Goal: Contribute content: Contribute content

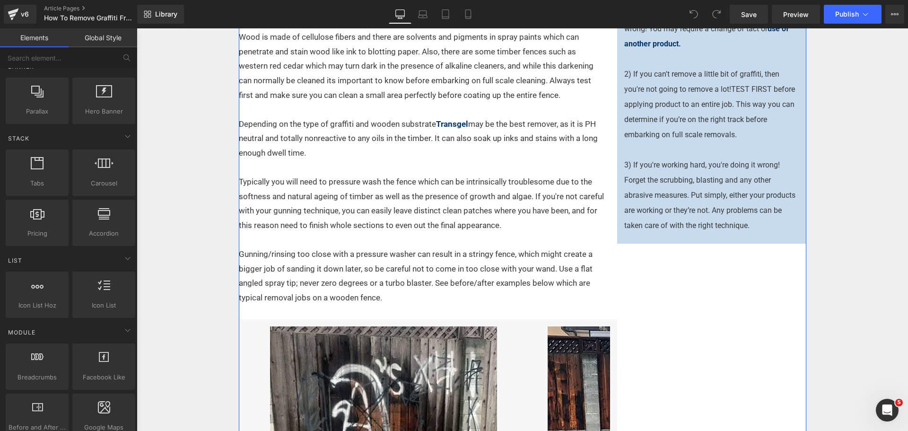
scroll to position [709, 0]
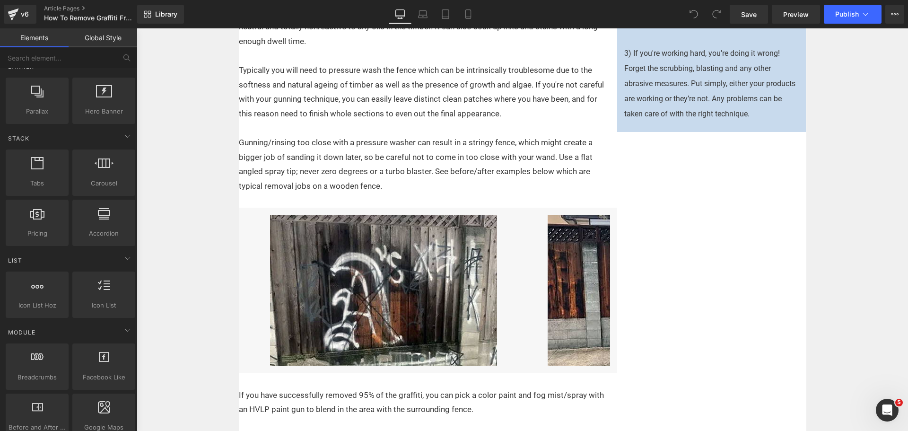
click at [421, 24] on div "Library Desktop Desktop Laptop Tablet Mobile Save Preview Publish Scheduled Vie…" at bounding box center [522, 14] width 771 height 28
click at [420, 14] on icon at bounding box center [422, 13] width 9 height 9
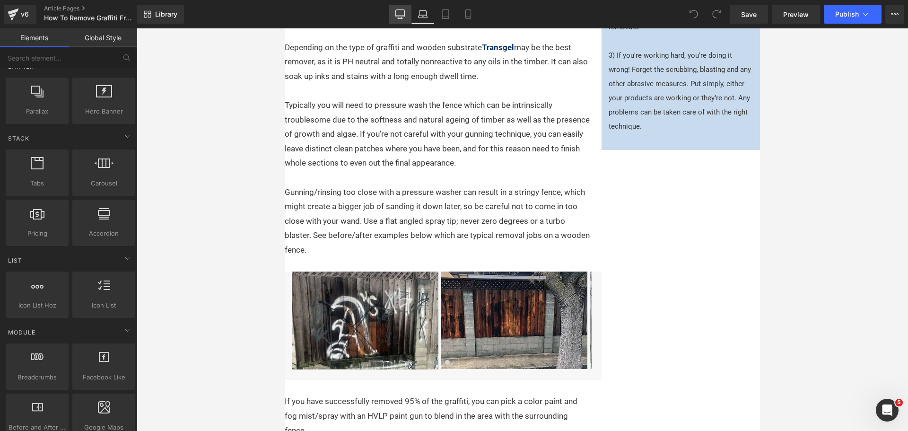
click at [406, 12] on link "Desktop" at bounding box center [400, 14] width 23 height 19
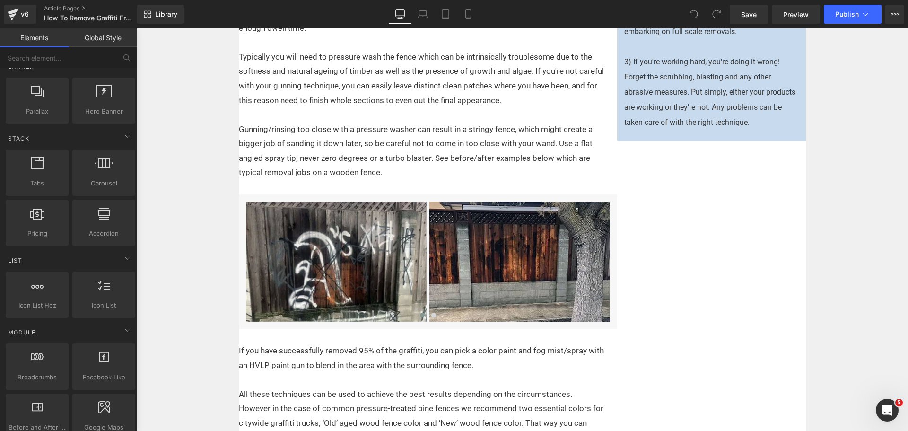
scroll to position [573, 0]
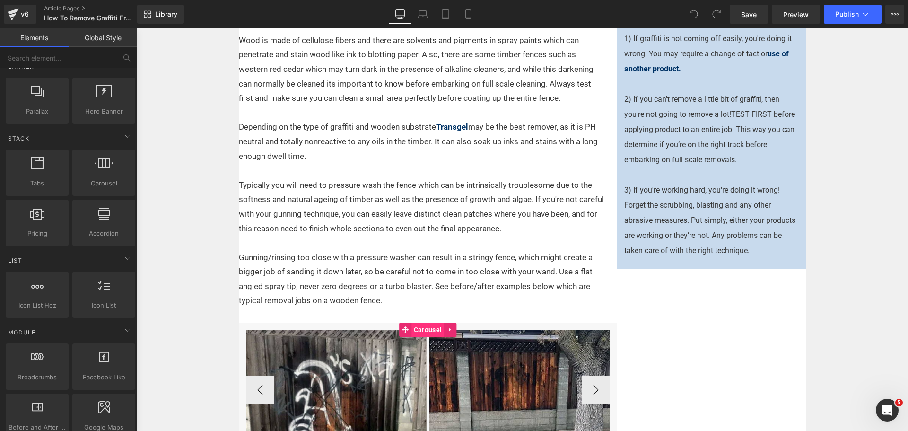
click at [431, 331] on span "Carousel" at bounding box center [427, 329] width 33 height 14
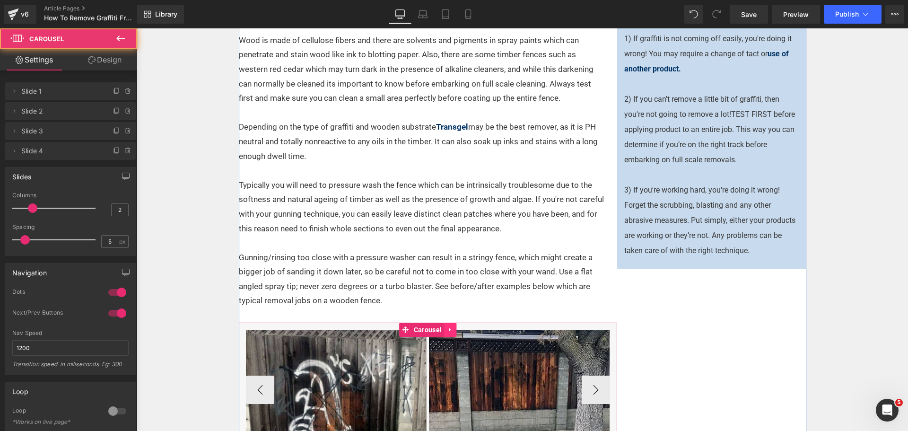
click at [448, 330] on icon at bounding box center [450, 329] width 7 height 7
click at [441, 328] on icon at bounding box center [444, 329] width 7 height 7
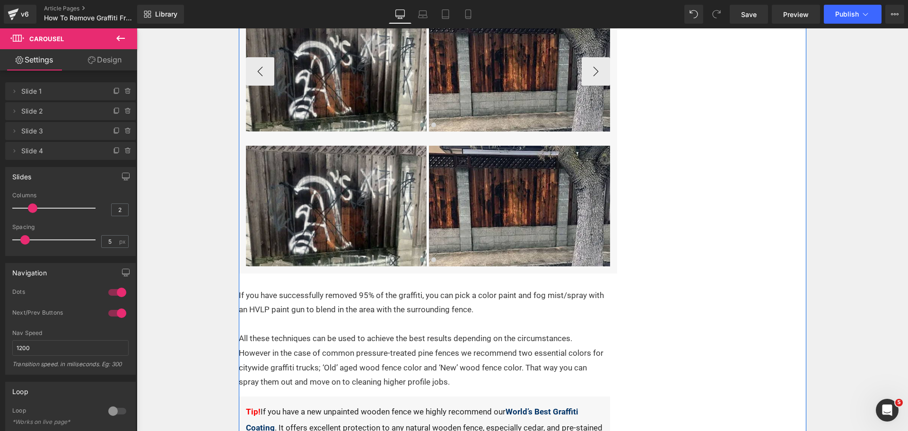
scroll to position [876, 0]
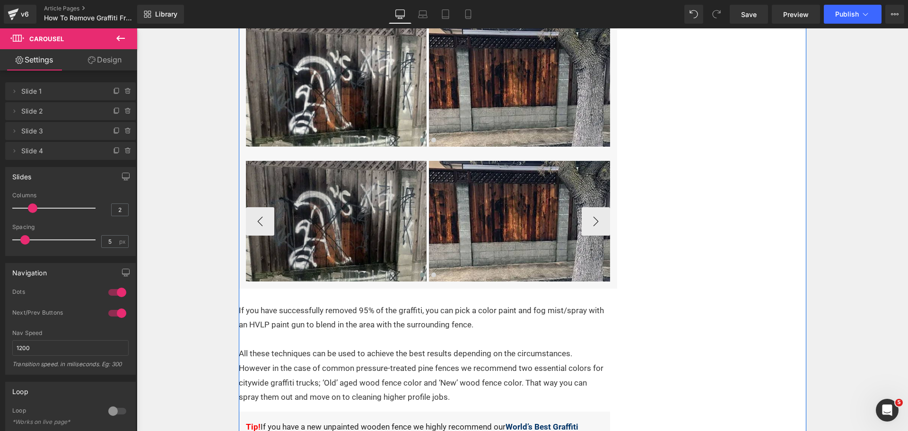
click at [347, 191] on img at bounding box center [336, 221] width 181 height 121
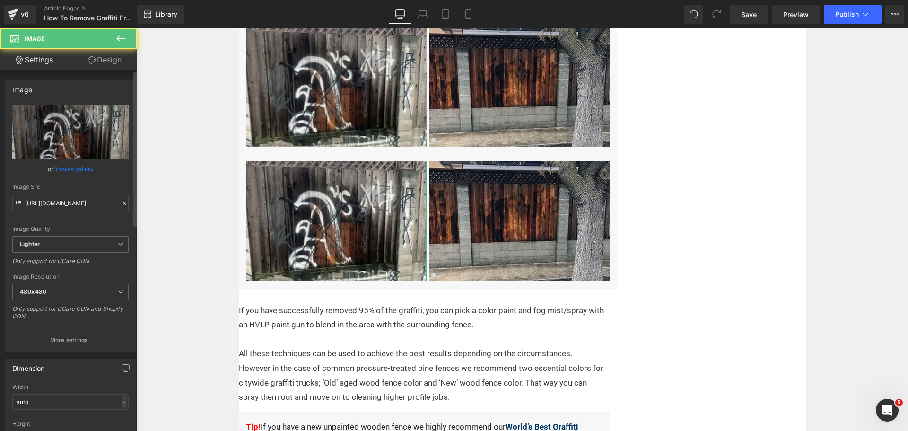
click at [83, 169] on link "Browse gallery" at bounding box center [73, 169] width 40 height 17
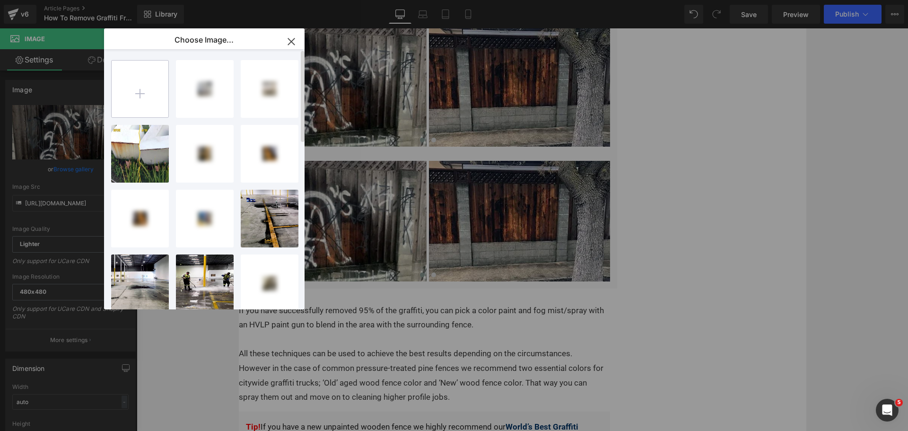
click at [140, 82] on input "file" at bounding box center [140, 89] width 57 height 57
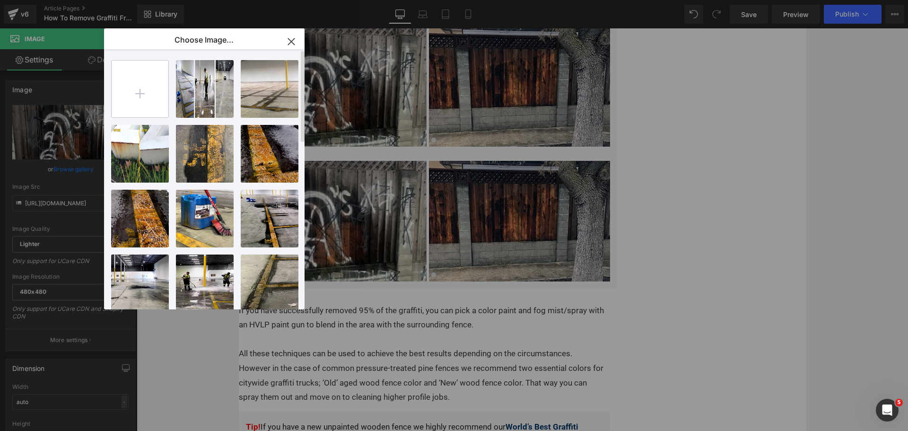
type input "C:\fakepath\WoodSlatBefore.JPG"
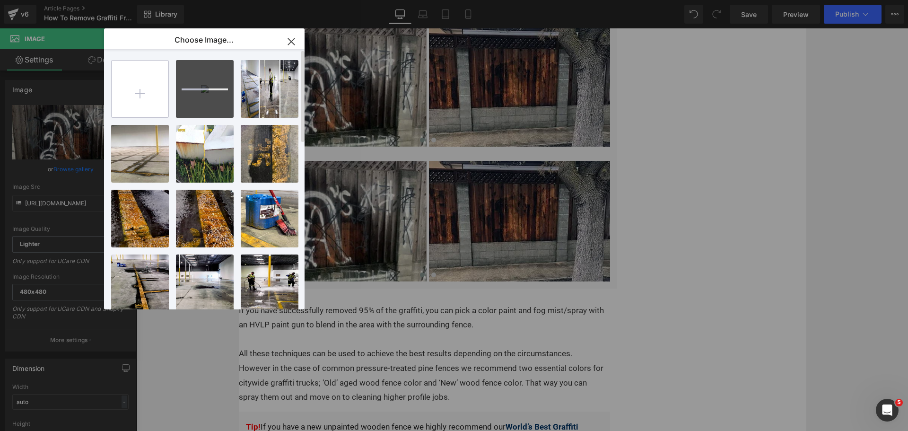
click at [135, 92] on input "file" at bounding box center [140, 89] width 57 height 57
type input "C:\fakepath\WoodSlatAfter.JPG"
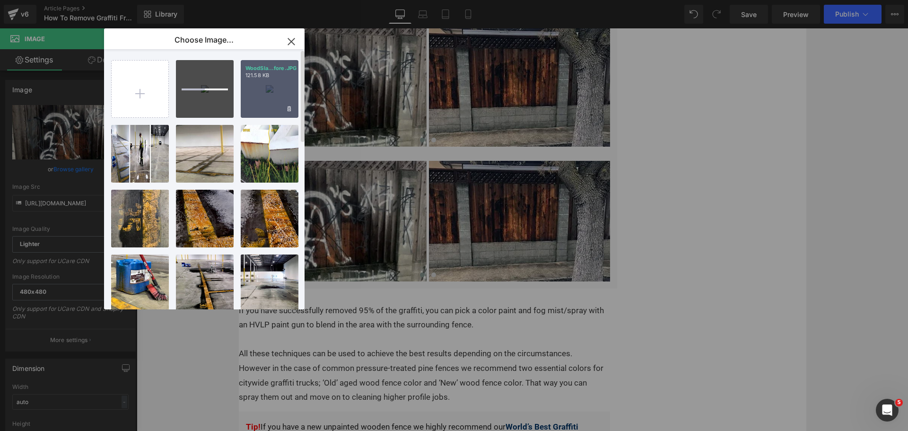
click at [264, 85] on div "WoodSla...fore.JPG 121.58 KB" at bounding box center [270, 89] width 58 height 58
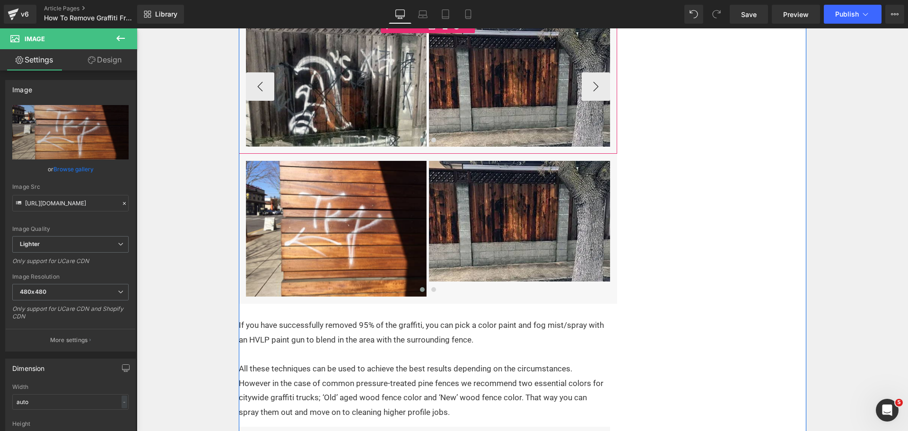
type input "[URL][DOMAIN_NAME]"
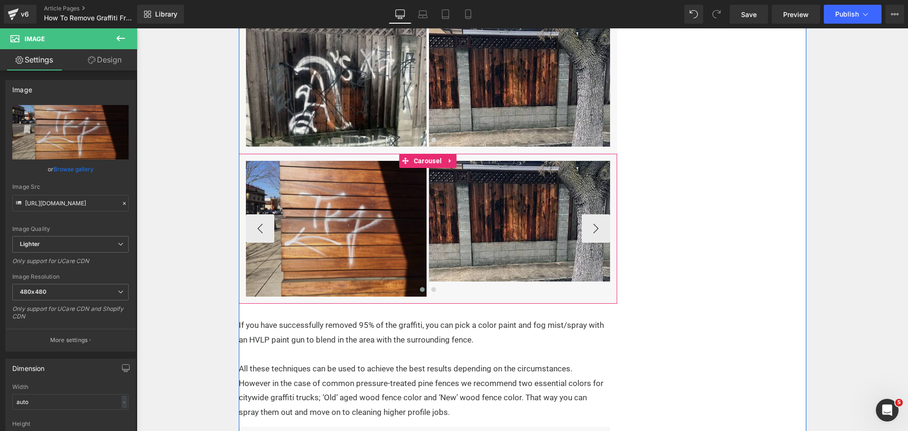
click at [510, 224] on span "Image" at bounding box center [519, 221] width 19 height 11
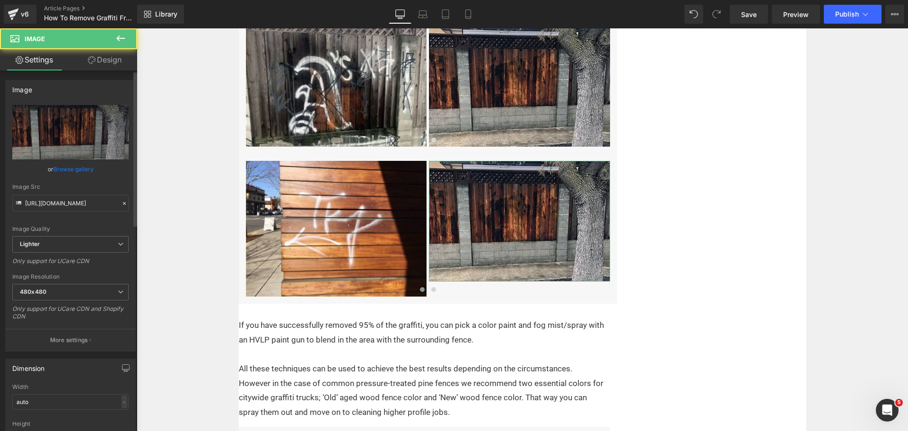
click at [85, 162] on link "Browse gallery" at bounding box center [73, 169] width 40 height 17
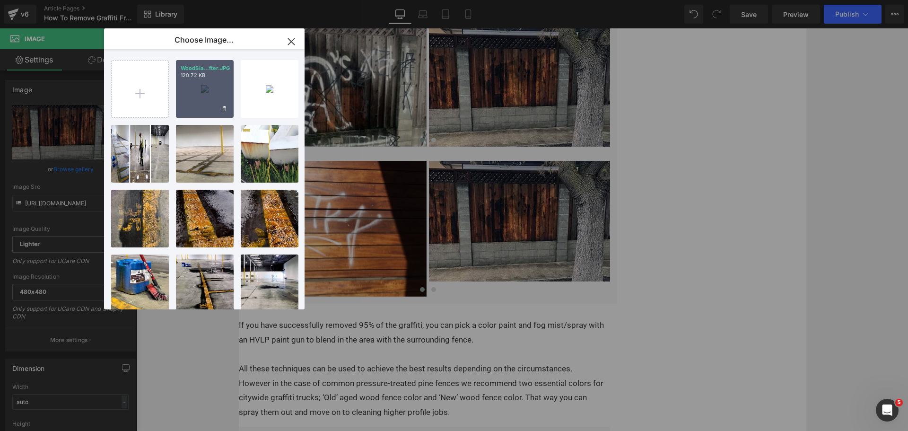
click at [187, 81] on div "WoodSla...fter.JPG 120.72 KB" at bounding box center [205, 89] width 58 height 58
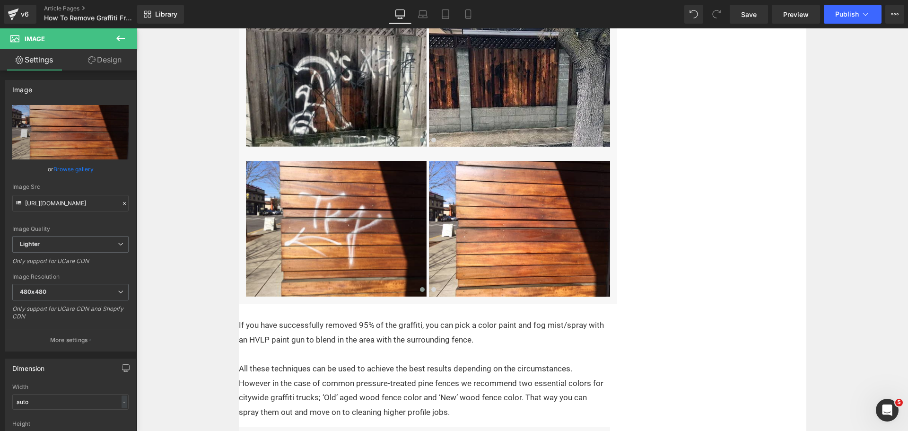
type input "[URL][DOMAIN_NAME]"
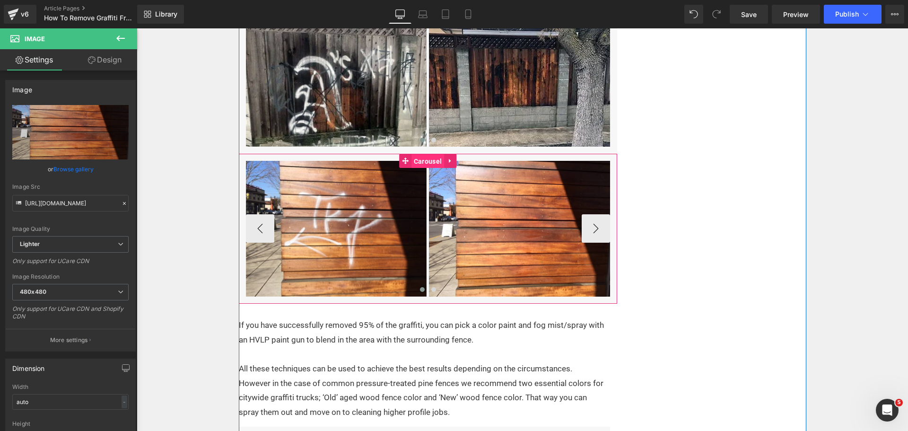
click at [414, 162] on span "Carousel" at bounding box center [427, 161] width 33 height 14
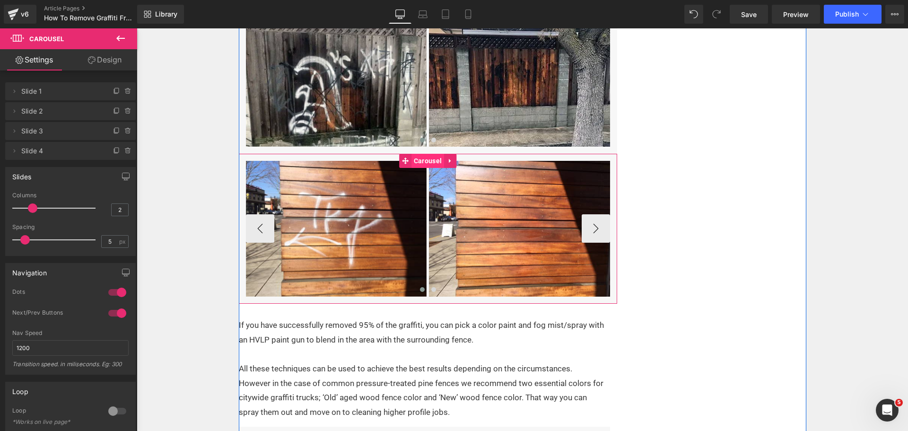
click at [433, 160] on span "Carousel" at bounding box center [427, 161] width 33 height 14
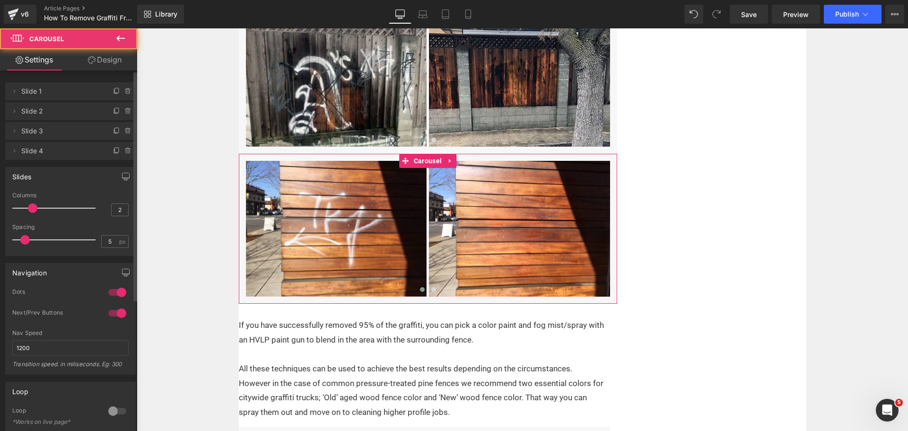
click at [129, 149] on span at bounding box center [127, 150] width 11 height 11
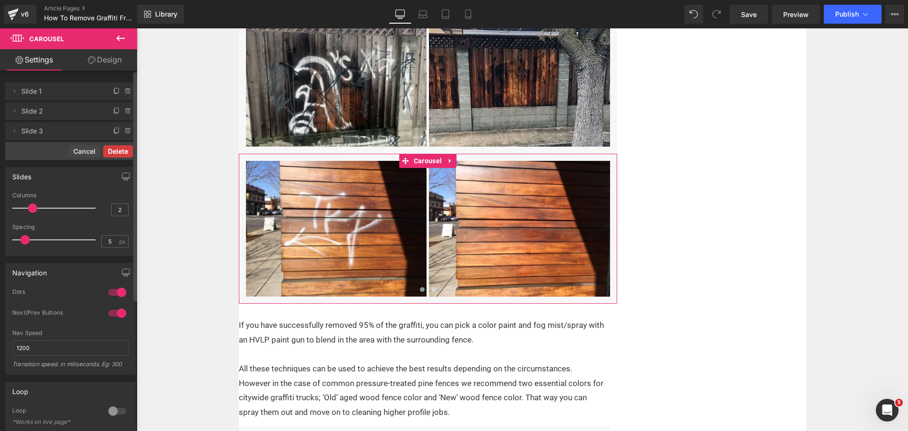
click at [128, 146] on button "Delete" at bounding box center [118, 151] width 30 height 12
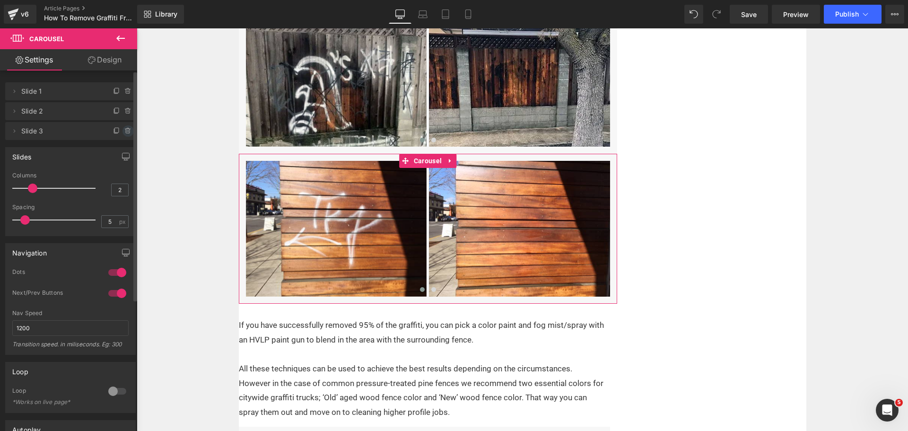
click at [124, 130] on icon at bounding box center [128, 131] width 8 height 8
click at [122, 130] on button "Delete" at bounding box center [118, 131] width 30 height 12
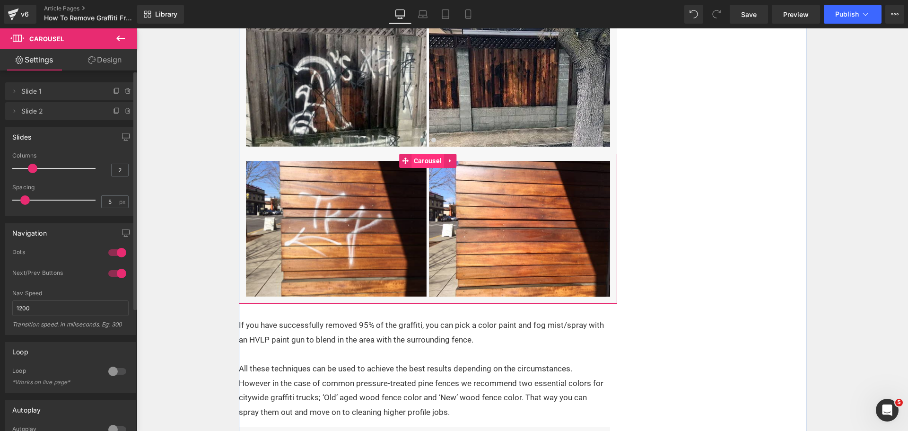
click at [417, 160] on span "Carousel" at bounding box center [427, 161] width 33 height 14
click at [447, 160] on icon at bounding box center [450, 160] width 7 height 7
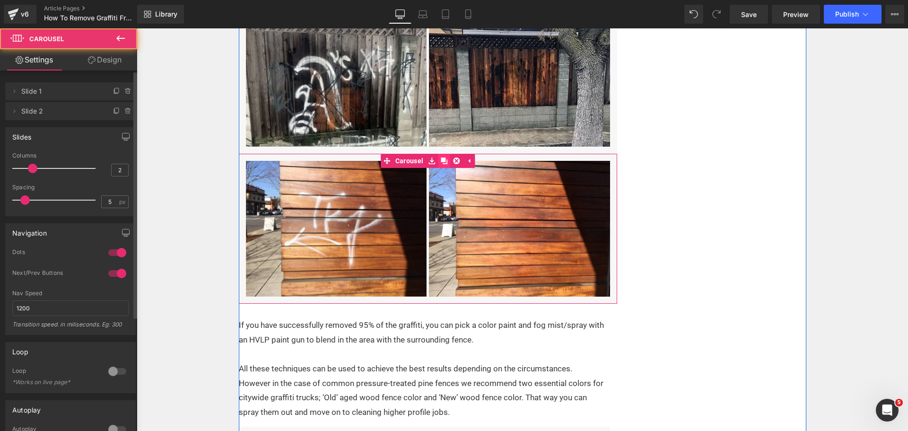
click at [442, 162] on icon at bounding box center [444, 160] width 7 height 7
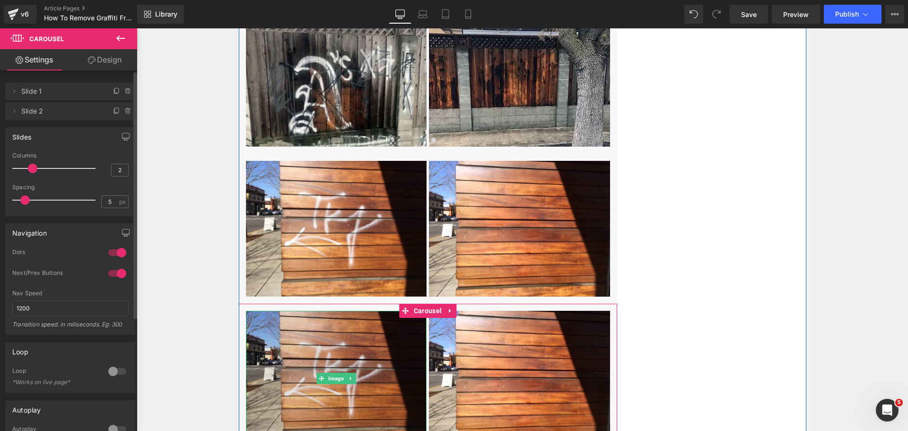
click at [337, 323] on img at bounding box center [336, 379] width 181 height 136
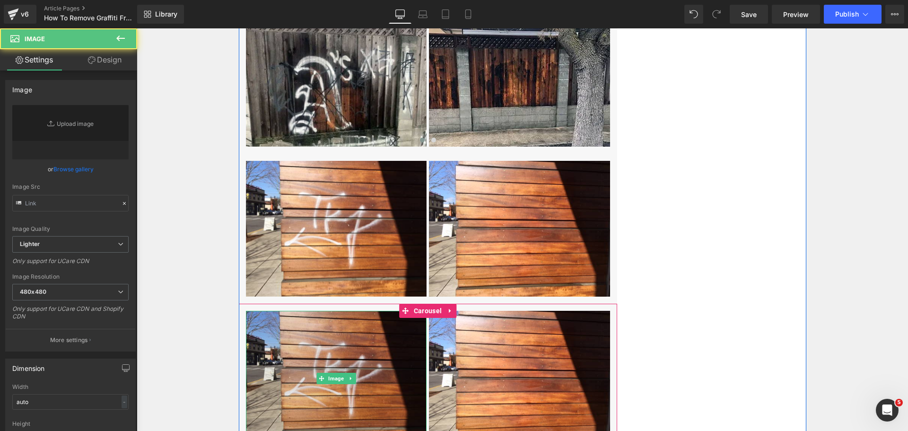
type input "[URL][DOMAIN_NAME]"
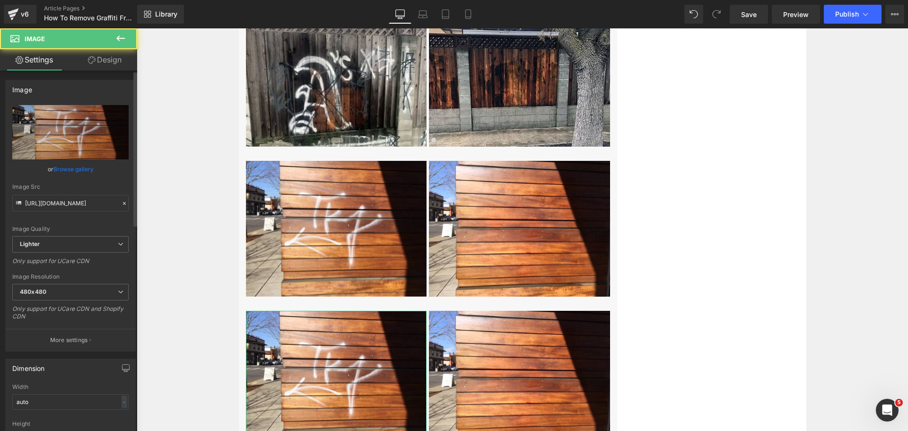
click at [75, 164] on link "Browse gallery" at bounding box center [73, 169] width 40 height 17
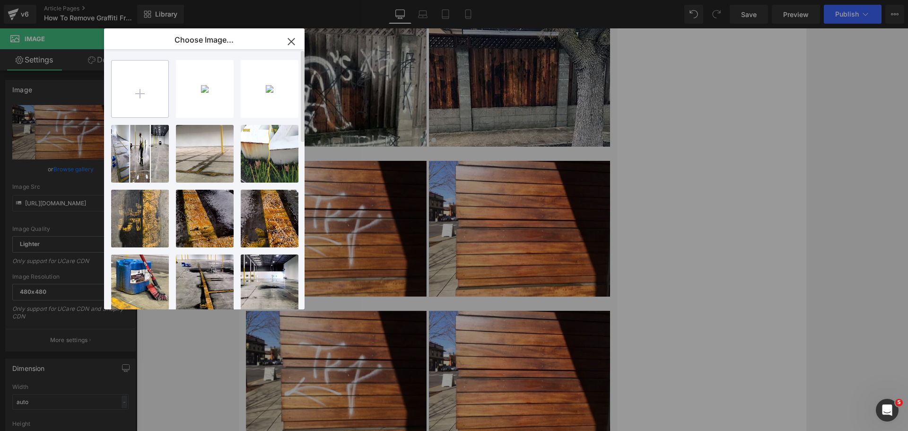
click at [148, 75] on input "file" at bounding box center [140, 89] width 57 height 57
type input "C:\fakepath\H2o wood panel home graffiti removal before.png"
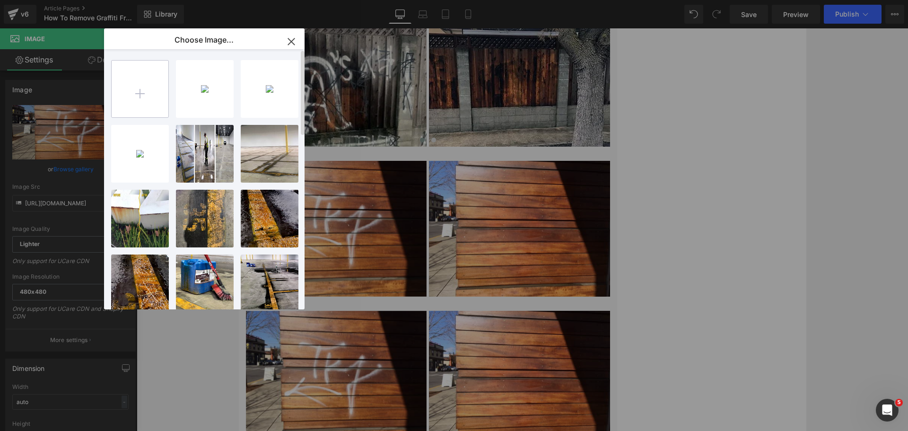
click at [138, 91] on input "file" at bounding box center [140, 89] width 57 height 57
type input "C:\fakepath\H2o wood panel home graffiti removal after.png"
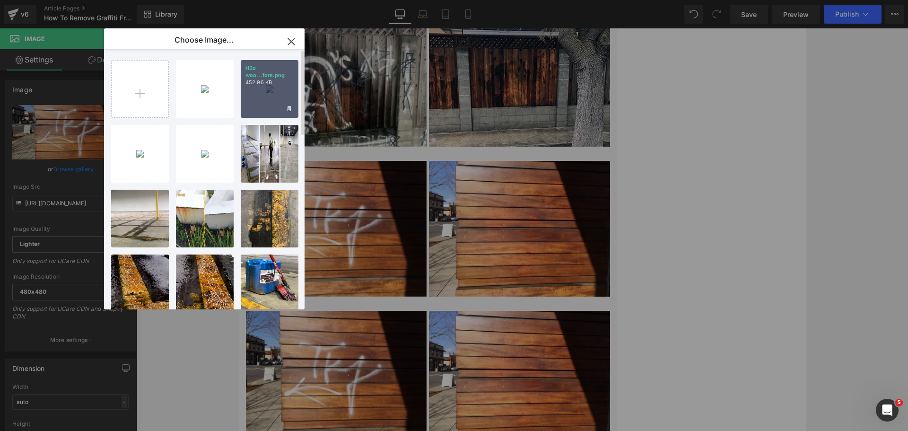
click at [266, 92] on div "H2o woo...fore.png 452.96 KB" at bounding box center [270, 89] width 58 height 58
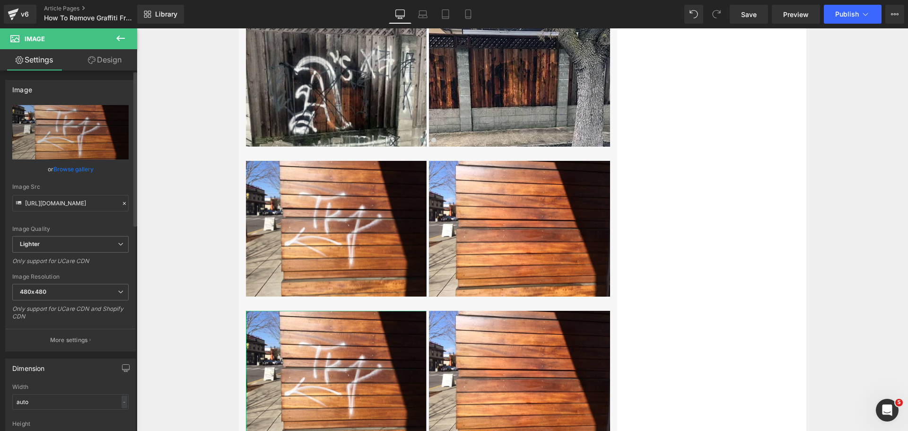
click at [71, 165] on link "Browse gallery" at bounding box center [73, 169] width 40 height 17
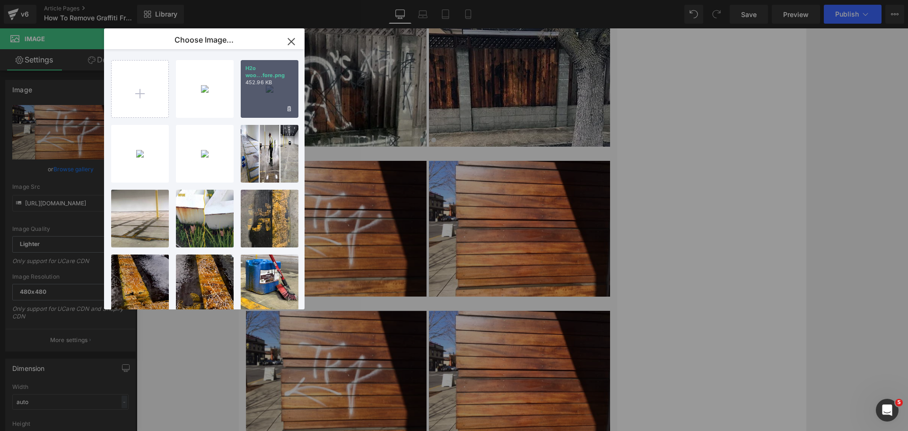
click at [283, 79] on p "452.96 KB" at bounding box center [269, 82] width 48 height 7
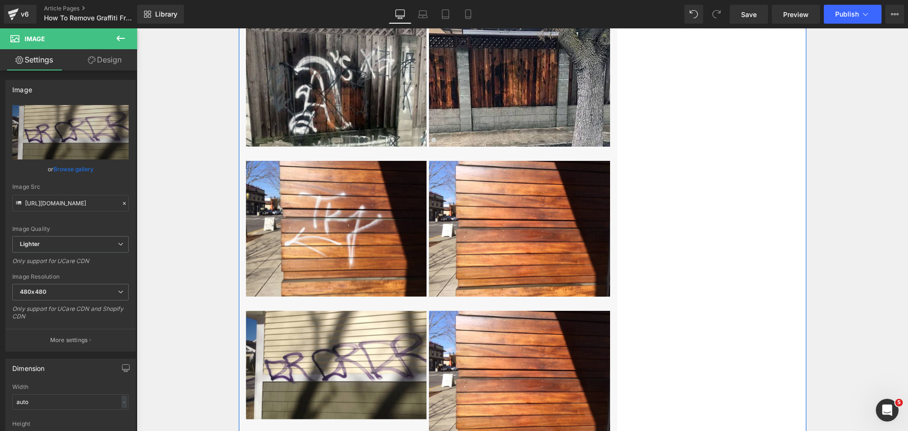
type input "[URL][DOMAIN_NAME]"
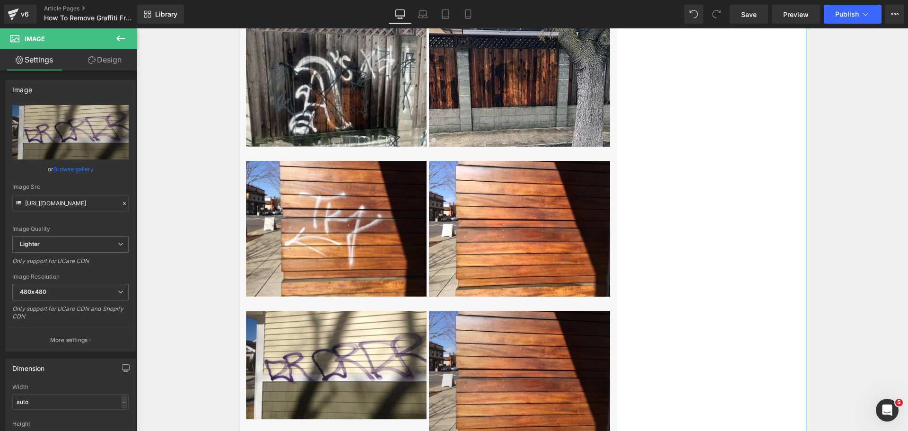
click at [499, 356] on img at bounding box center [519, 379] width 181 height 136
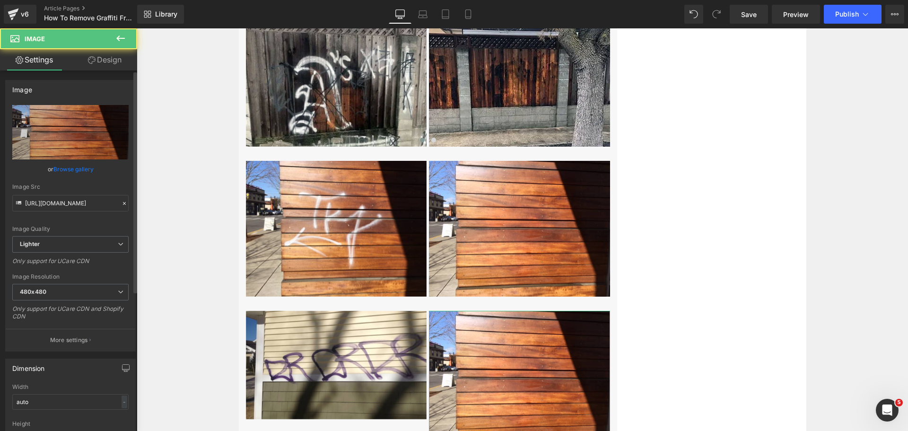
click at [69, 176] on link "Browse gallery" at bounding box center [73, 169] width 40 height 17
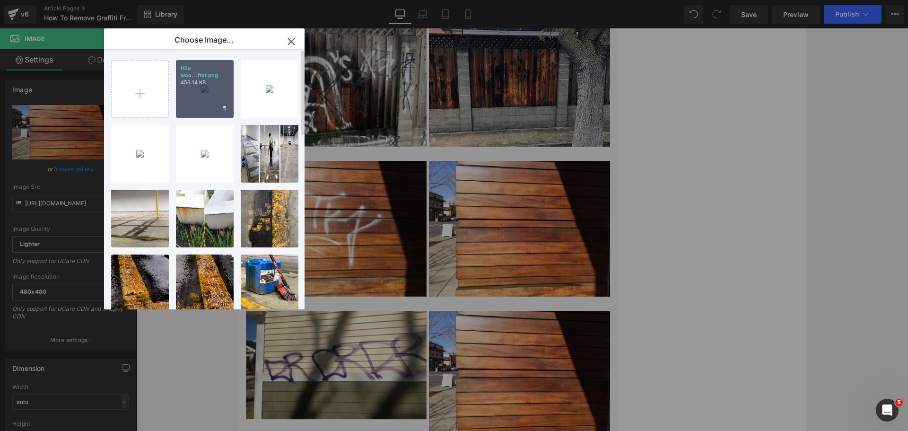
click at [214, 92] on div "H2o woo...fter.png 456.14 KB" at bounding box center [205, 89] width 58 height 58
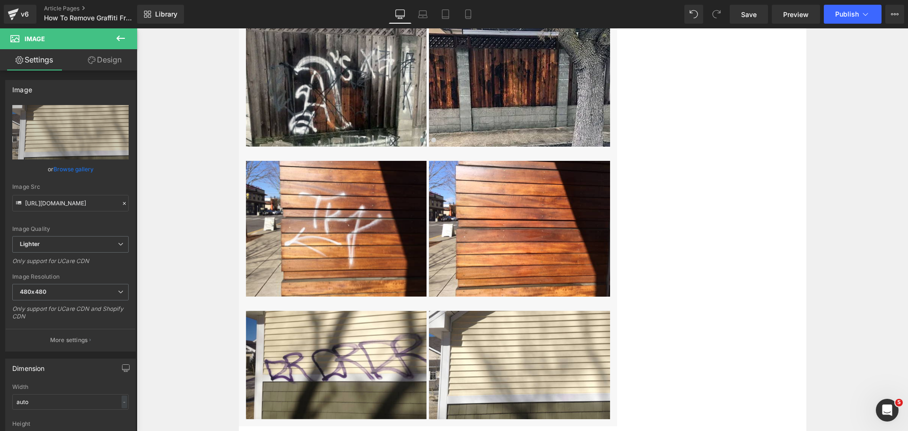
type input "[URL][DOMAIN_NAME]"
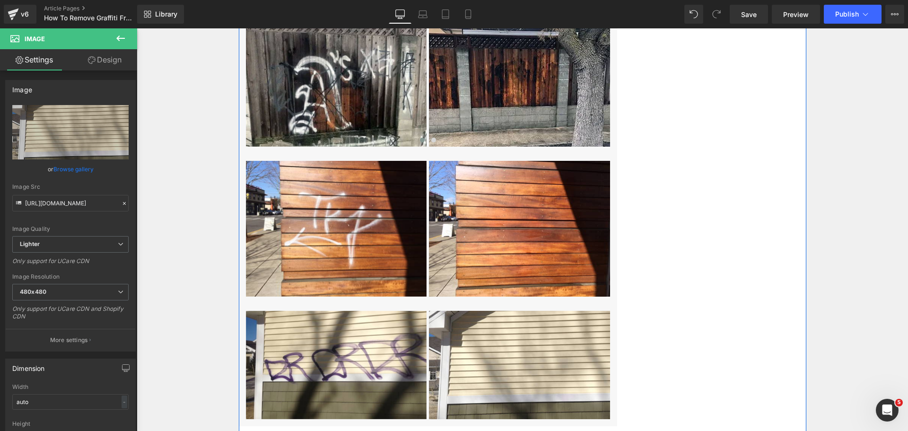
click at [687, 257] on div "There are a number of ways to approach graffiti on a wooden fence. The best sol…" at bounding box center [522, 106] width 567 height 1608
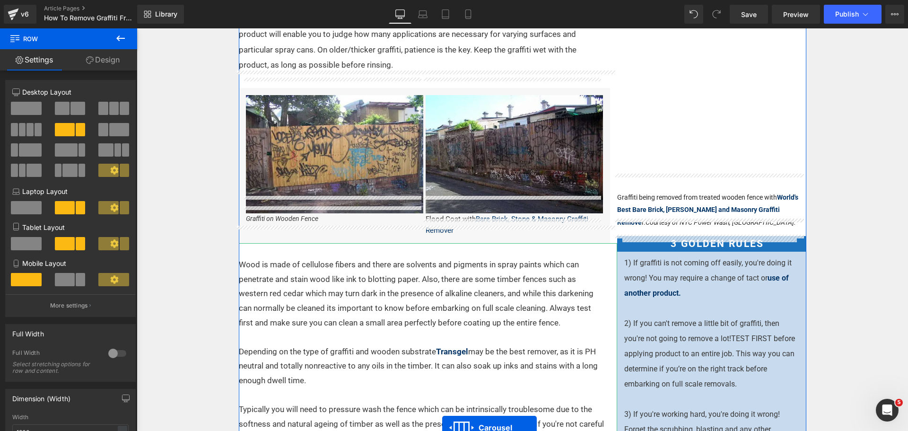
scroll to position [331, 0]
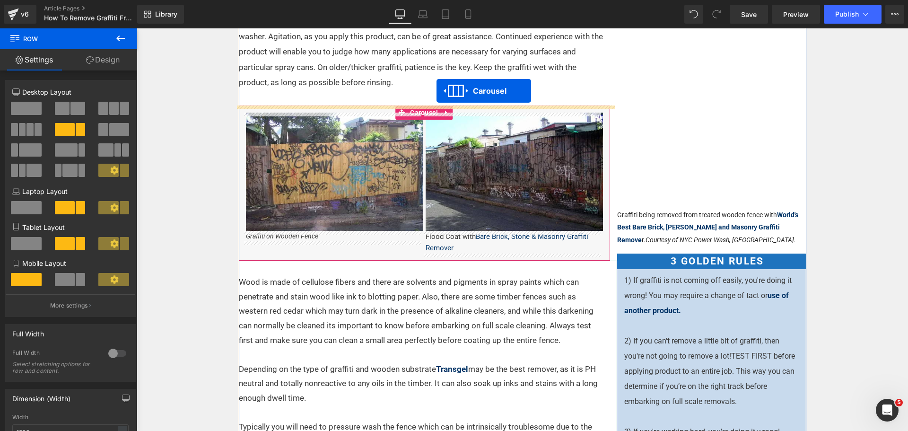
drag, startPoint x: 390, startPoint y: 287, endPoint x: 436, endPoint y: 91, distance: 201.7
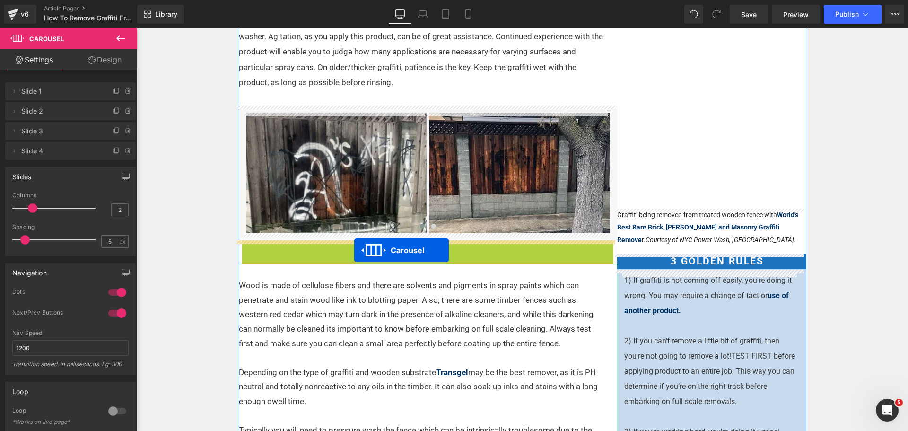
drag, startPoint x: 400, startPoint y: 247, endPoint x: 354, endPoint y: 250, distance: 46.4
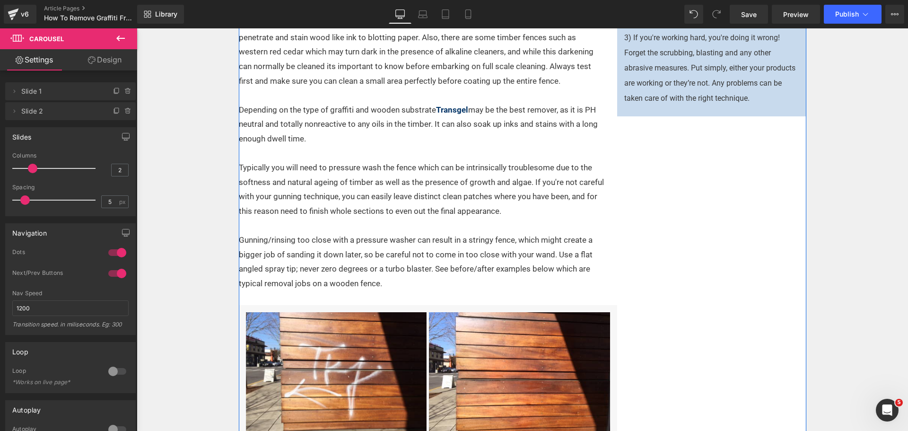
scroll to position [615, 0]
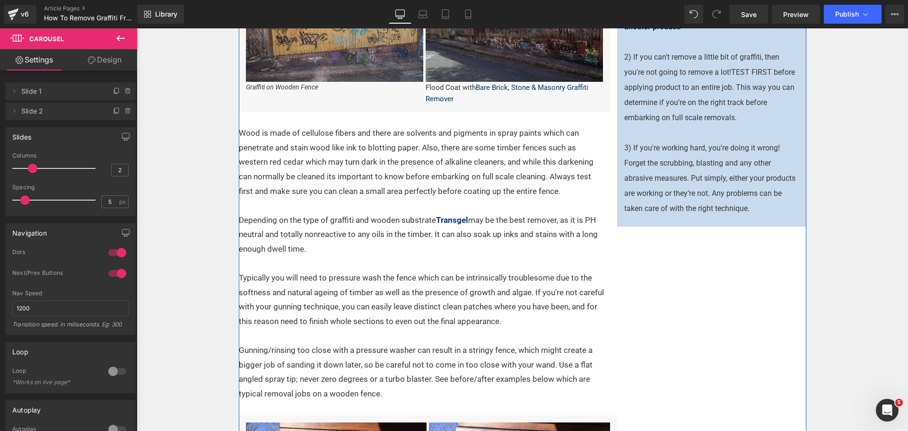
click at [377, 173] on p "Wood is made of cellulose fibers and there are solvents and pigments in spray p…" at bounding box center [422, 162] width 367 height 72
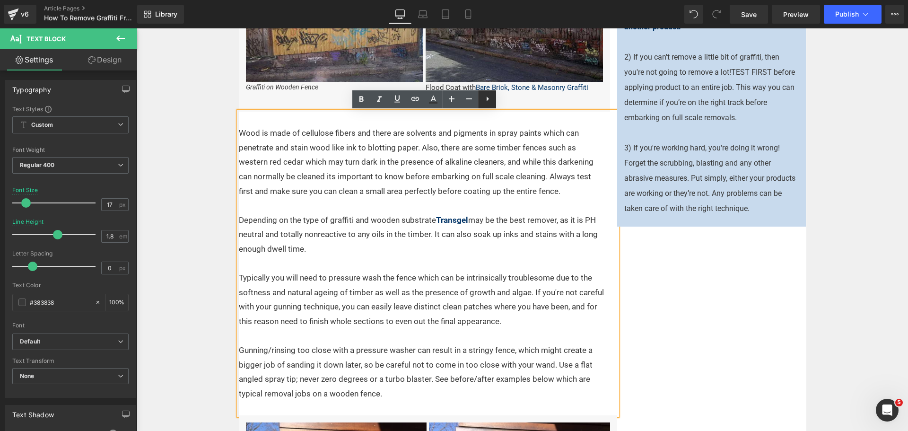
click at [486, 105] on link at bounding box center [487, 99] width 18 height 18
click at [659, 304] on div "There are a number of ways to approach graffiti on a wooden fence. The best sol…" at bounding box center [522, 367] width 567 height 1608
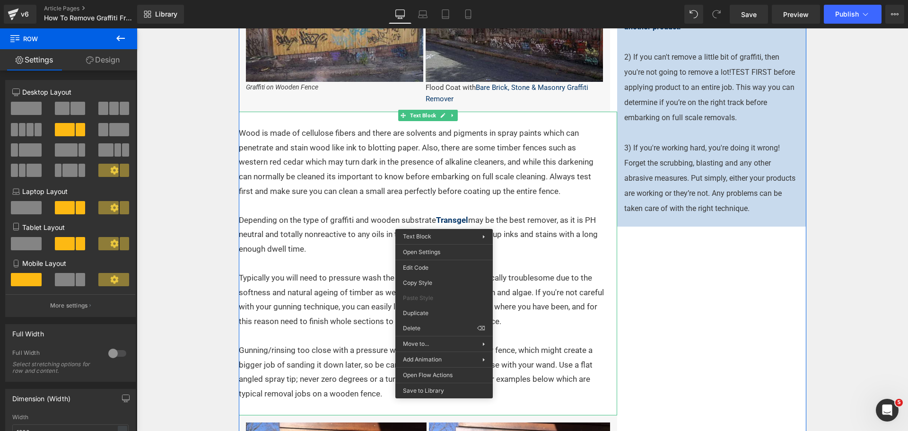
drag, startPoint x: 658, startPoint y: 318, endPoint x: 553, endPoint y: 228, distance: 137.8
click at [658, 316] on div "There are a number of ways to approach graffiti on a wooden fence. The best sol…" at bounding box center [522, 367] width 567 height 1608
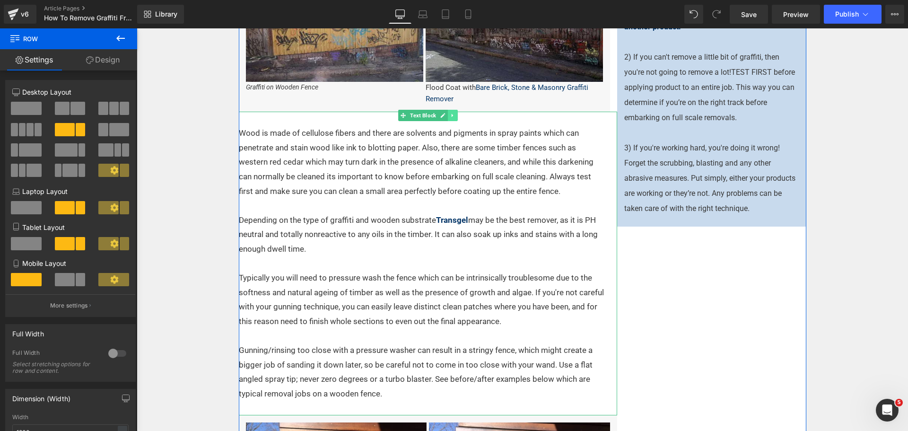
click at [448, 112] on link at bounding box center [453, 115] width 10 height 11
click at [445, 118] on icon at bounding box center [447, 115] width 5 height 5
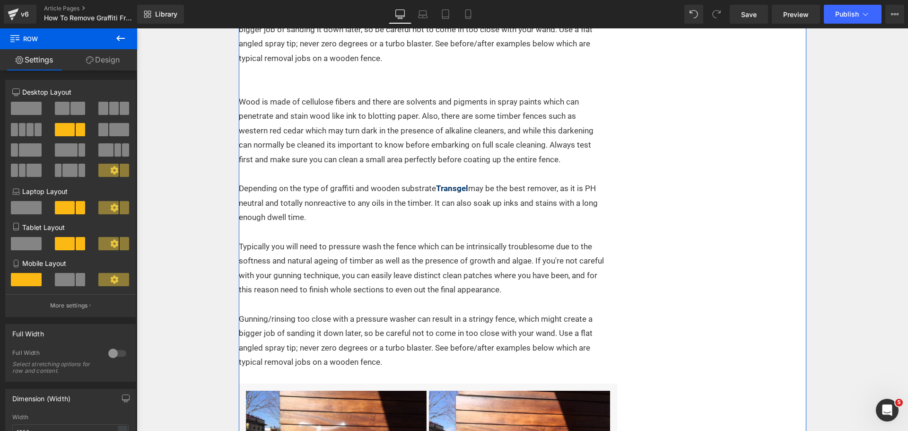
scroll to position [964, 0]
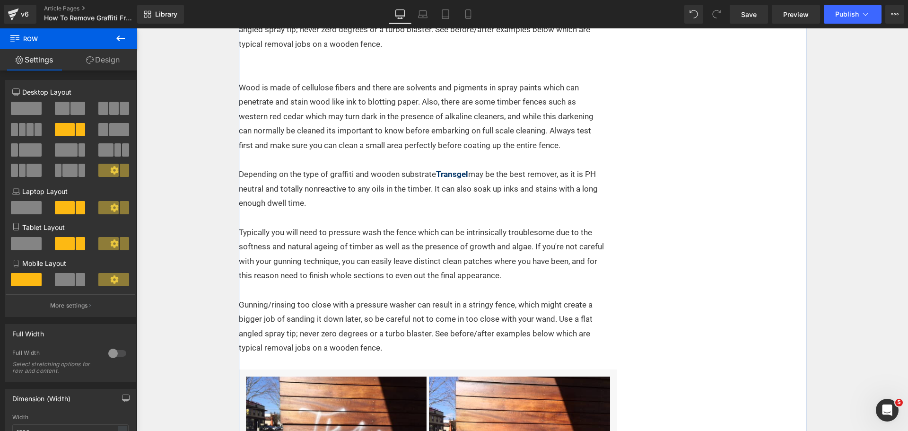
click at [440, 209] on p "Depending on the type of graffiti and wooden substrate Transgel may be the best…" at bounding box center [422, 188] width 367 height 43
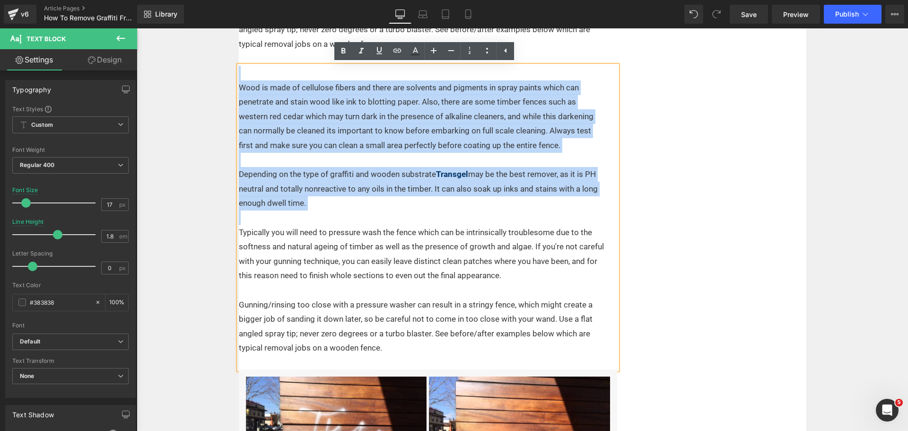
drag, startPoint x: 369, startPoint y: 214, endPoint x: 217, endPoint y: 78, distance: 203.5
click at [217, 78] on div "Text Block Home / Expert Advice / Graffiti Removal Text Block There are a numbe…" at bounding box center [522, 312] width 771 height 2226
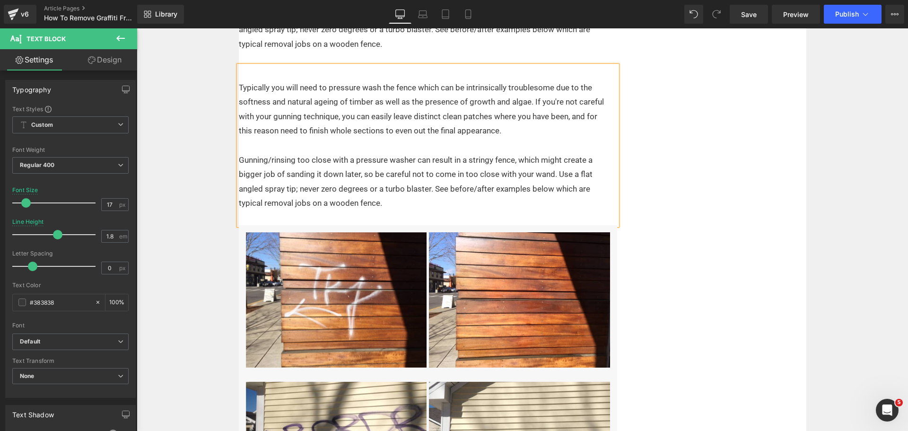
click at [296, 49] on p "Gunning/rinsing too close with a pressure washer can result in a stringy fence,…" at bounding box center [422, 22] width 367 height 58
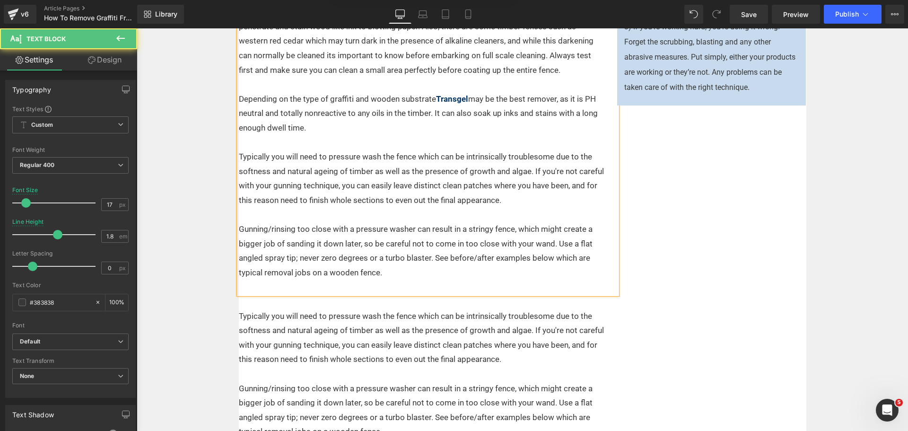
scroll to position [728, 0]
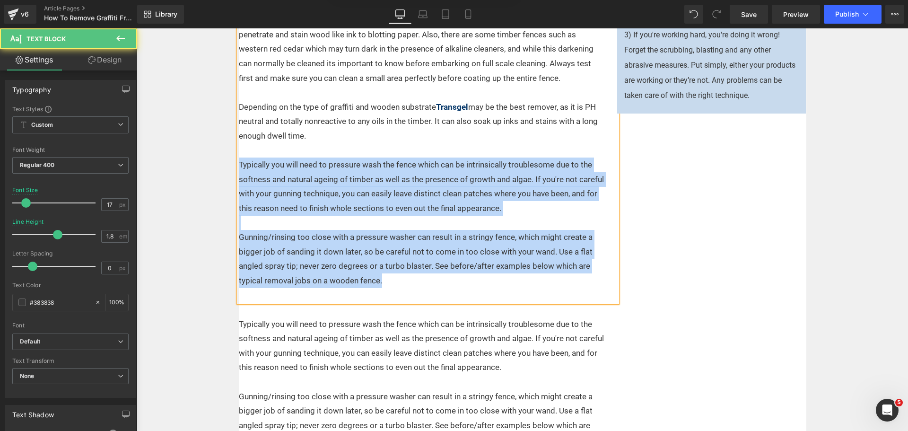
drag, startPoint x: 399, startPoint y: 287, endPoint x: 227, endPoint y: 164, distance: 211.1
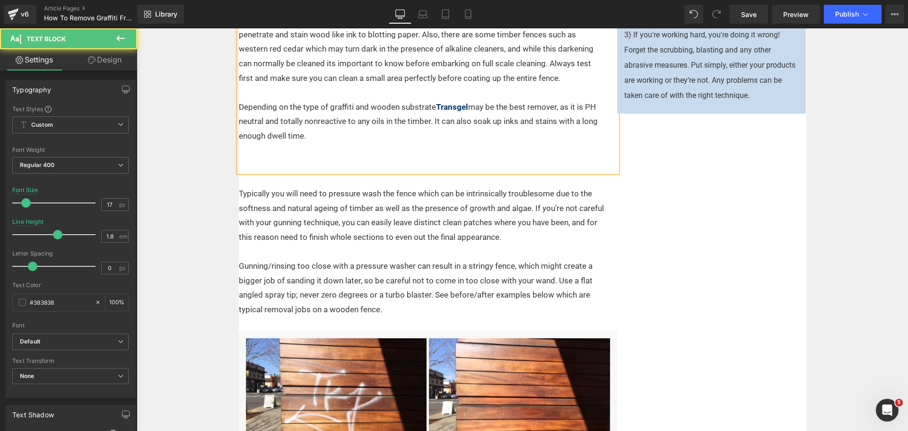
click at [259, 165] on p at bounding box center [422, 164] width 367 height 15
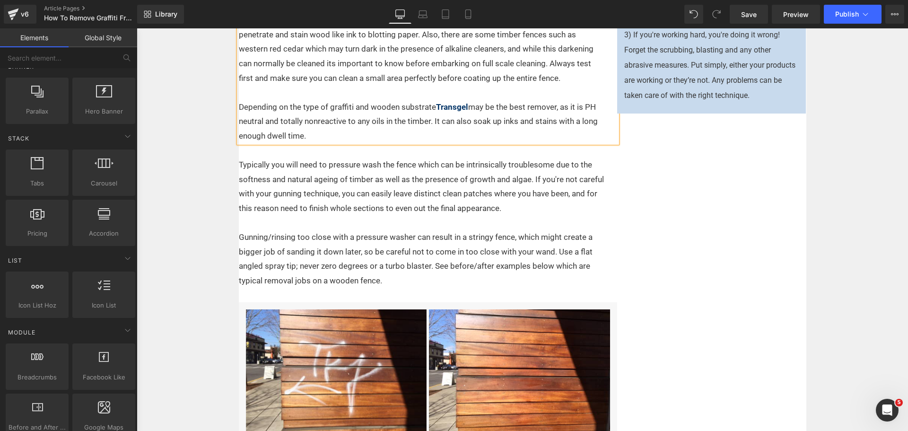
click at [173, 185] on div "Text Block Home / Expert Advice / Graffiti Removal Text Block There are a numbe…" at bounding box center [522, 396] width 771 height 1922
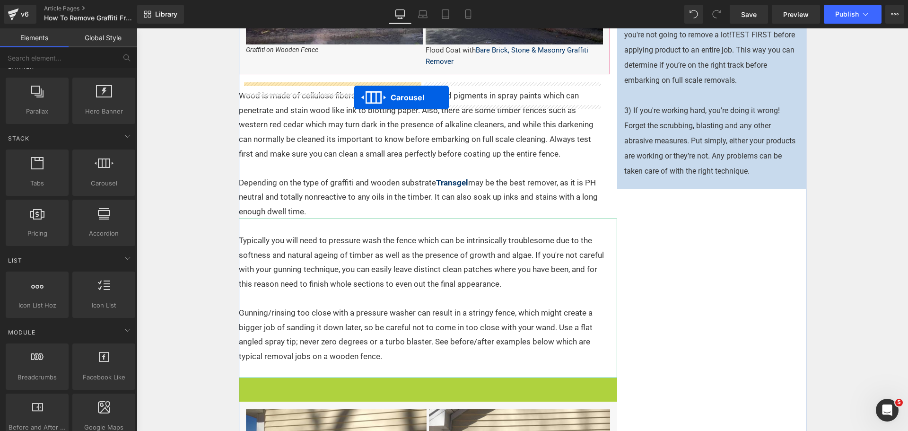
scroll to position [614, 0]
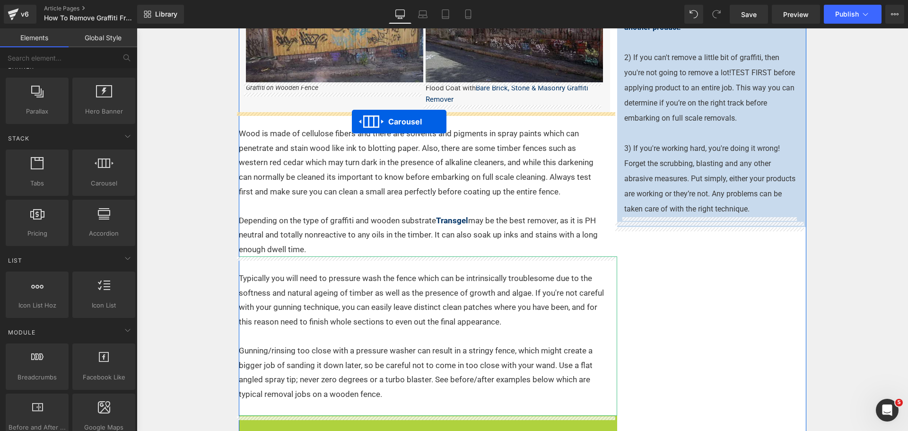
drag, startPoint x: 387, startPoint y: 309, endPoint x: 352, endPoint y: 121, distance: 190.5
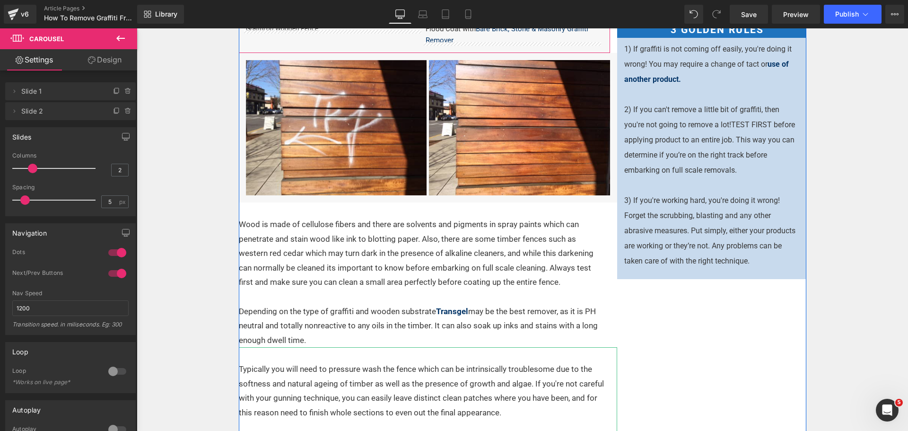
scroll to position [567, 0]
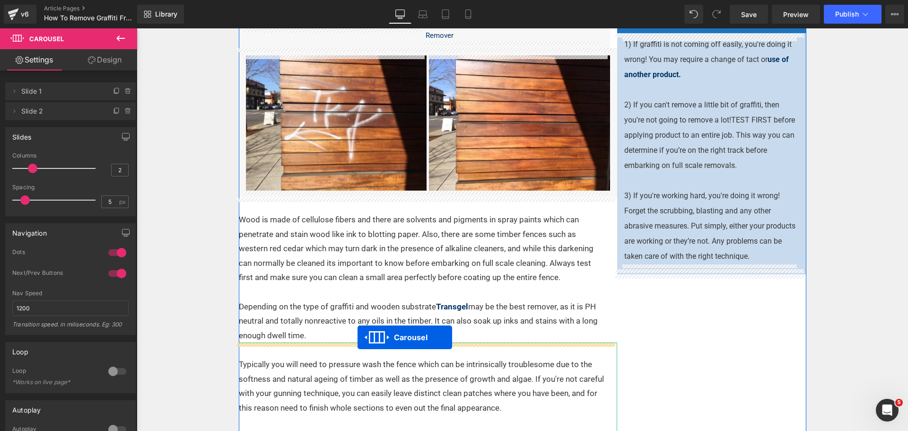
drag, startPoint x: 401, startPoint y: 159, endPoint x: 357, endPoint y: 337, distance: 183.6
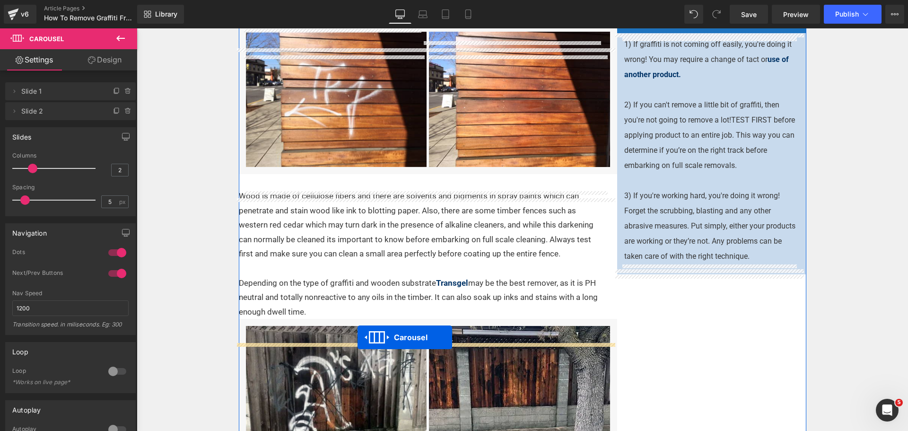
scroll to position [543, 0]
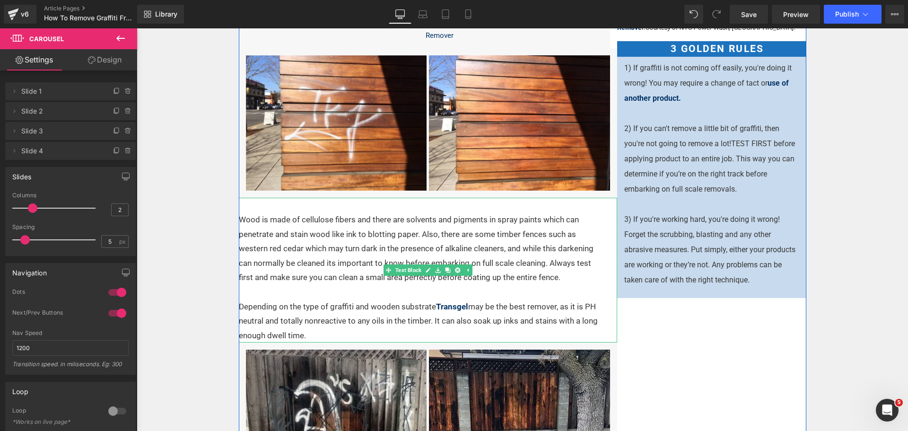
click at [394, 338] on p "Depending on the type of graffiti and wooden substrate Transgel may be the best…" at bounding box center [422, 320] width 367 height 43
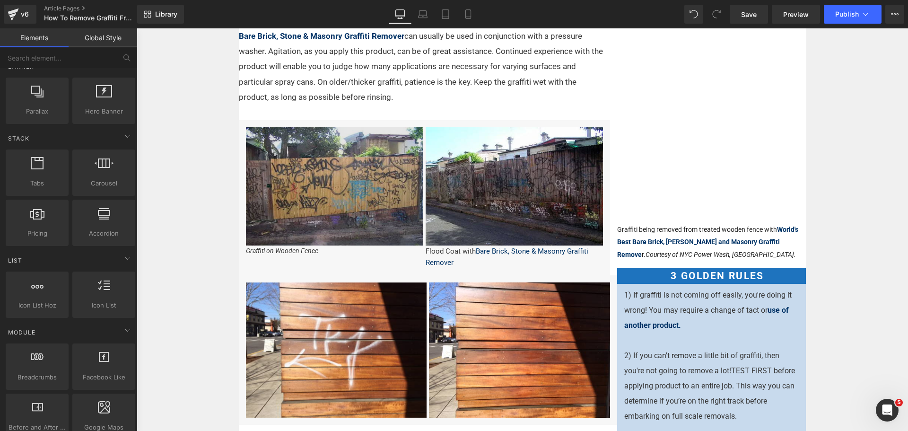
scroll to position [307, 0]
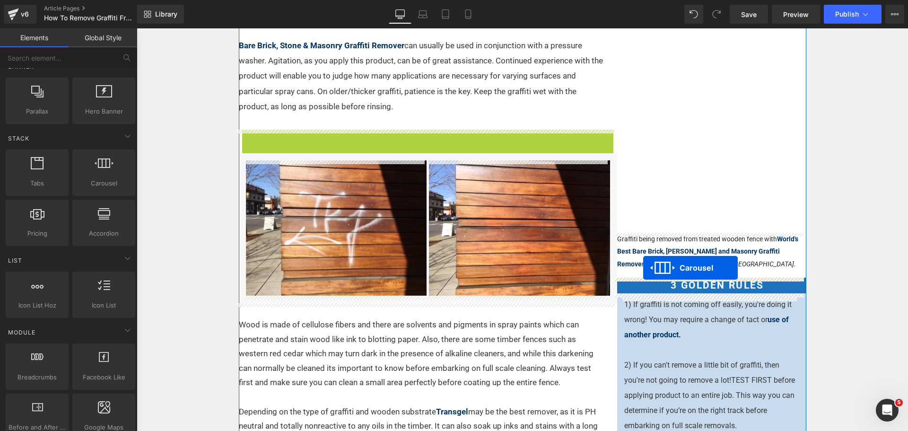
drag, startPoint x: 398, startPoint y: 134, endPoint x: 643, endPoint y: 268, distance: 278.8
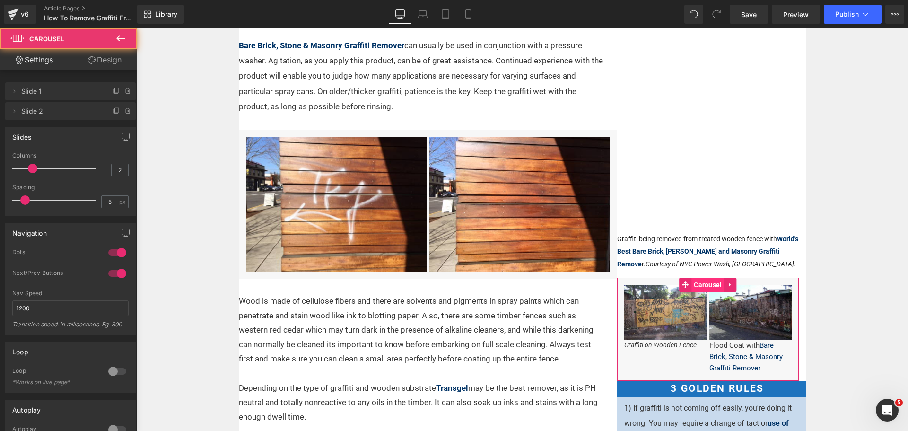
click at [697, 280] on span "Carousel" at bounding box center [707, 285] width 33 height 14
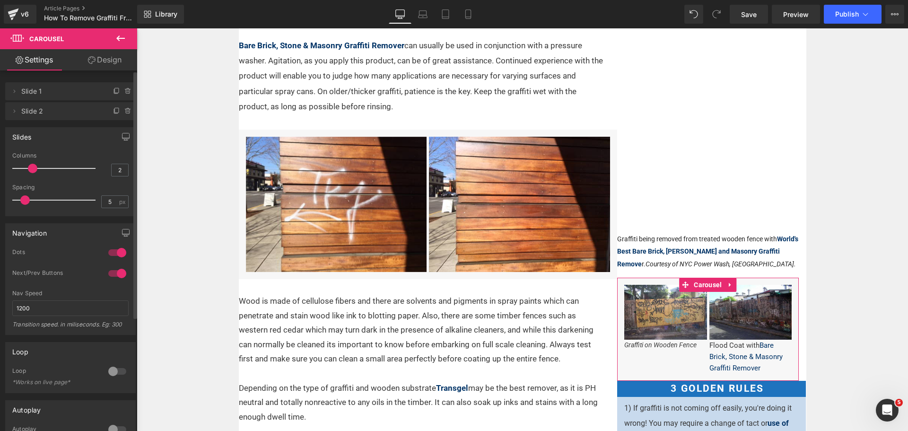
click at [28, 165] on span at bounding box center [32, 168] width 9 height 9
type input "1"
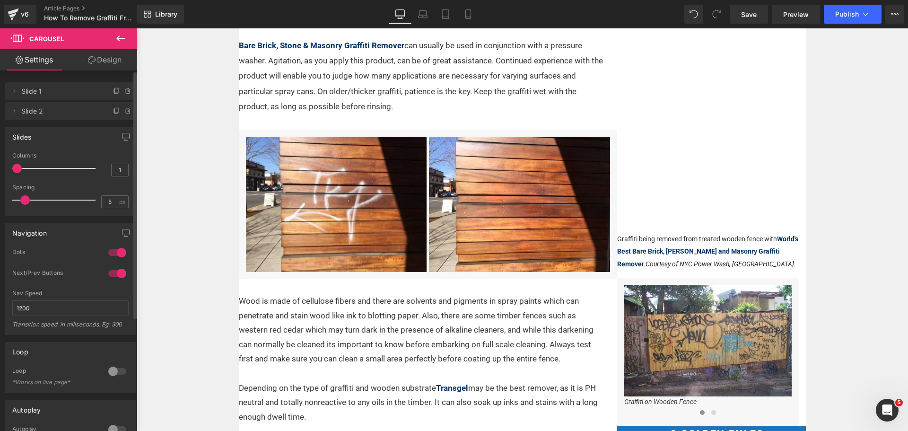
drag, startPoint x: 30, startPoint y: 170, endPoint x: 22, endPoint y: 170, distance: 7.6
click at [22, 170] on div at bounding box center [56, 168] width 78 height 19
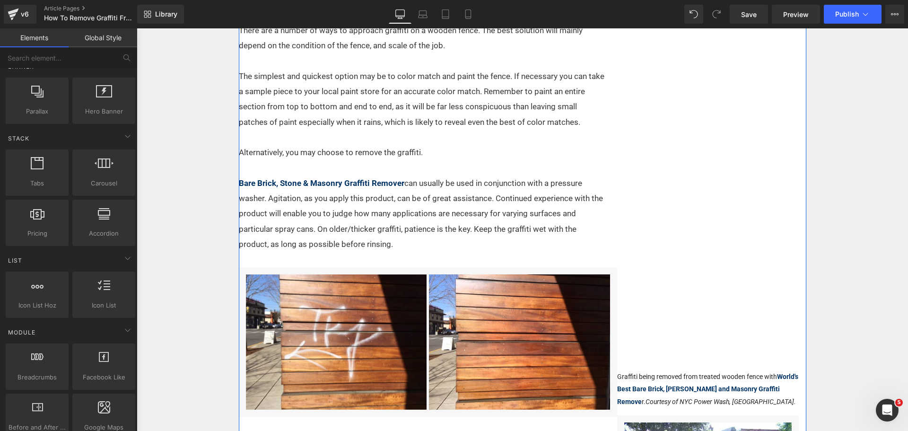
scroll to position [236, 0]
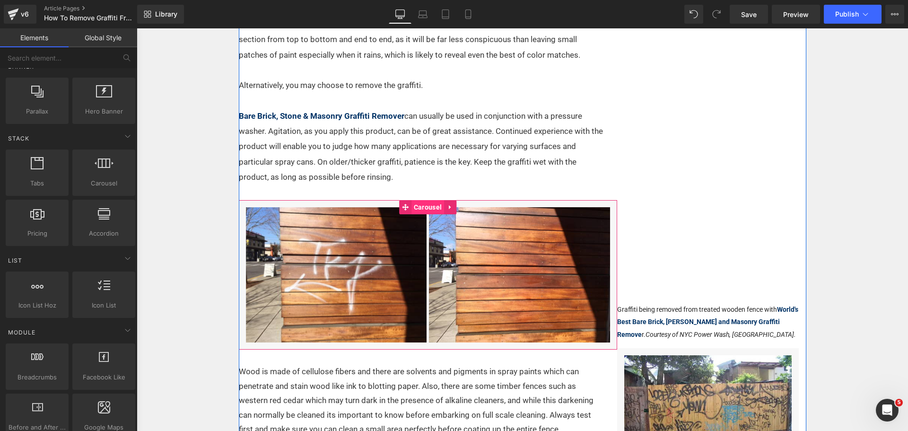
click at [431, 209] on span "Carousel" at bounding box center [427, 207] width 33 height 14
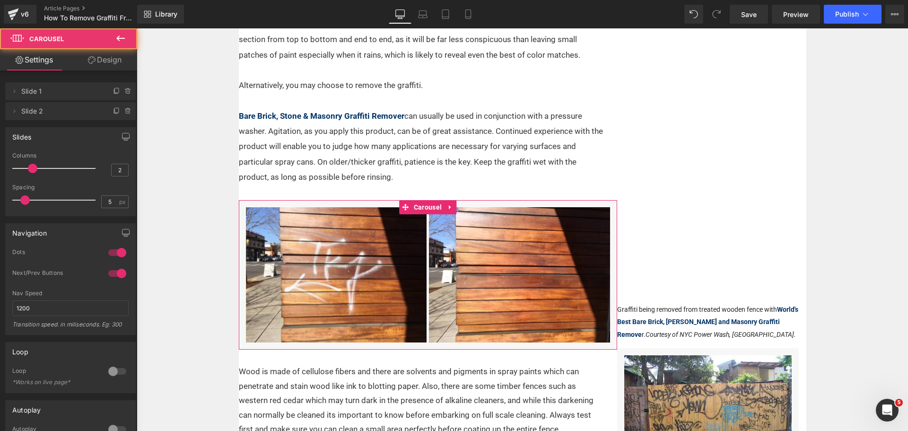
click at [105, 57] on link "Design" at bounding box center [104, 59] width 69 height 21
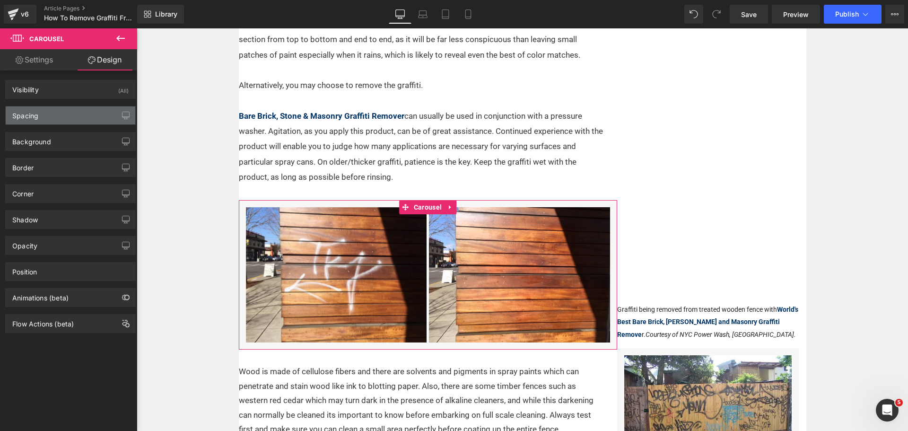
click at [69, 114] on div "Spacing" at bounding box center [71, 115] width 130 height 18
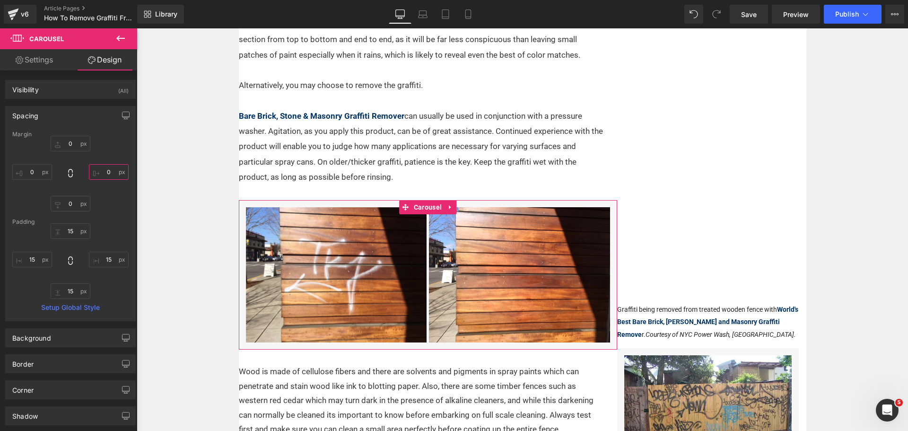
click at [105, 172] on input "0" at bounding box center [109, 172] width 40 height 16
type input "15"
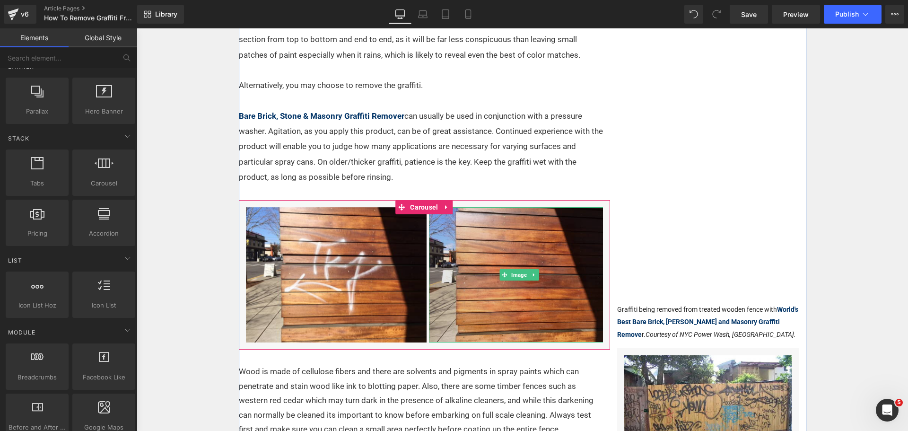
scroll to position [520, 0]
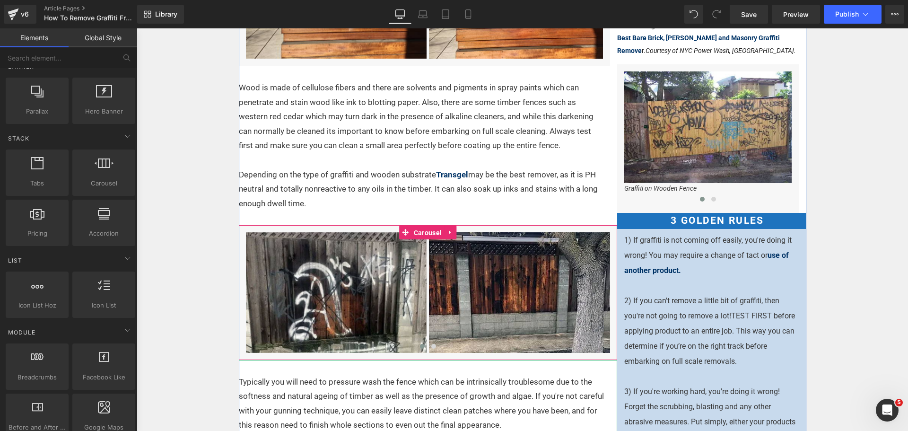
drag, startPoint x: 415, startPoint y: 233, endPoint x: 173, endPoint y: 47, distance: 305.1
click at [413, 233] on span "Carousel" at bounding box center [427, 233] width 33 height 14
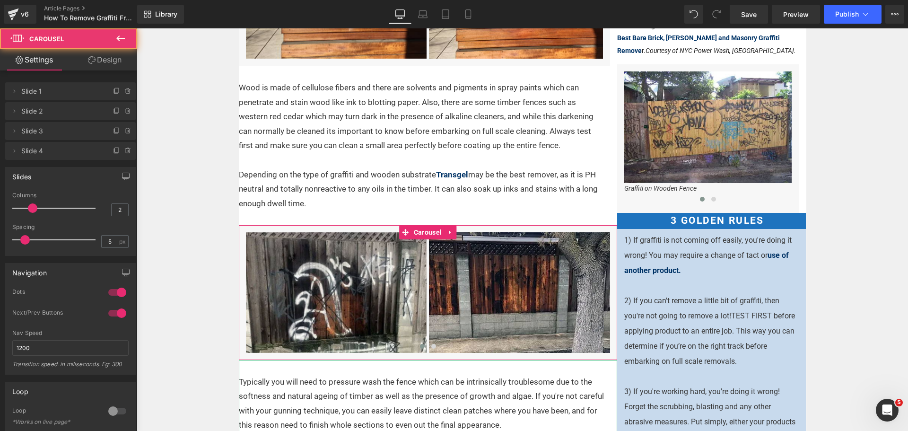
click at [106, 53] on link "Design" at bounding box center [104, 59] width 69 height 21
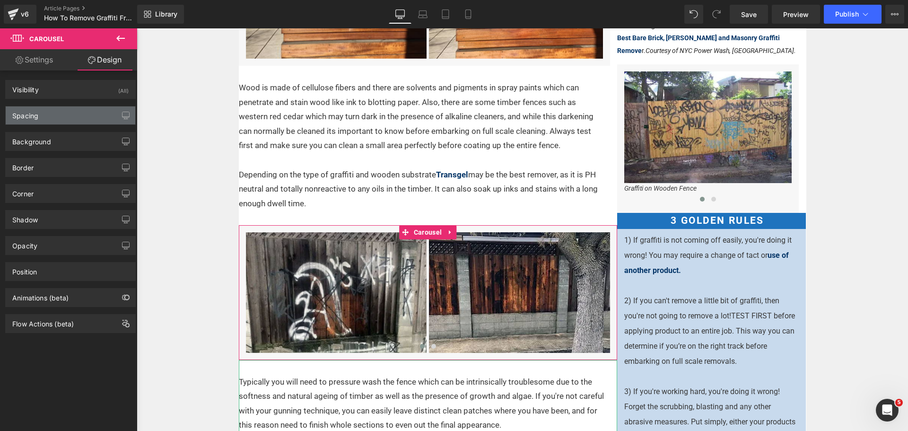
click at [79, 113] on div "Spacing" at bounding box center [71, 115] width 130 height 18
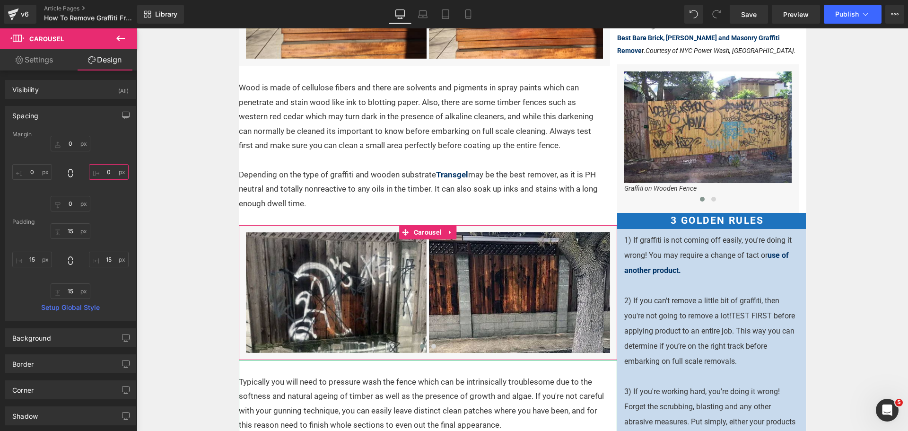
drag, startPoint x: 100, startPoint y: 169, endPoint x: 40, endPoint y: 157, distance: 61.2
click at [100, 169] on input "0" at bounding box center [109, 172] width 40 height 16
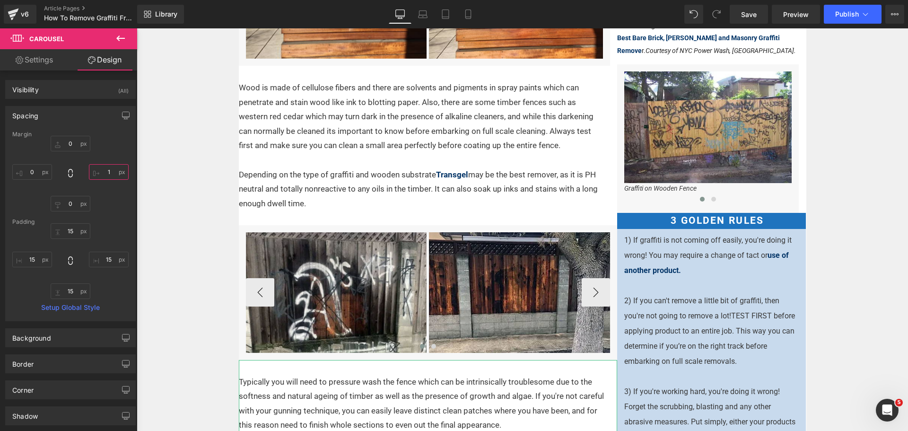
type input "15"
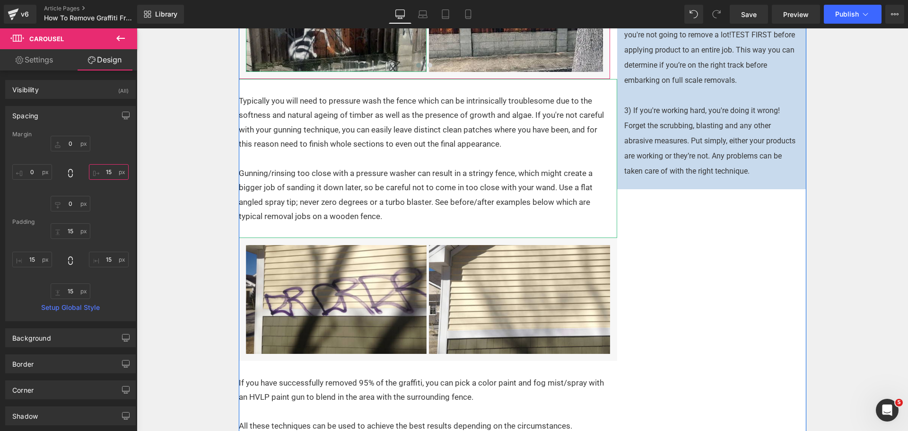
scroll to position [804, 0]
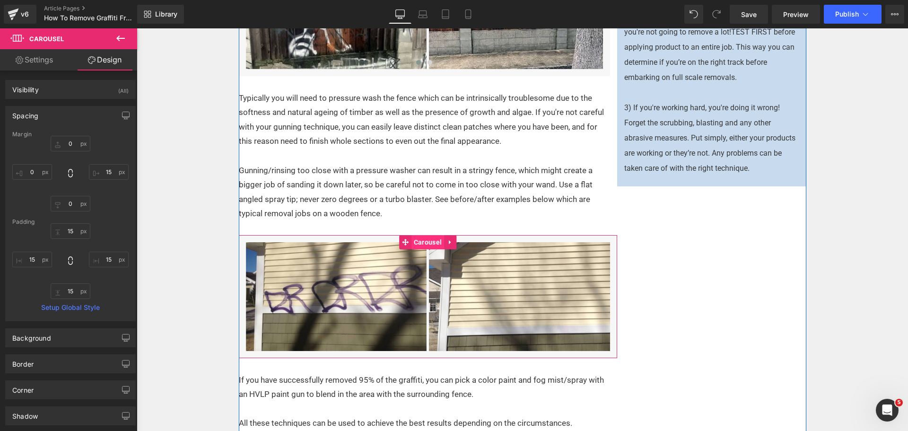
click at [421, 243] on span "Carousel" at bounding box center [427, 242] width 33 height 14
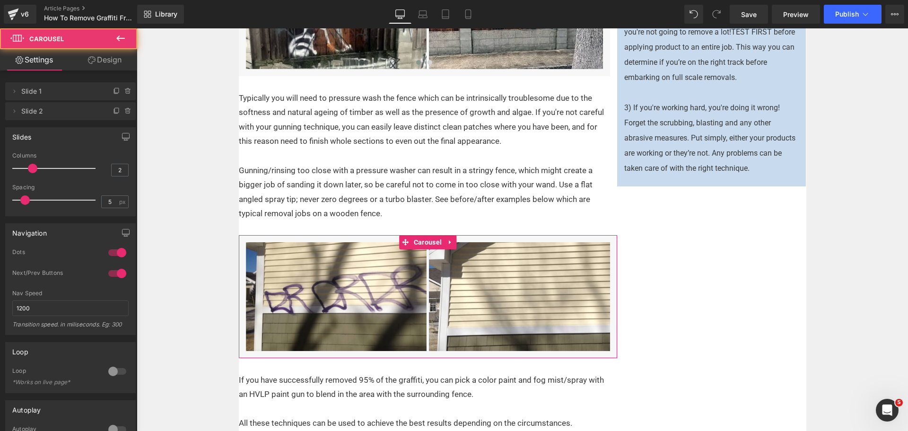
click at [106, 56] on link "Design" at bounding box center [104, 59] width 69 height 21
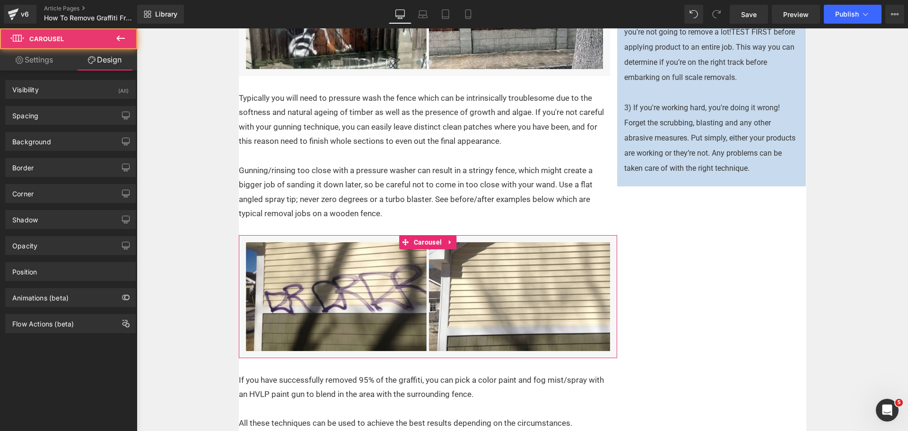
type input "0"
type input "15"
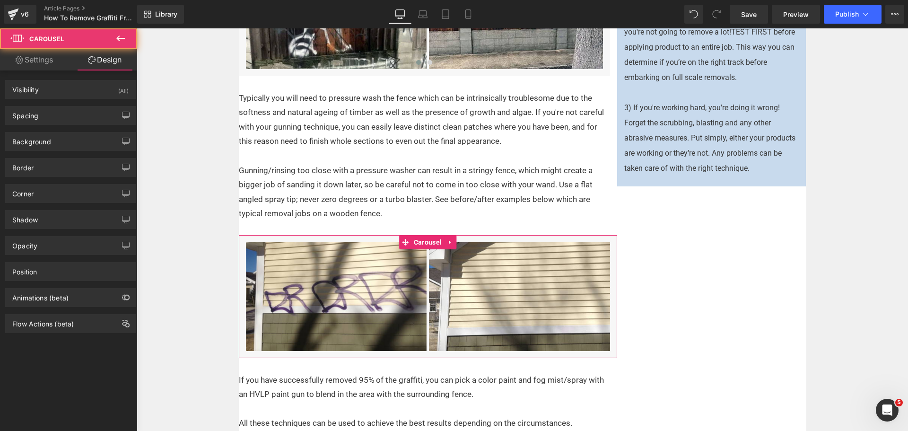
type input "15"
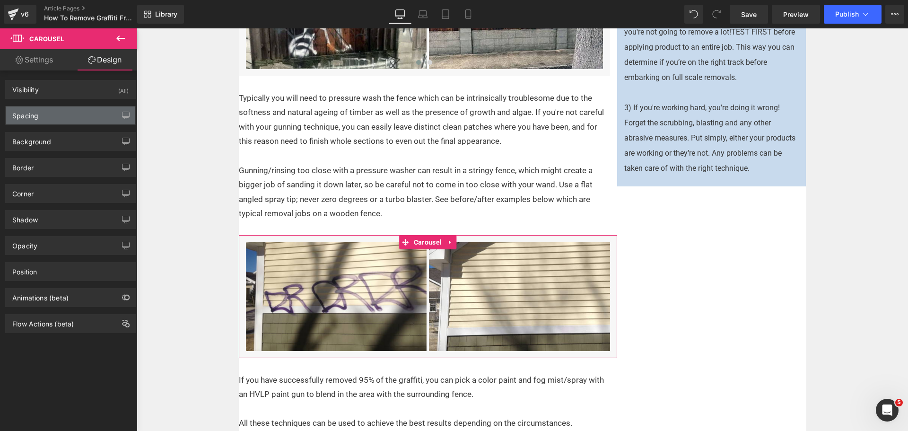
click at [67, 114] on div "Spacing" at bounding box center [71, 115] width 130 height 18
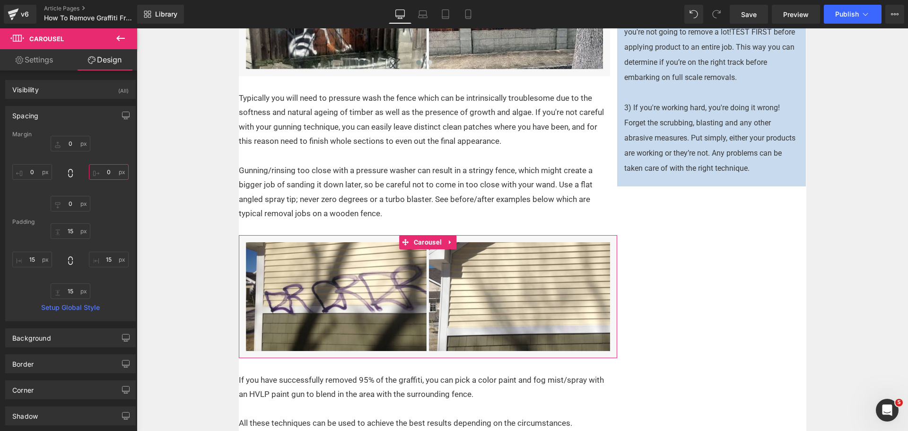
click at [99, 169] on input "0" at bounding box center [109, 172] width 40 height 16
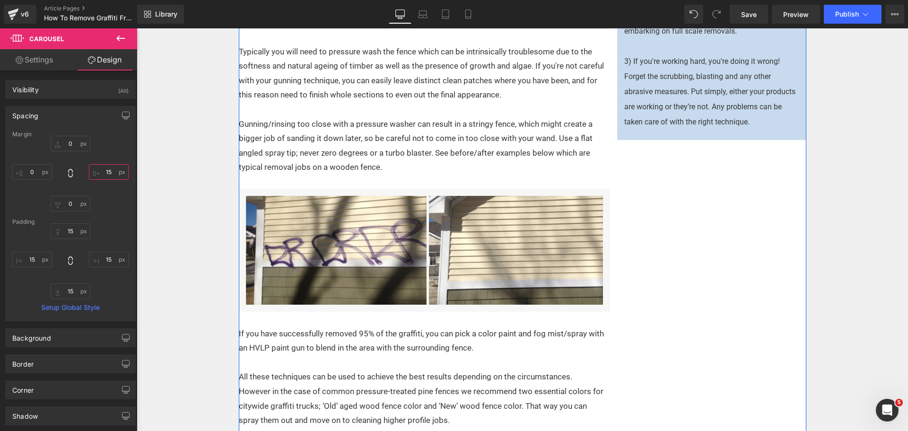
scroll to position [898, 0]
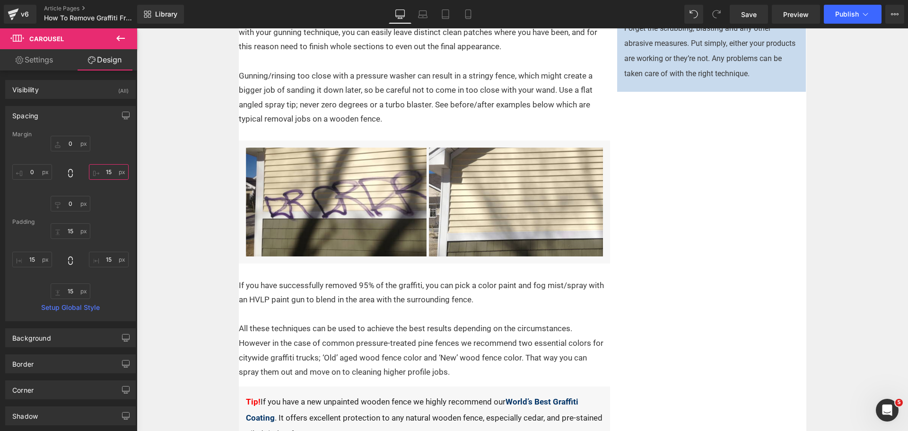
type input "15"
click at [126, 36] on button at bounding box center [120, 38] width 33 height 21
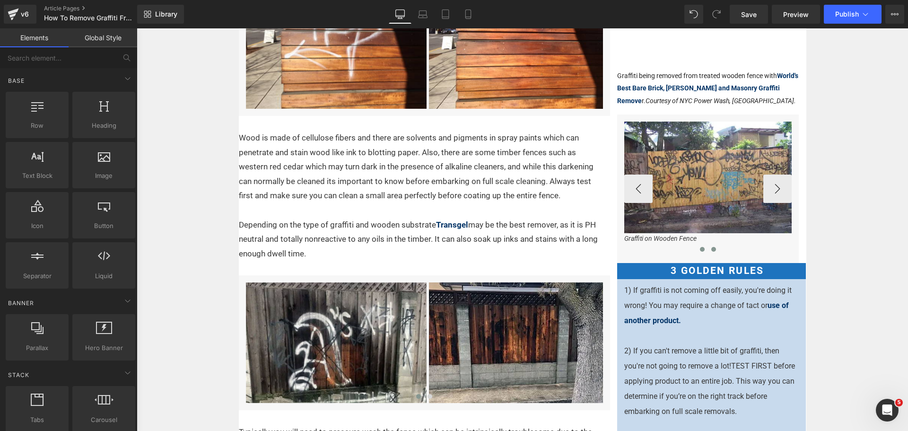
scroll to position [473, 0]
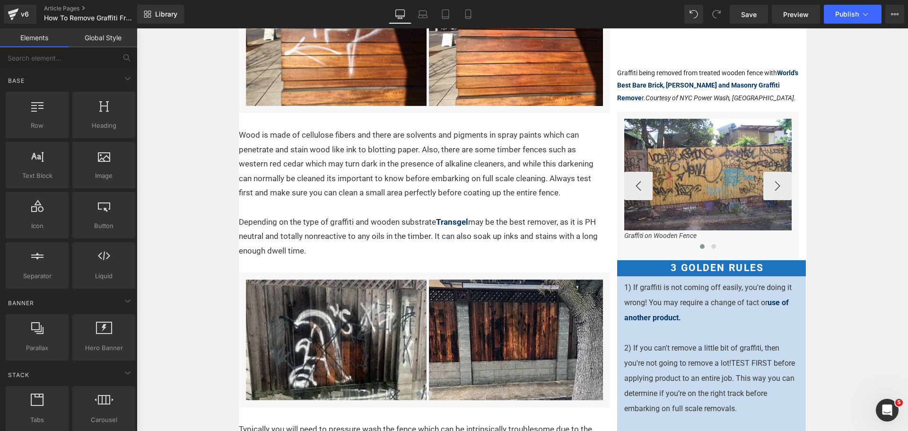
click at [675, 236] on div "Graffiti on Wooden Fence Text Block" at bounding box center [708, 235] width 168 height 10
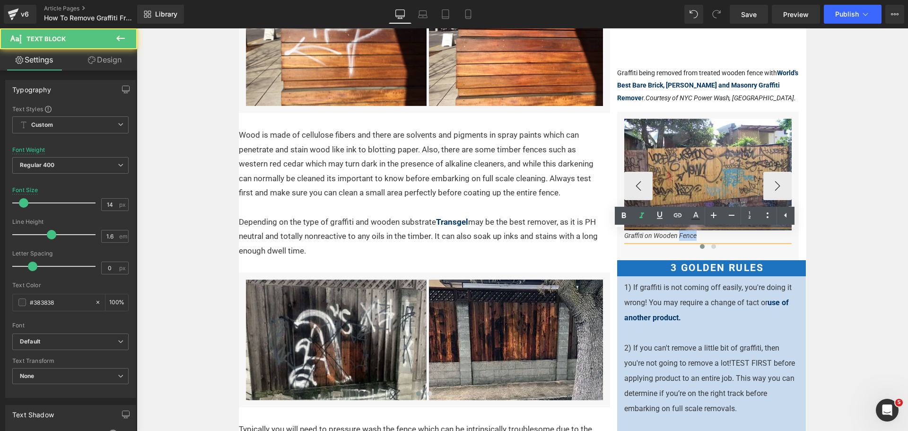
click at [675, 236] on icon "Graffiti on Wooden Fence" at bounding box center [660, 236] width 72 height 8
click at [712, 237] on p "Graffiti on Wooden Fence" at bounding box center [708, 235] width 168 height 10
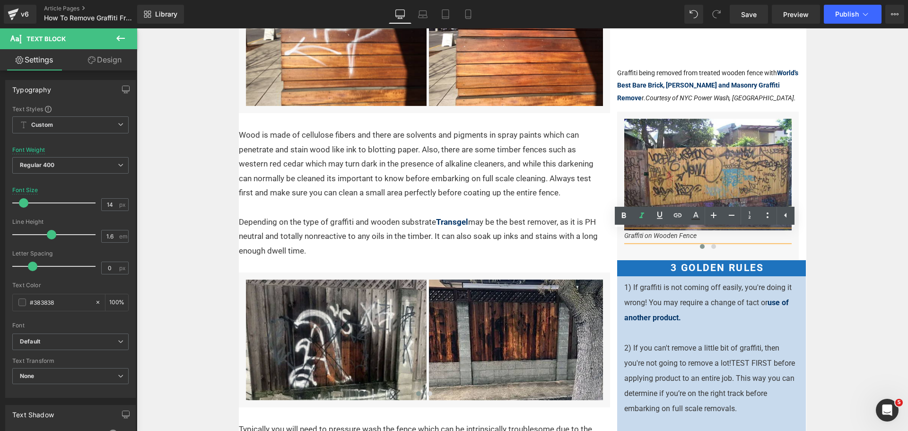
drag, startPoint x: 849, startPoint y: 244, endPoint x: 842, endPoint y: 245, distance: 6.6
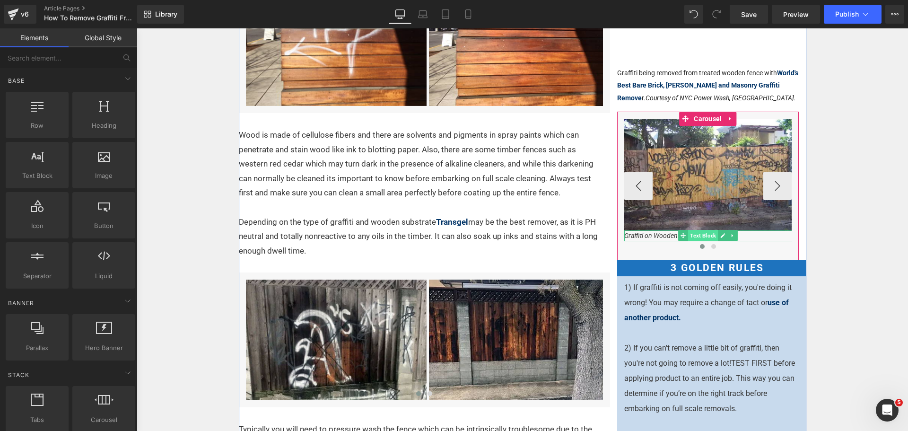
click at [711, 236] on span "Text Block" at bounding box center [703, 235] width 30 height 11
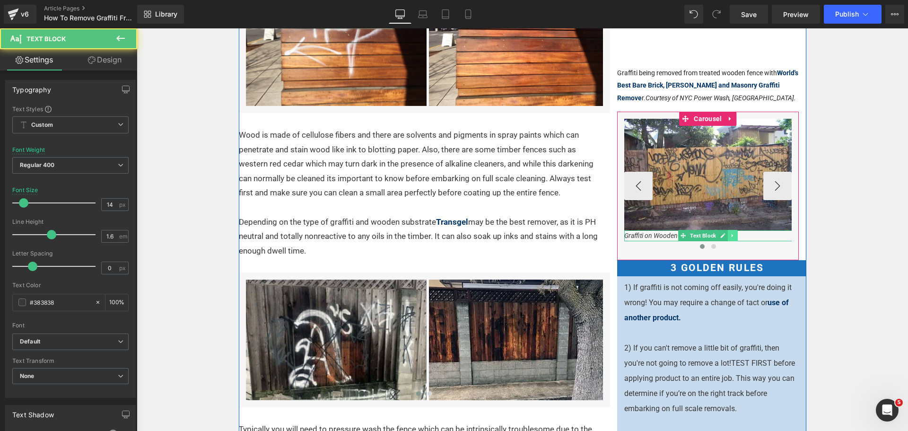
click at [731, 236] on icon at bounding box center [731, 235] width 1 height 3
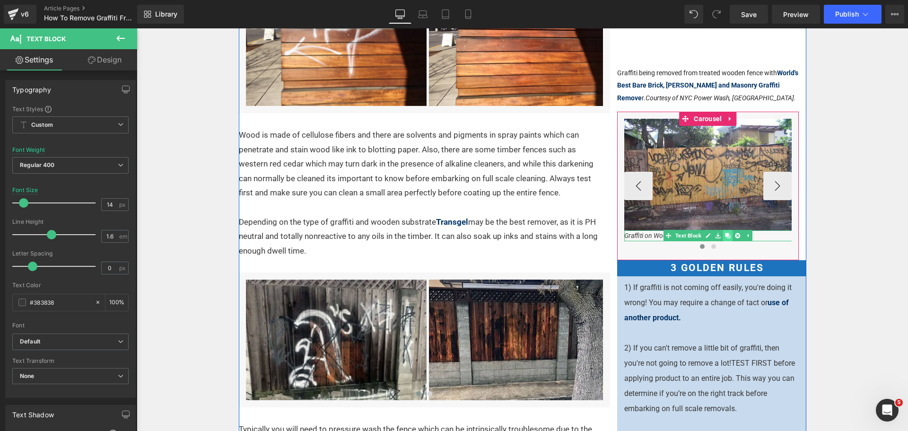
click at [725, 235] on icon at bounding box center [727, 235] width 5 height 5
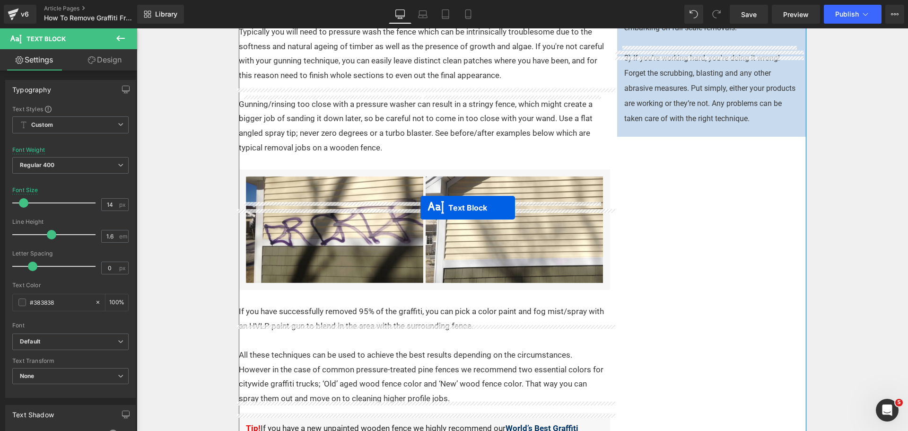
scroll to position [946, 0]
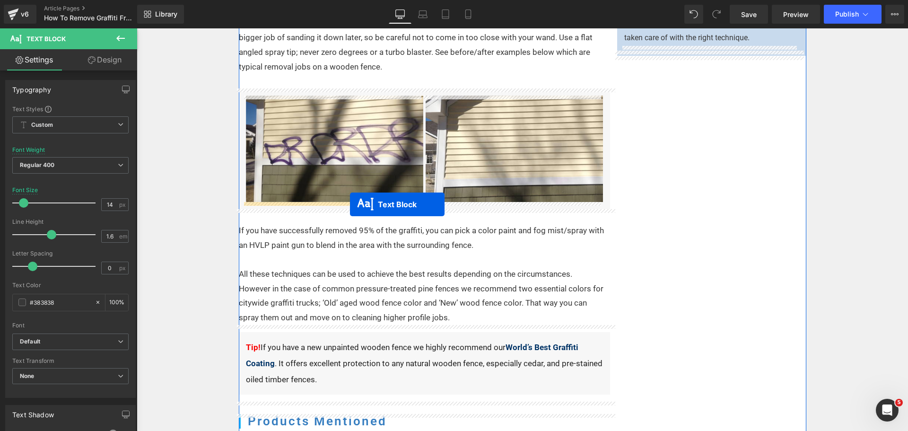
drag, startPoint x: 684, startPoint y: 235, endPoint x: 350, endPoint y: 204, distance: 335.6
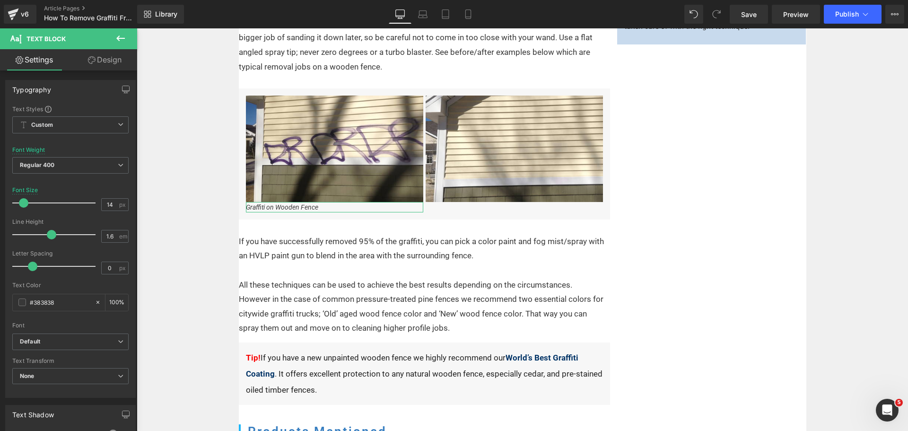
click at [108, 56] on link "Design" at bounding box center [104, 59] width 69 height 21
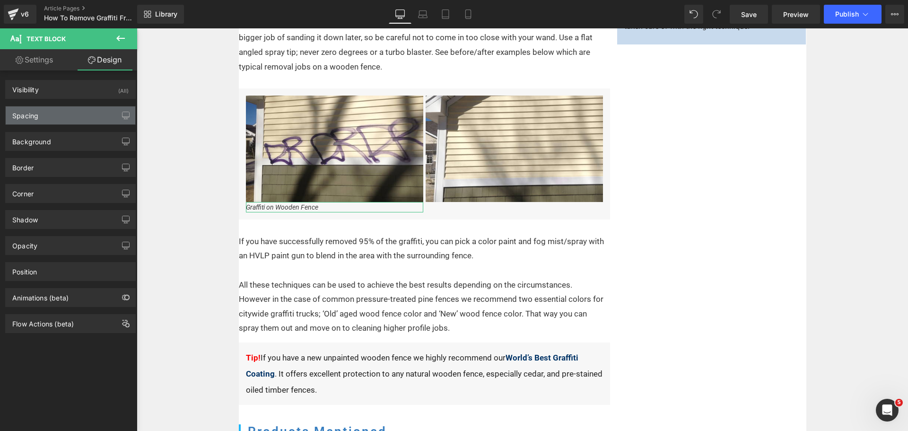
click at [73, 111] on div "Spacing" at bounding box center [71, 115] width 130 height 18
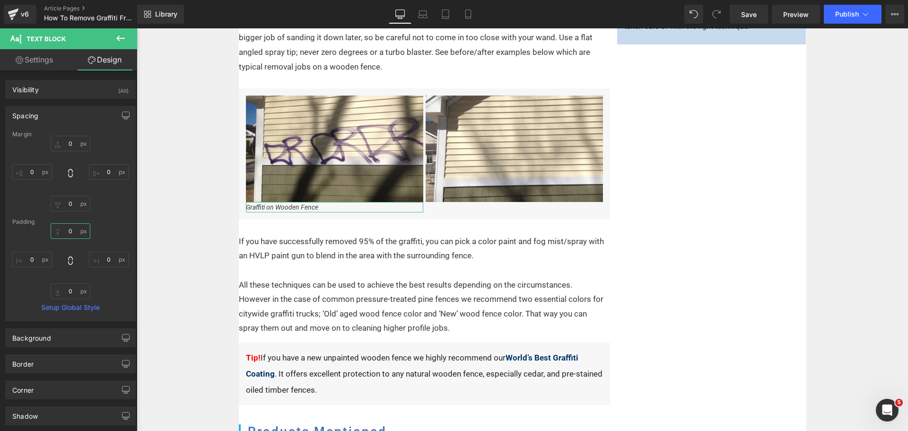
click at [66, 230] on input "0" at bounding box center [71, 231] width 40 height 16
type input "5"
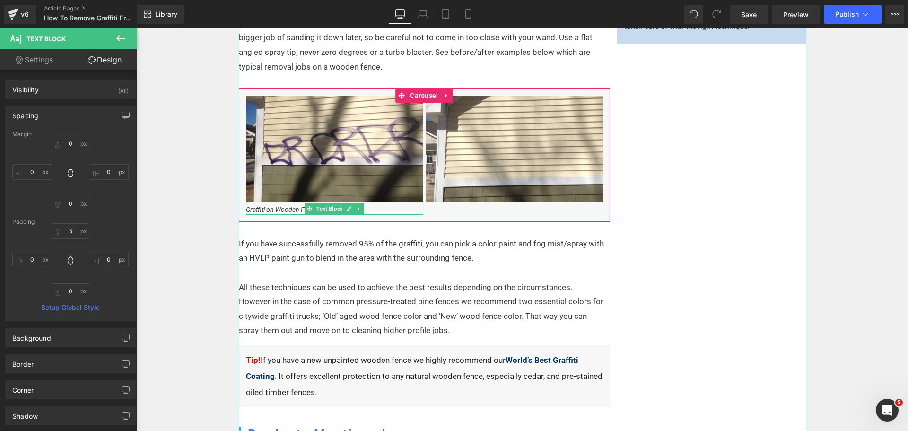
click at [278, 210] on icon "Graffiti on Wooden Fence" at bounding box center [282, 210] width 72 height 8
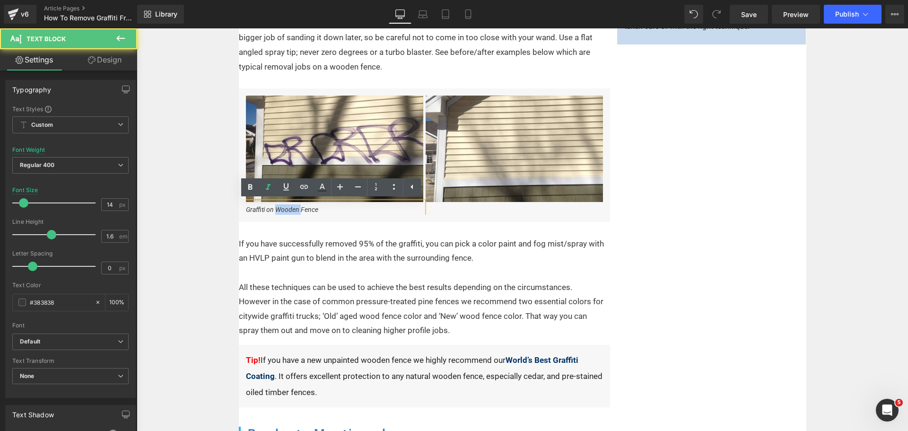
click at [278, 210] on icon "Graffiti on Wooden Fence" at bounding box center [282, 210] width 72 height 8
drag, startPoint x: 340, startPoint y: 207, endPoint x: 316, endPoint y: 209, distance: 24.2
click at [316, 209] on p "Graffiti Removal on Wood Slats" at bounding box center [334, 209] width 177 height 10
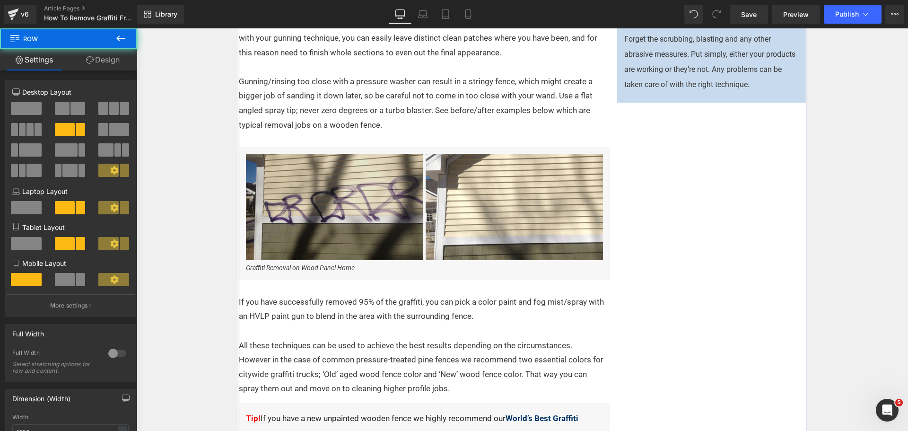
scroll to position [756, 0]
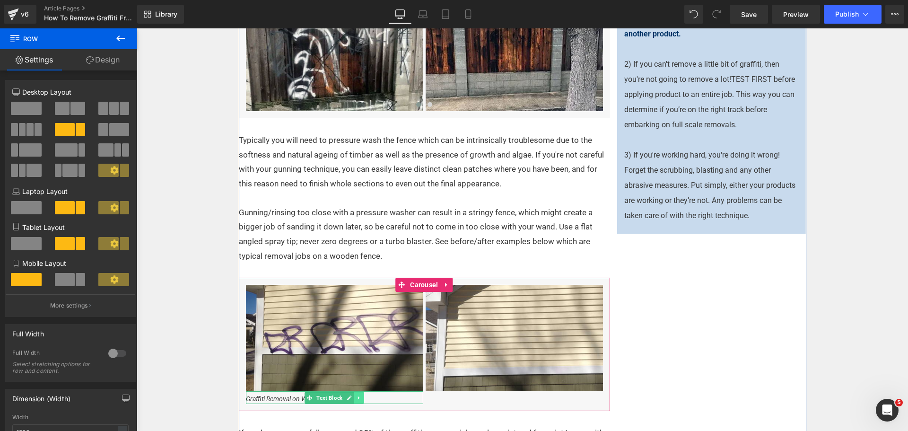
click at [358, 399] on icon at bounding box center [358, 398] width 5 height 6
click at [351, 399] on icon at bounding box center [353, 397] width 5 height 5
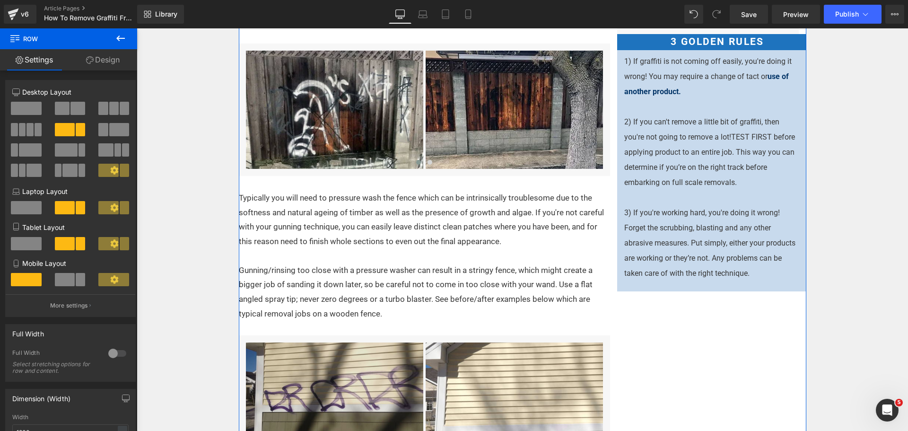
scroll to position [764, 0]
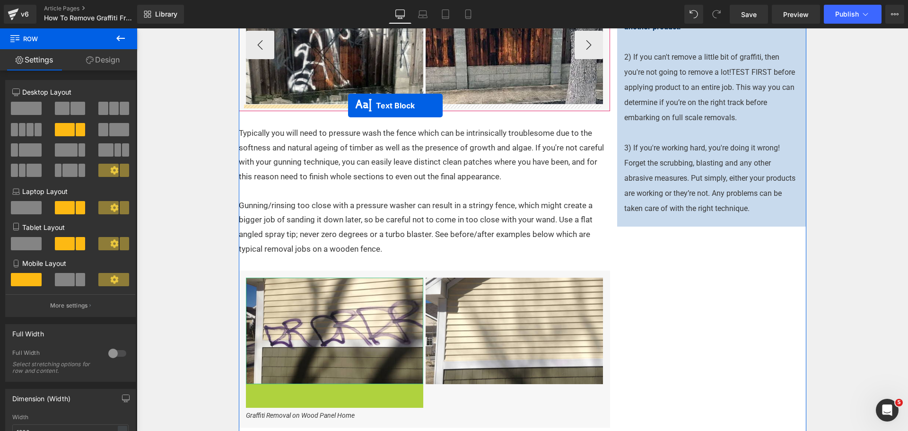
drag, startPoint x: 304, startPoint y: 391, endPoint x: 347, endPoint y: 110, distance: 284.6
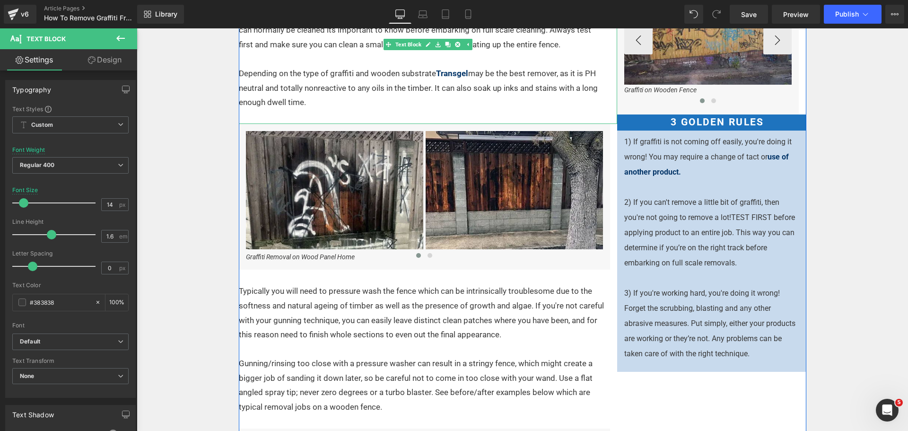
scroll to position [622, 0]
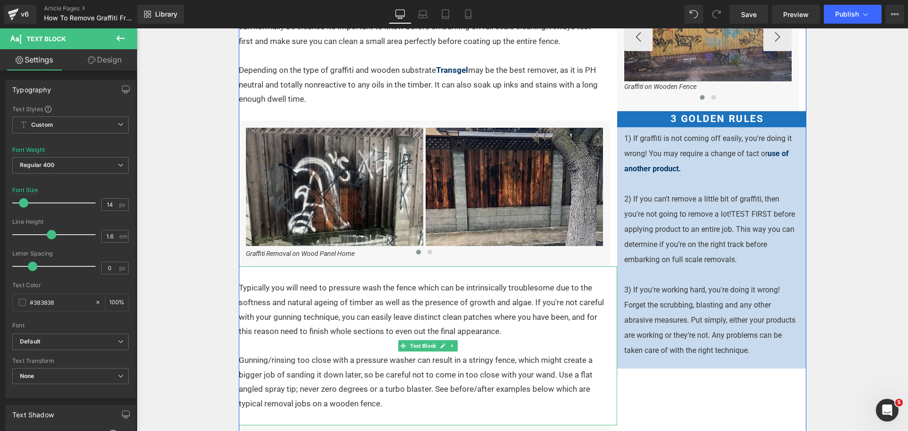
click at [419, 338] on p "Typically you will need to pressure wash the fence which can be intrinsically t…" at bounding box center [422, 309] width 367 height 58
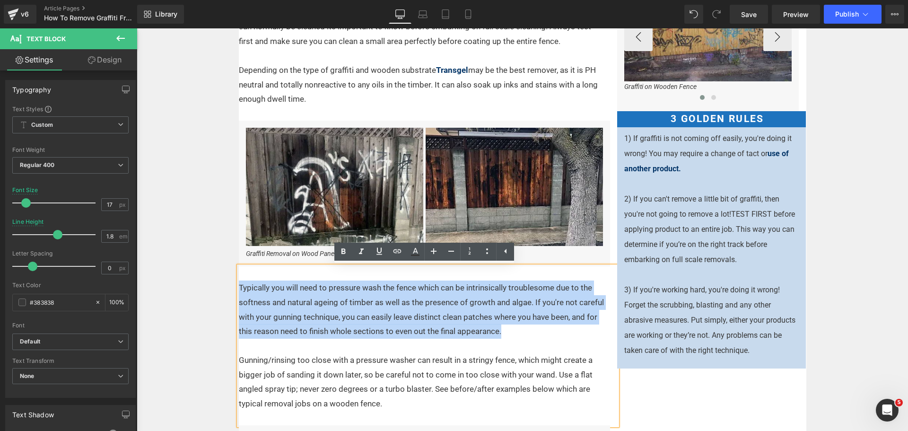
drag, startPoint x: 511, startPoint y: 337, endPoint x: 208, endPoint y: 291, distance: 306.0
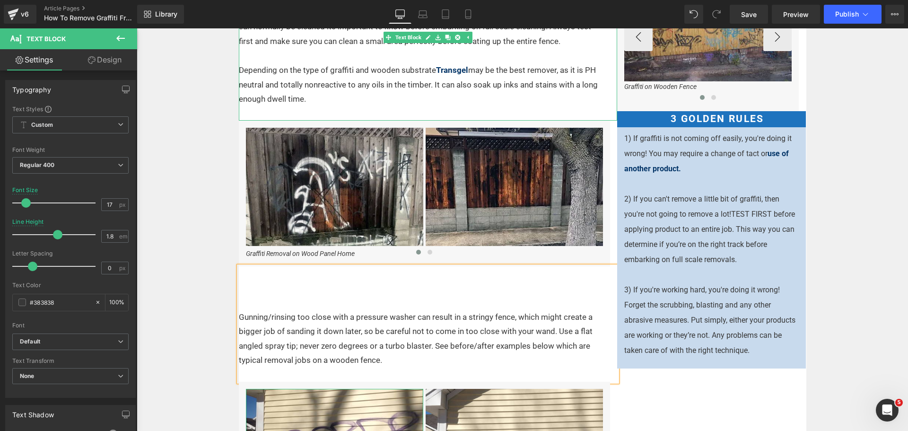
click at [312, 97] on p "Depending on the type of graffiti and wooden substrate Transgel may be the best…" at bounding box center [422, 84] width 367 height 43
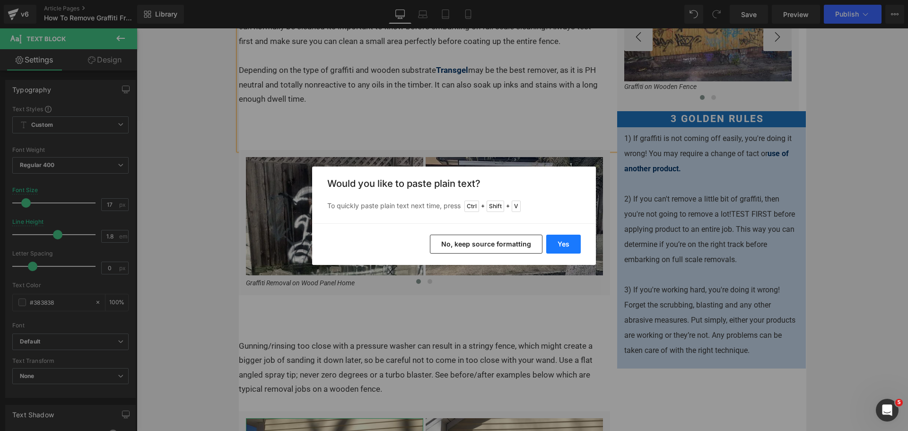
click at [564, 240] on button "Yes" at bounding box center [563, 243] width 35 height 19
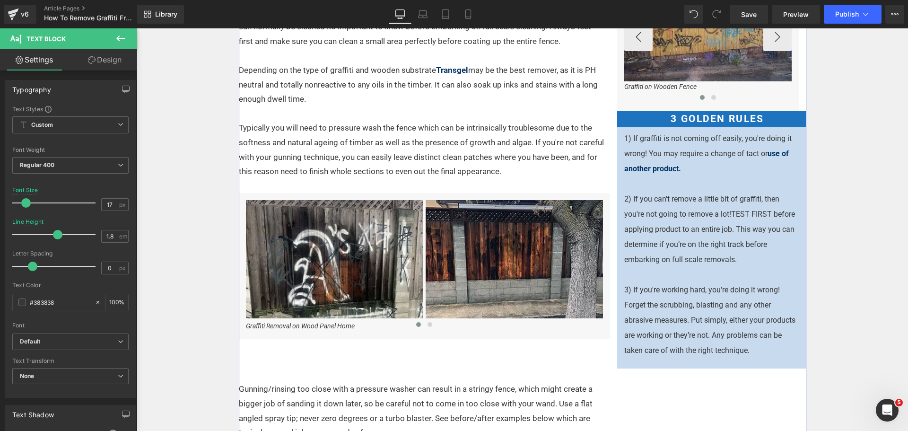
click at [374, 372] on p at bounding box center [422, 374] width 367 height 15
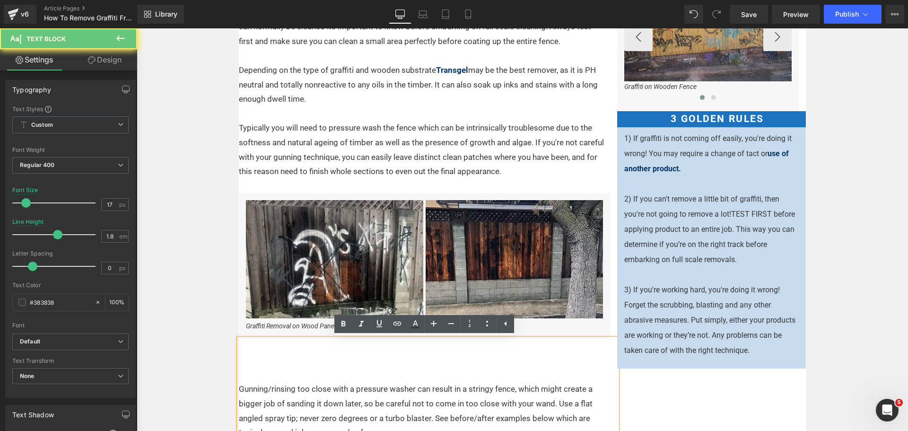
click at [348, 373] on p at bounding box center [422, 374] width 367 height 15
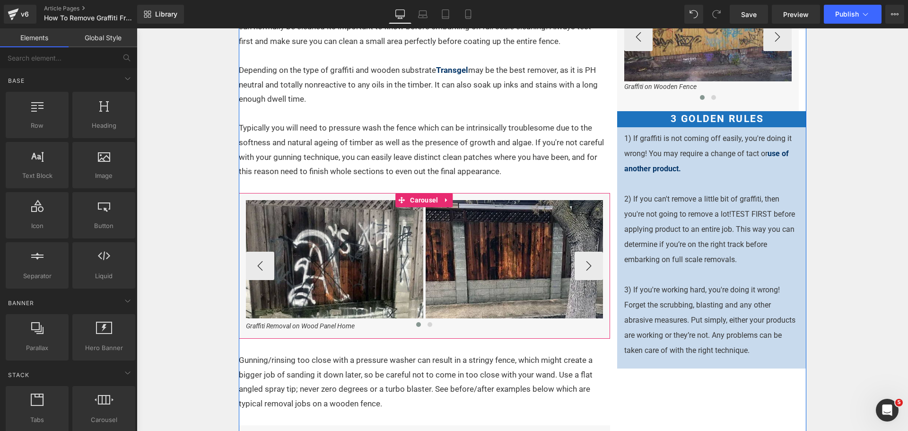
click at [361, 325] on div at bounding box center [424, 326] width 357 height 12
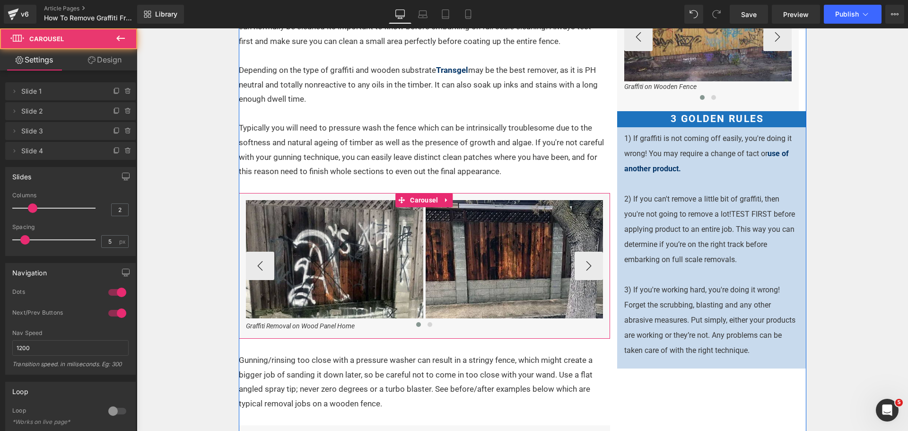
click at [351, 325] on div at bounding box center [424, 326] width 357 height 12
click at [323, 327] on div at bounding box center [424, 326] width 357 height 12
click at [325, 323] on div at bounding box center [424, 326] width 357 height 12
click at [272, 323] on div at bounding box center [424, 326] width 357 height 12
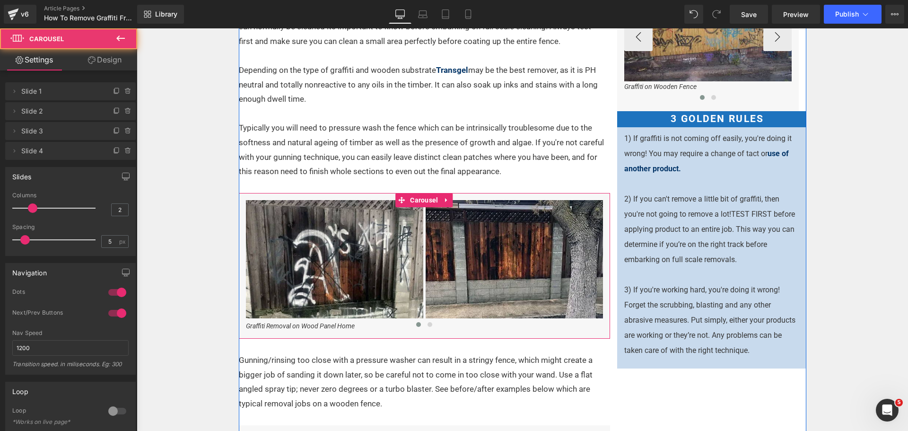
click at [342, 352] on p at bounding box center [422, 345] width 367 height 15
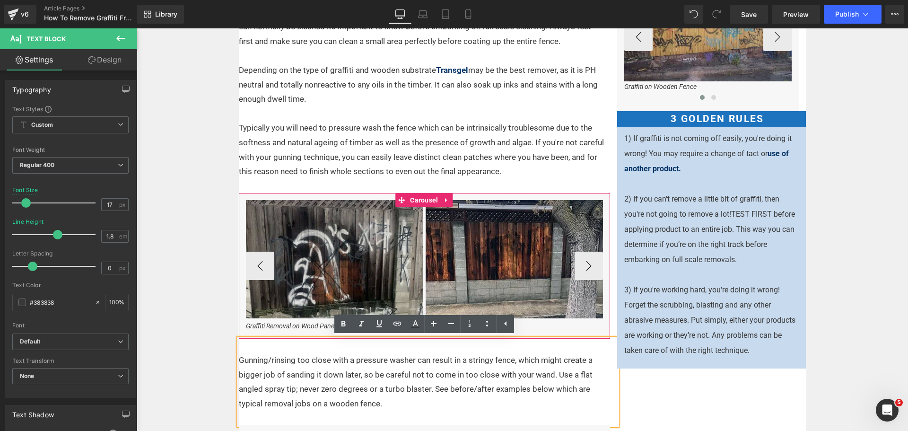
click at [295, 315] on img at bounding box center [334, 259] width 177 height 118
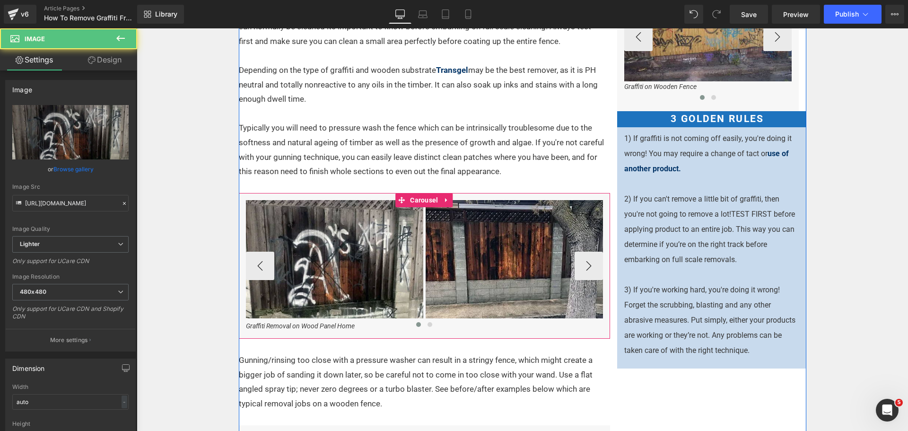
click at [298, 323] on div at bounding box center [424, 326] width 357 height 12
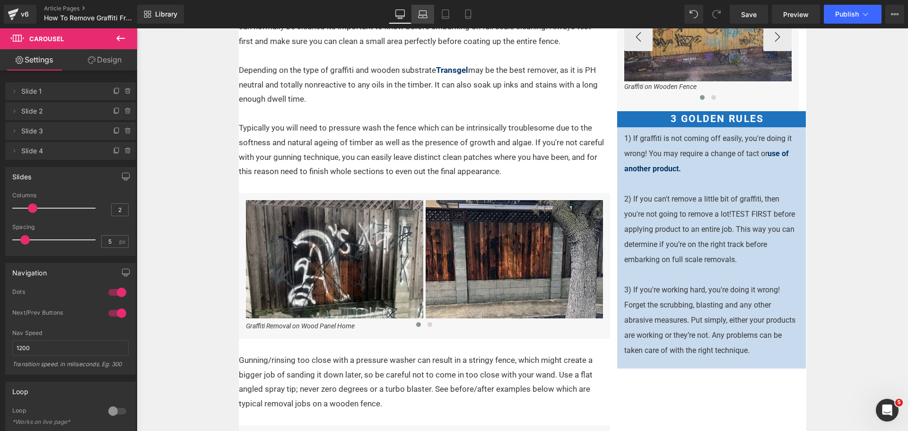
click at [426, 13] on icon at bounding box center [422, 13] width 9 height 9
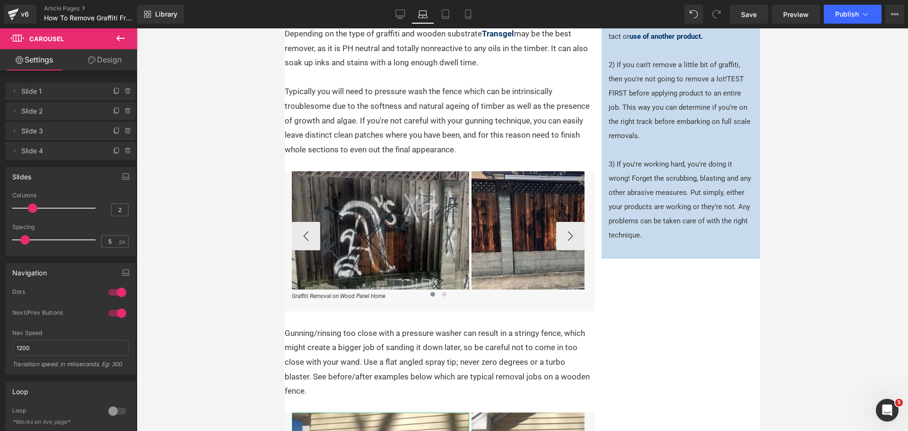
scroll to position [662, 0]
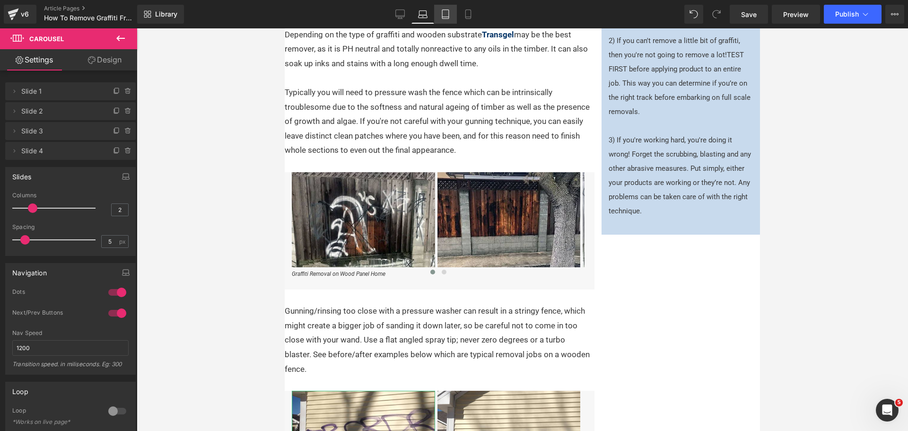
click at [448, 18] on icon at bounding box center [445, 13] width 9 height 9
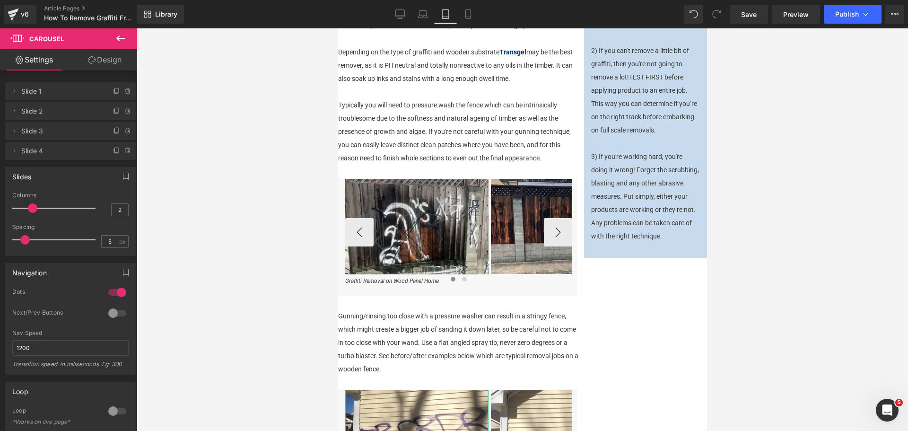
scroll to position [557, 0]
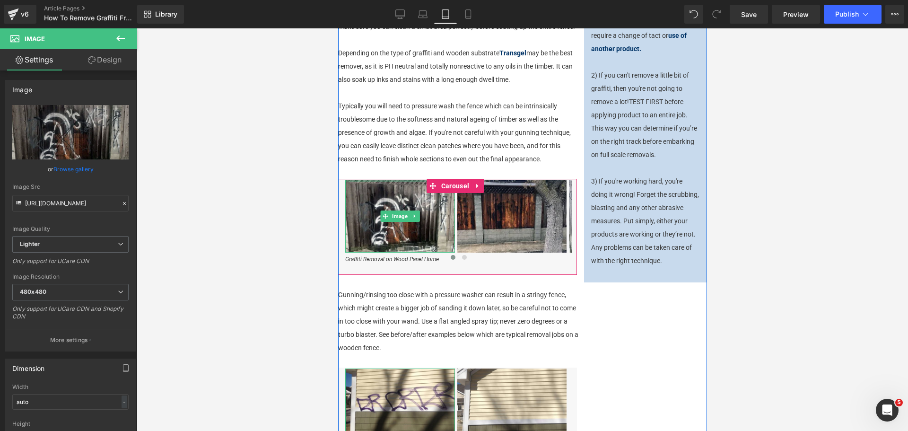
drag, startPoint x: 416, startPoint y: 193, endPoint x: 482, endPoint y: 197, distance: 65.8
click at [420, 181] on div "There are a number of ways to approach graffiti on a wooden fence. The best sol…" at bounding box center [461, 267] width 246 height 1316
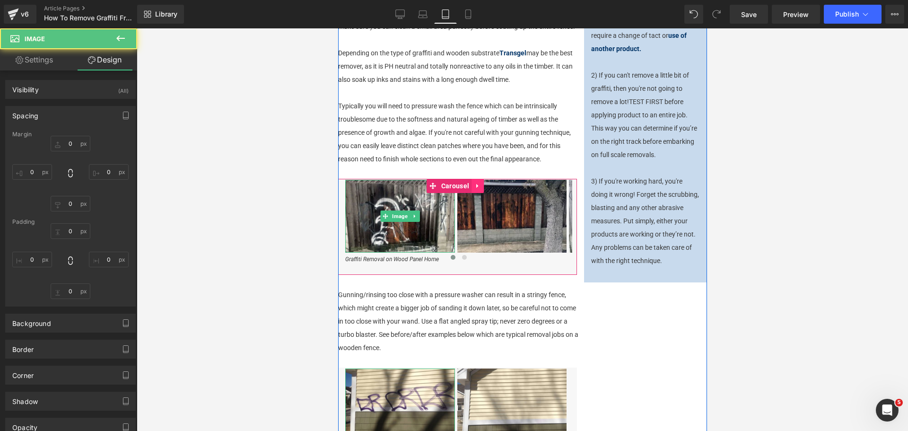
type input "0"
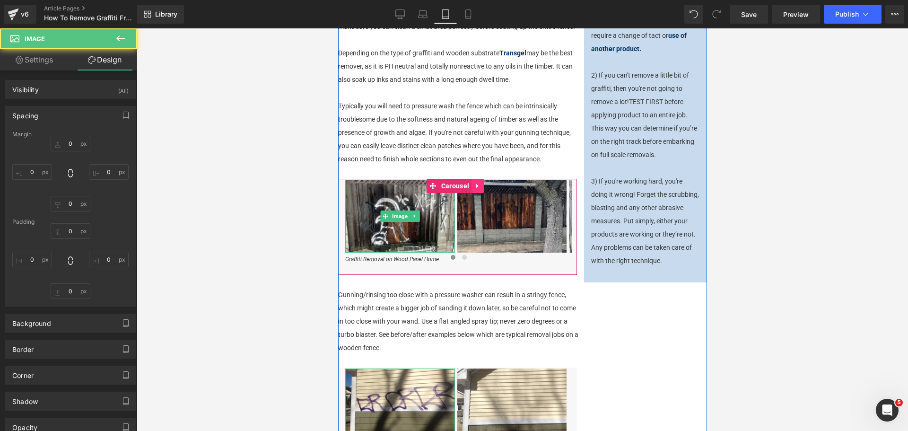
type input "0"
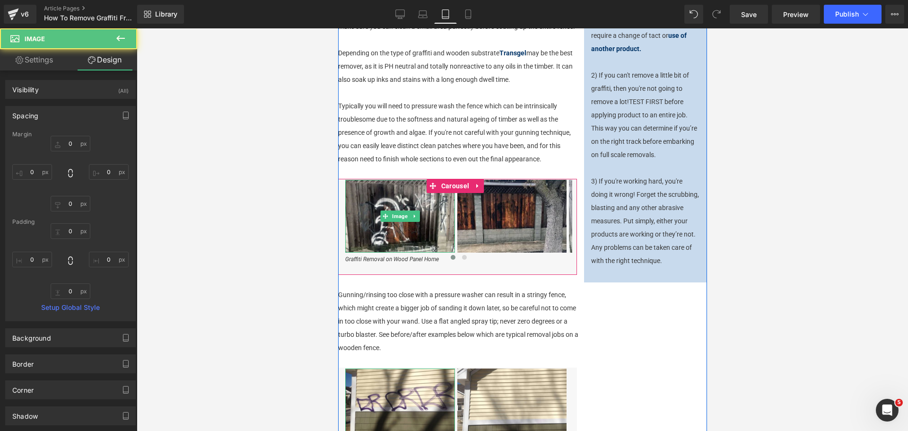
drag, startPoint x: 459, startPoint y: 196, endPoint x: 361, endPoint y: 164, distance: 103.3
click at [459, 193] on span "Carousel" at bounding box center [454, 186] width 33 height 14
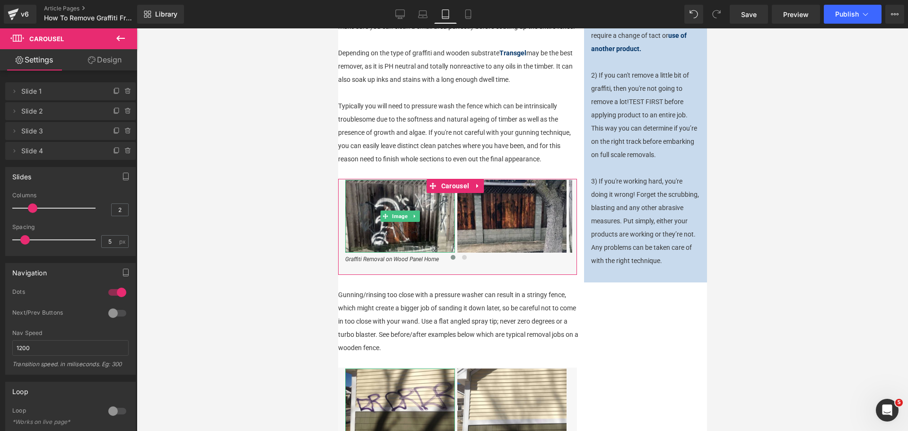
click at [114, 58] on link "Design" at bounding box center [104, 59] width 69 height 21
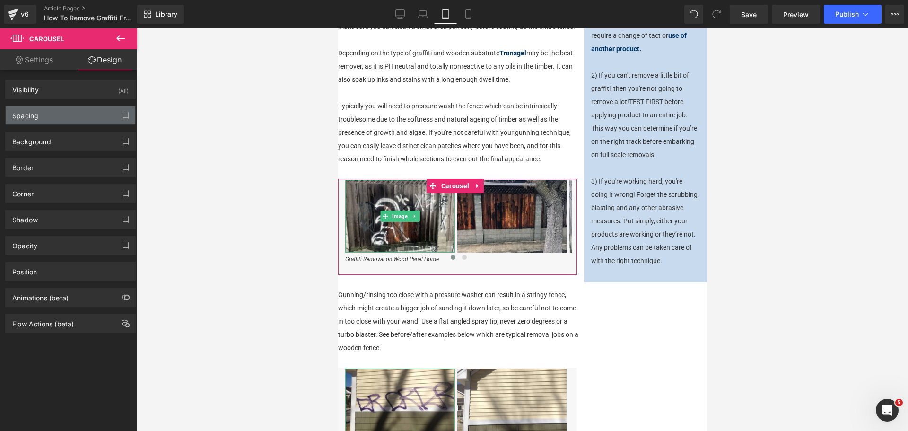
click at [64, 107] on div "Spacing" at bounding box center [71, 115] width 130 height 18
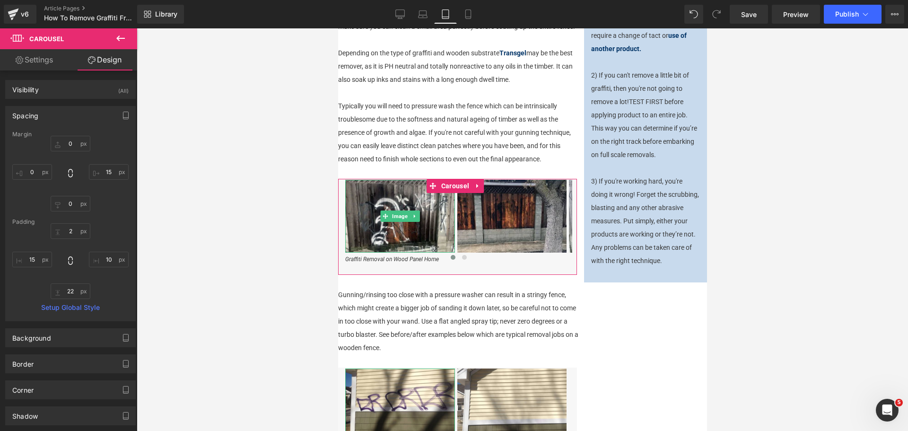
click at [73, 224] on div "Padding" at bounding box center [70, 221] width 116 height 7
click at [73, 228] on input "2" at bounding box center [71, 231] width 40 height 16
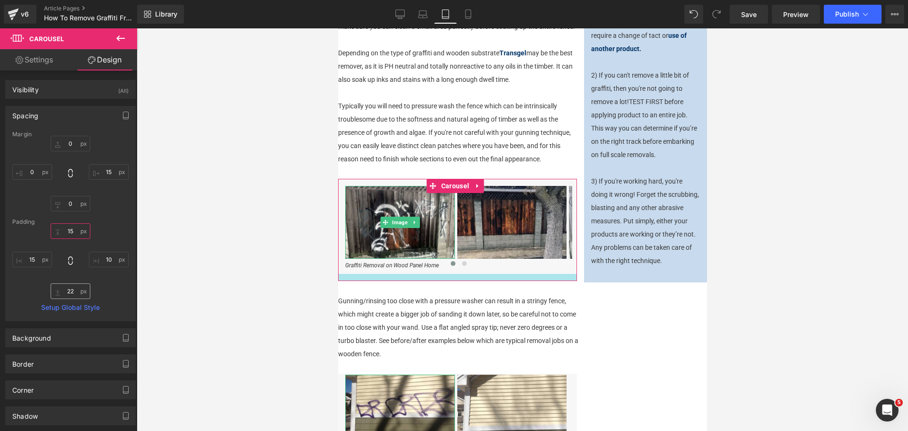
type input "15"
click at [77, 291] on input "1" at bounding box center [71, 291] width 40 height 16
type input "15"
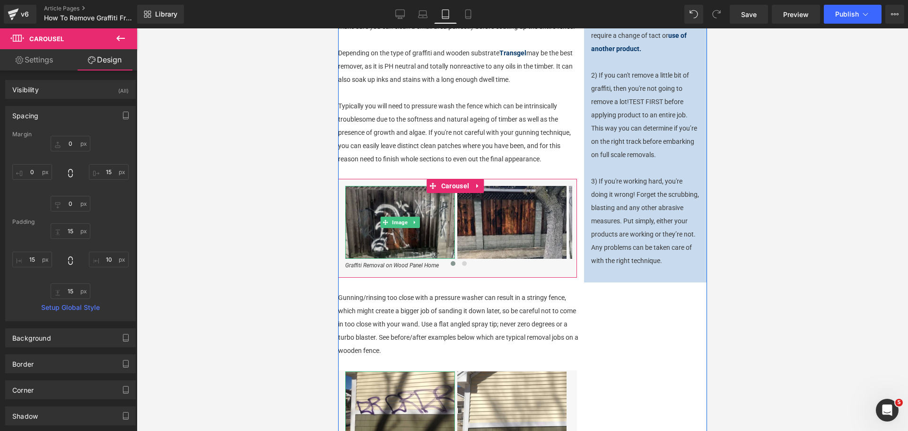
click at [350, 239] on img at bounding box center [400, 222] width 110 height 73
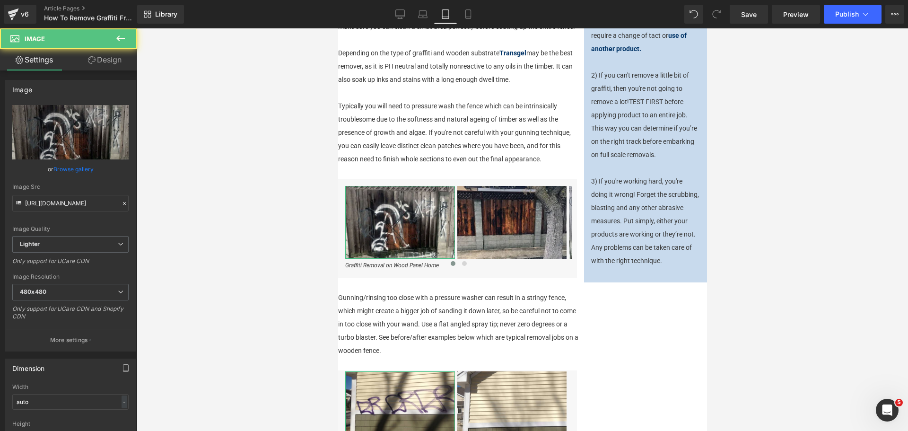
click at [110, 61] on link "Design" at bounding box center [104, 59] width 69 height 21
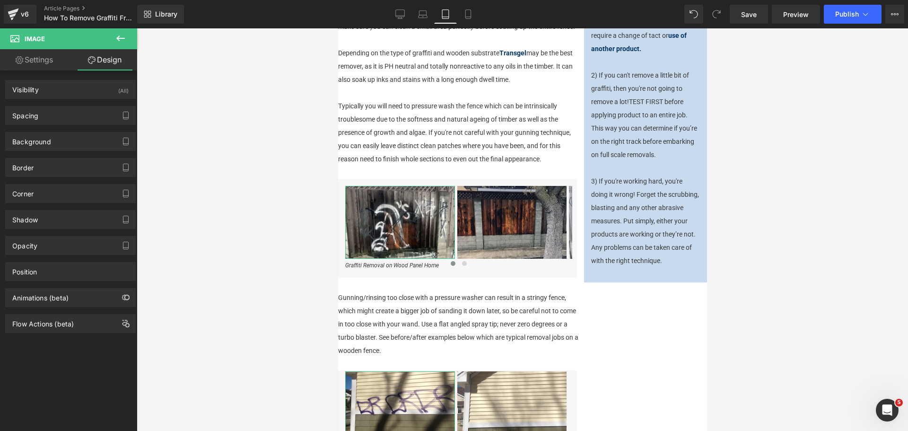
type input "0"
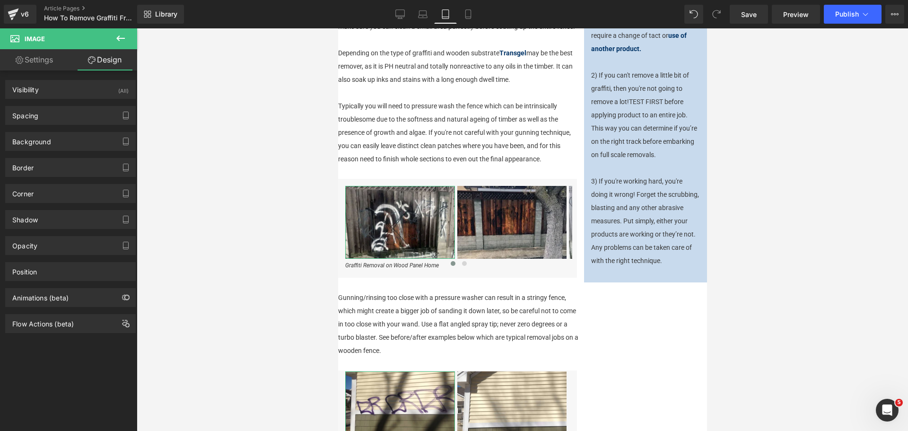
type input "0"
click at [71, 115] on div "Spacing" at bounding box center [71, 115] width 130 height 18
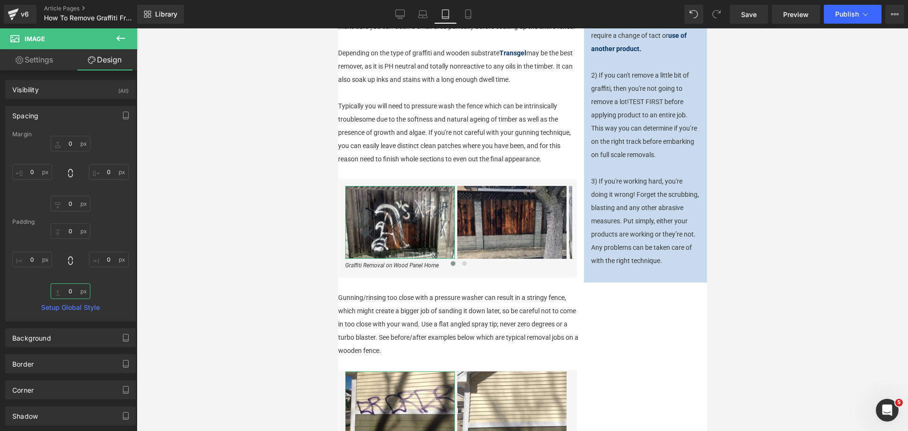
click at [70, 288] on input "0" at bounding box center [71, 291] width 40 height 16
type input "15"
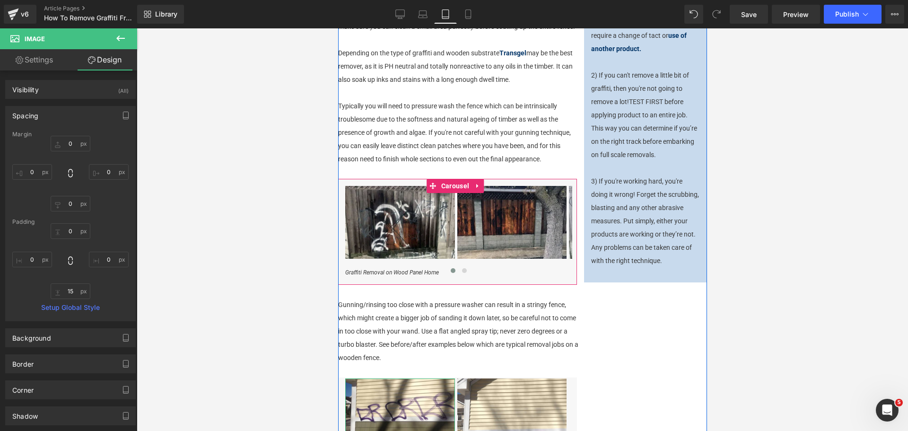
click at [411, 278] on div at bounding box center [458, 272] width 227 height 12
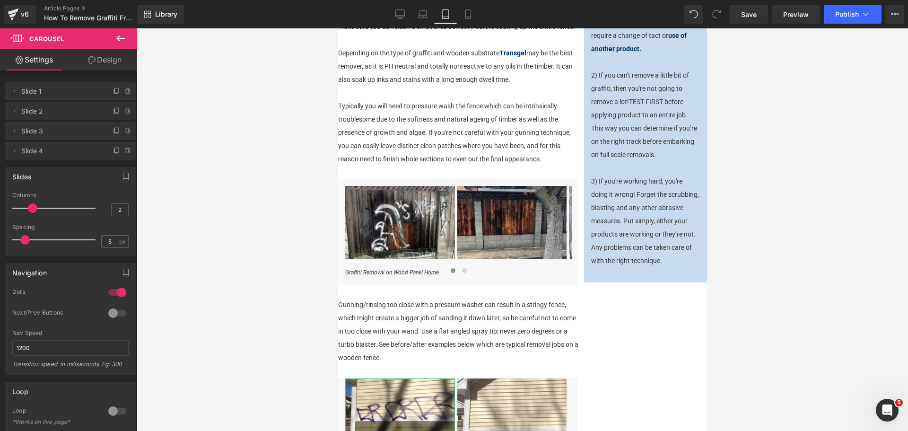
click at [122, 58] on link "Design" at bounding box center [104, 59] width 69 height 21
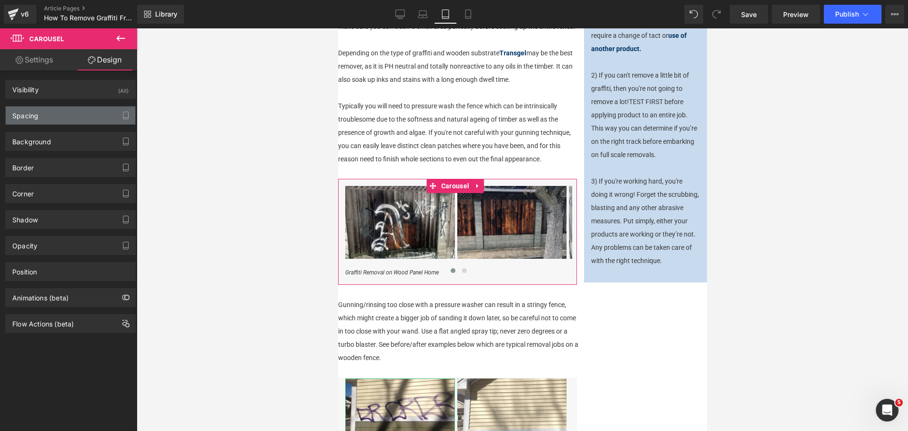
click at [71, 111] on div "Spacing" at bounding box center [71, 115] width 130 height 18
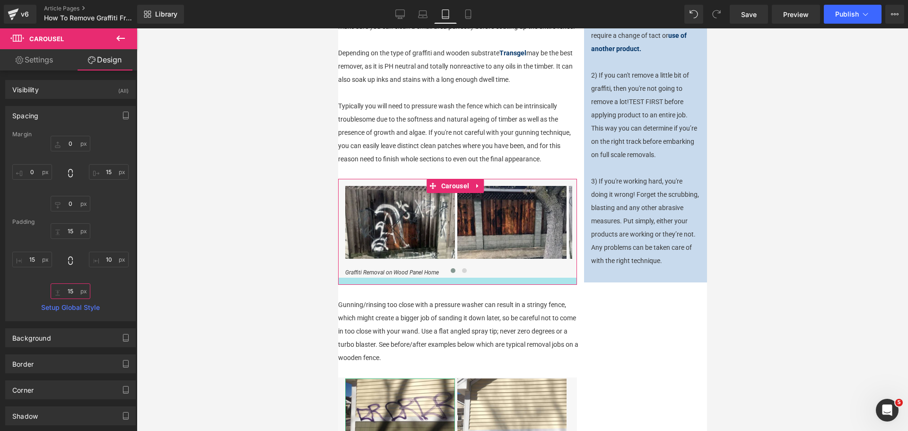
click at [76, 295] on input "15" at bounding box center [71, 291] width 40 height 16
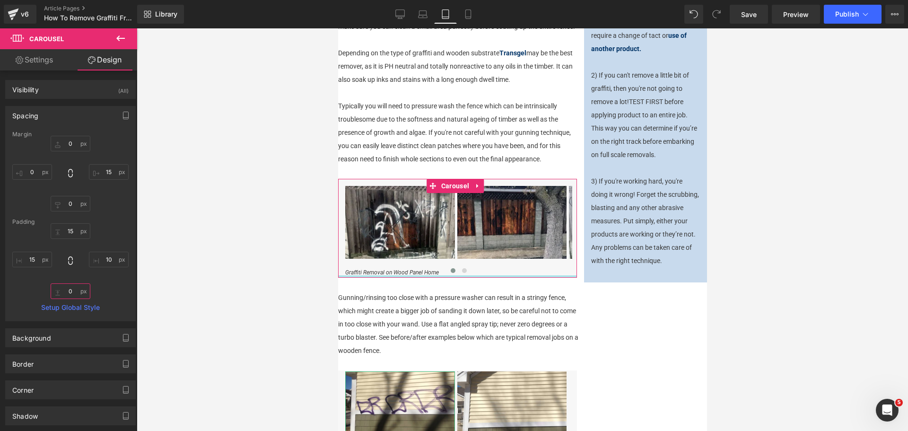
click at [70, 294] on input "0" at bounding box center [71, 291] width 40 height 16
type input "15"
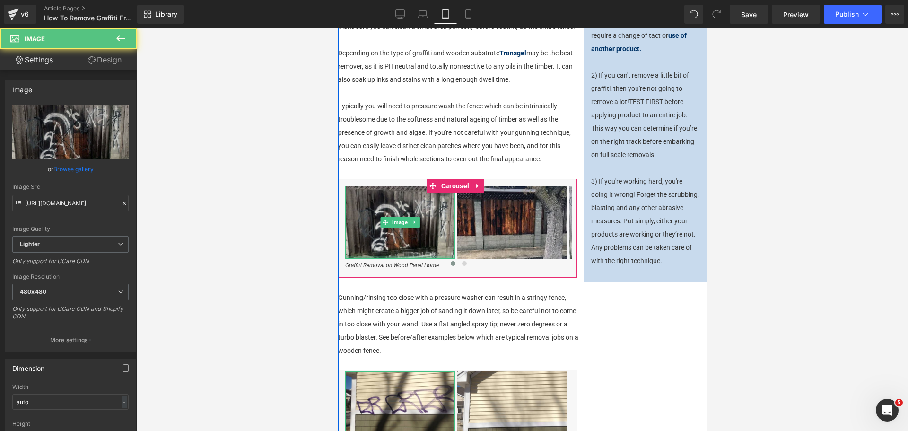
drag, startPoint x: 387, startPoint y: 276, endPoint x: 385, endPoint y: 260, distance: 16.1
click at [385, 259] on div "Image" at bounding box center [400, 222] width 110 height 73
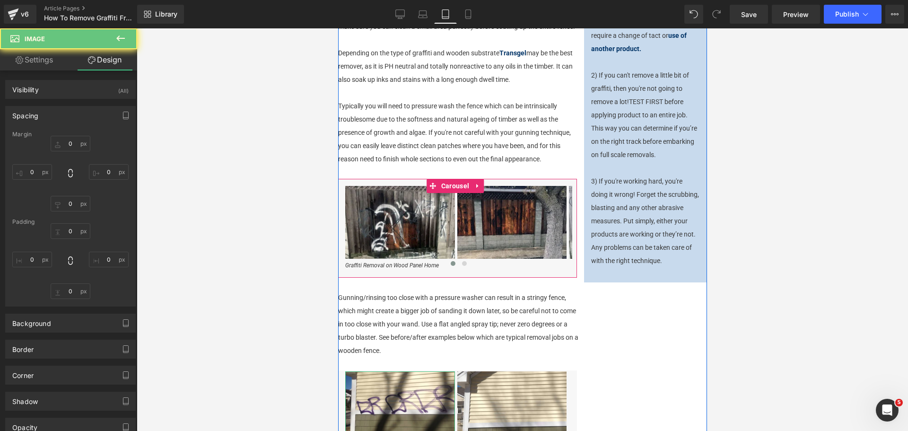
type input "0"
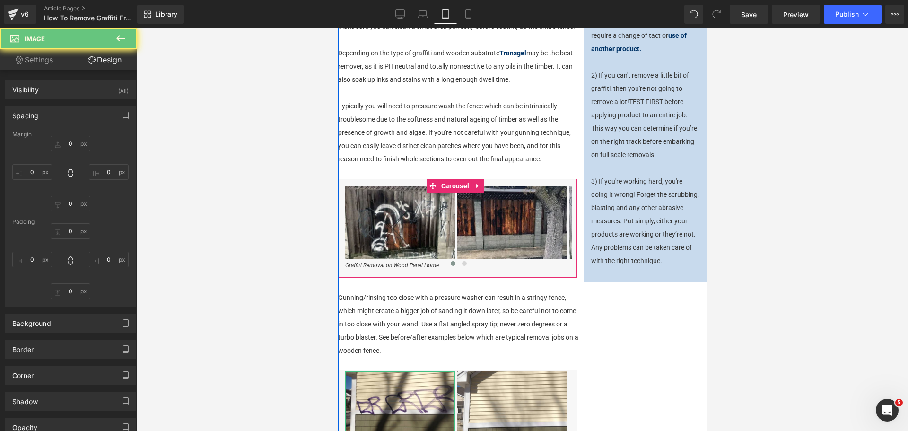
type input "0"
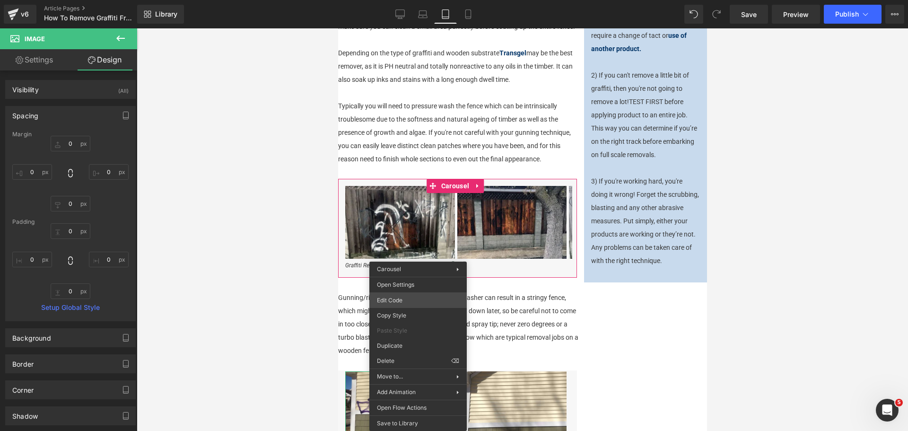
click at [423, 0] on div "Carousel You are previewing how the will restyle your page. You can not edit El…" at bounding box center [454, 0] width 908 height 0
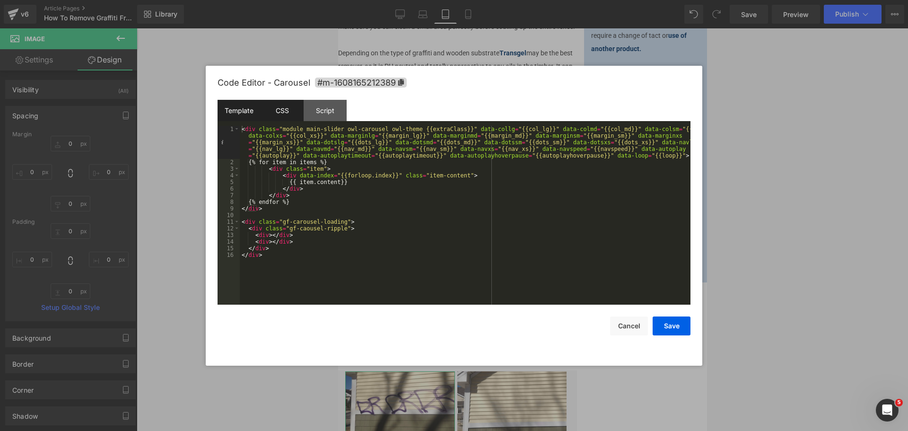
click at [278, 104] on div "CSS" at bounding box center [281, 110] width 43 height 21
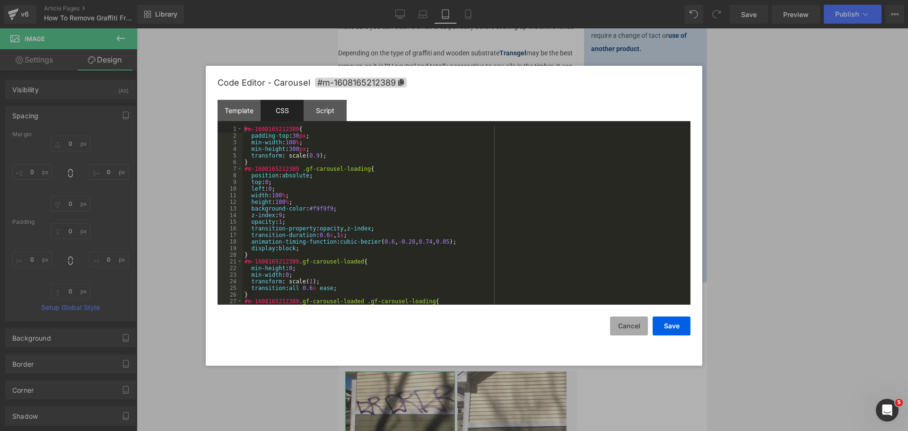
click at [634, 326] on button "Cancel" at bounding box center [629, 325] width 38 height 19
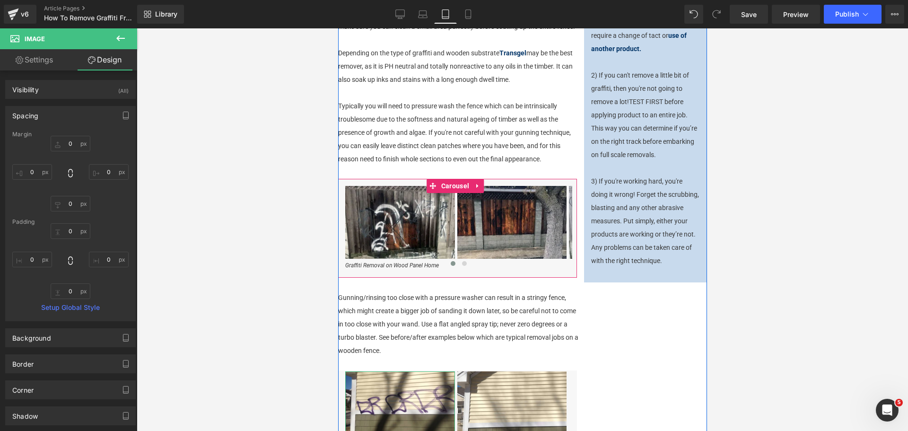
click at [423, 271] on div at bounding box center [458, 265] width 227 height 12
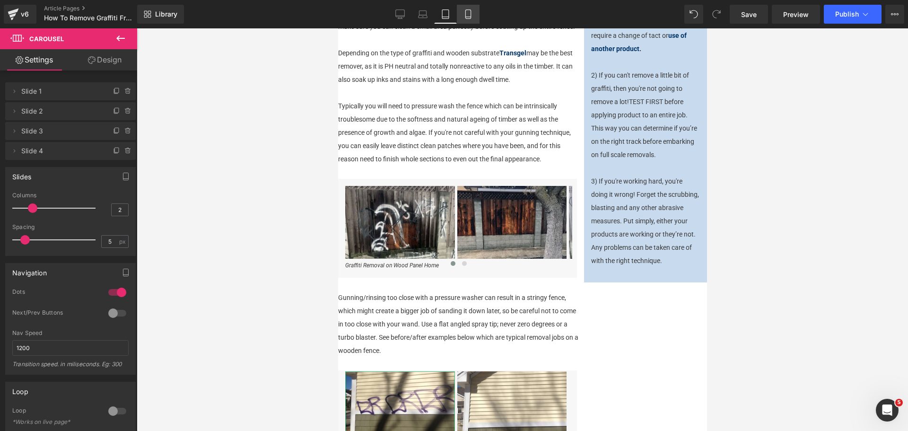
click at [474, 14] on link "Mobile" at bounding box center [468, 14] width 23 height 19
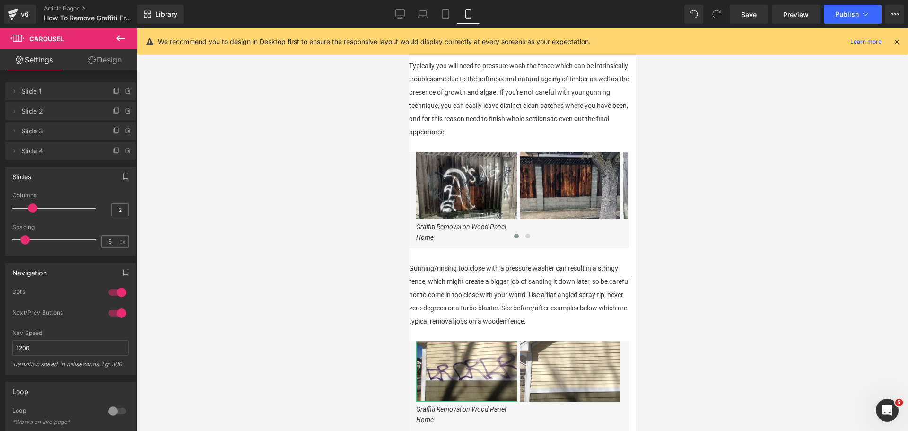
scroll to position [595, 0]
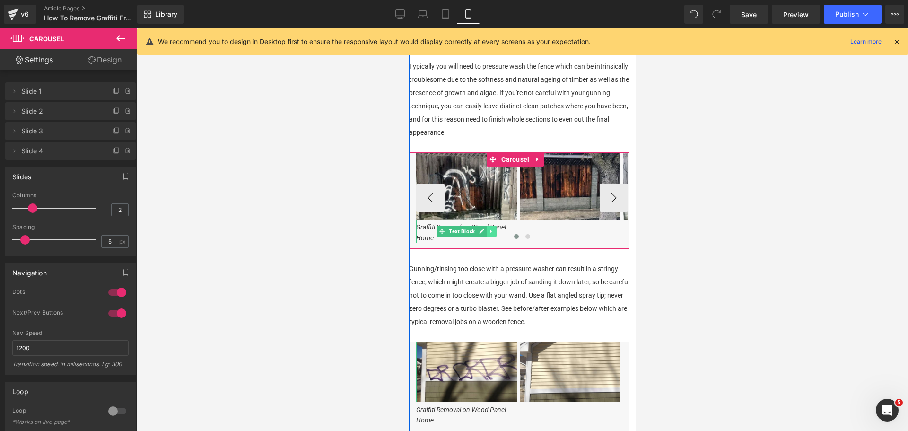
click at [492, 234] on icon at bounding box center [490, 231] width 5 height 6
click at [492, 237] on link at bounding box center [496, 231] width 10 height 11
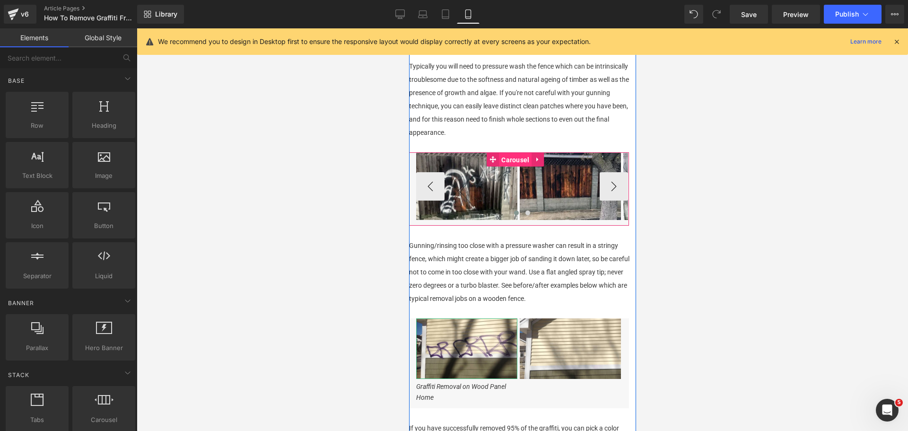
click at [498, 167] on span "Carousel" at bounding box center [514, 160] width 33 height 14
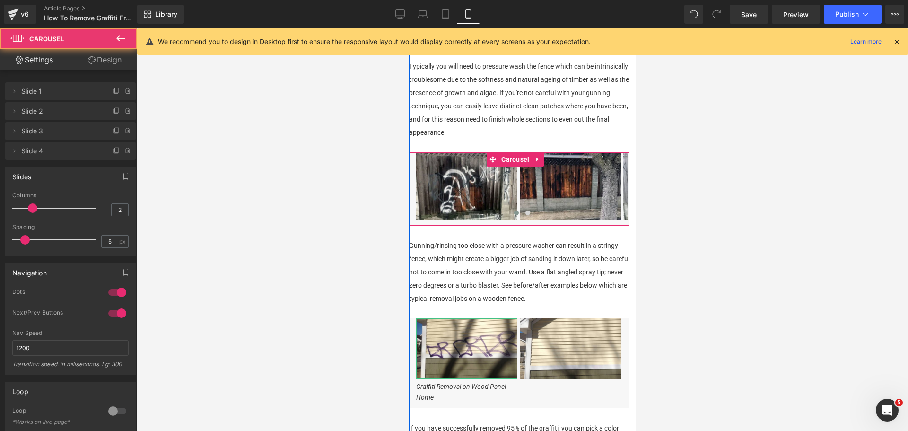
click at [627, 200] on button "›" at bounding box center [641, 186] width 28 height 28
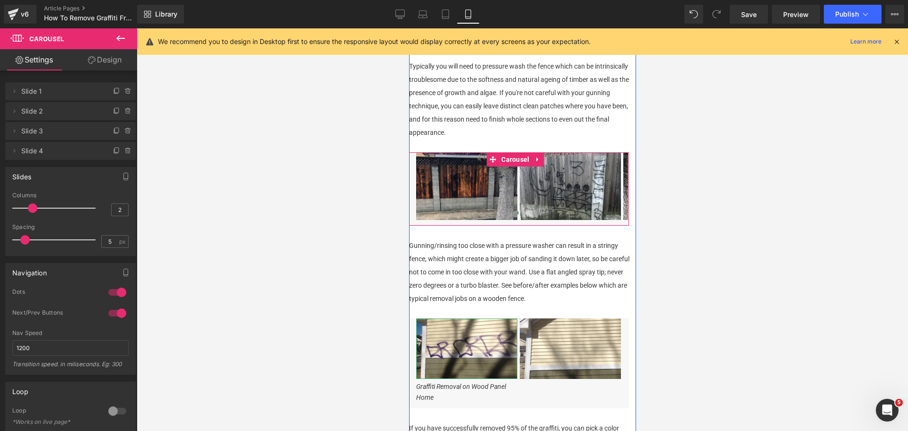
click at [627, 200] on button "›" at bounding box center [641, 186] width 28 height 28
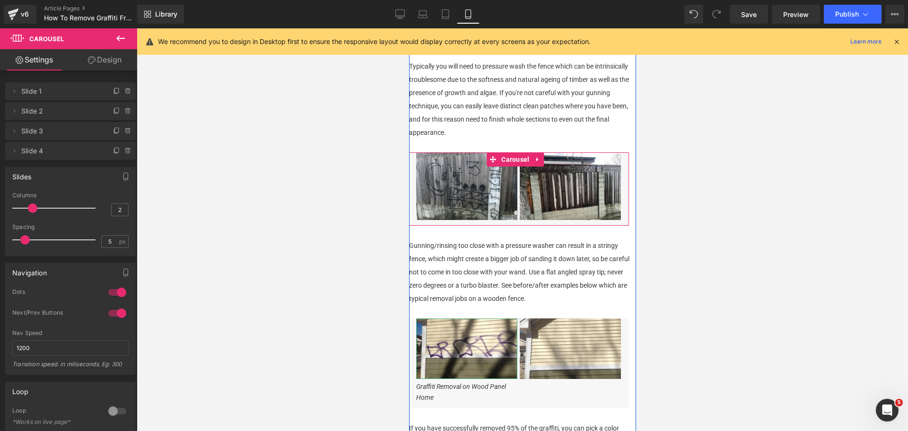
click at [627, 200] on button "›" at bounding box center [641, 186] width 28 height 28
click at [660, 295] on div at bounding box center [522, 229] width 771 height 402
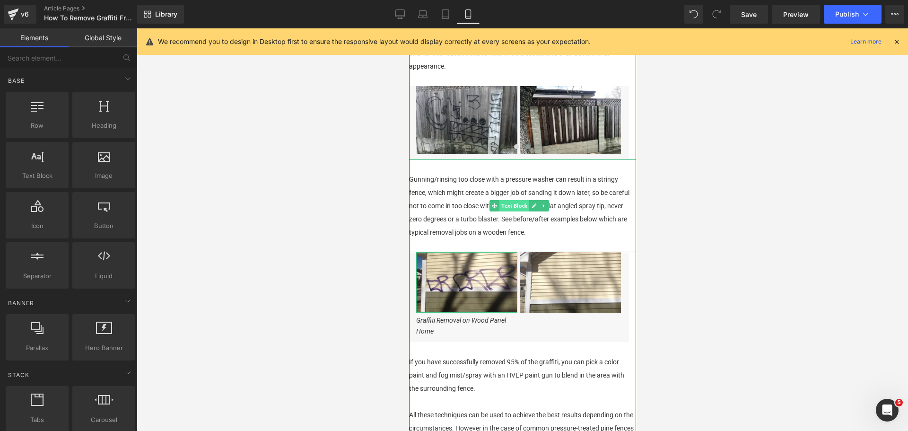
scroll to position [784, 0]
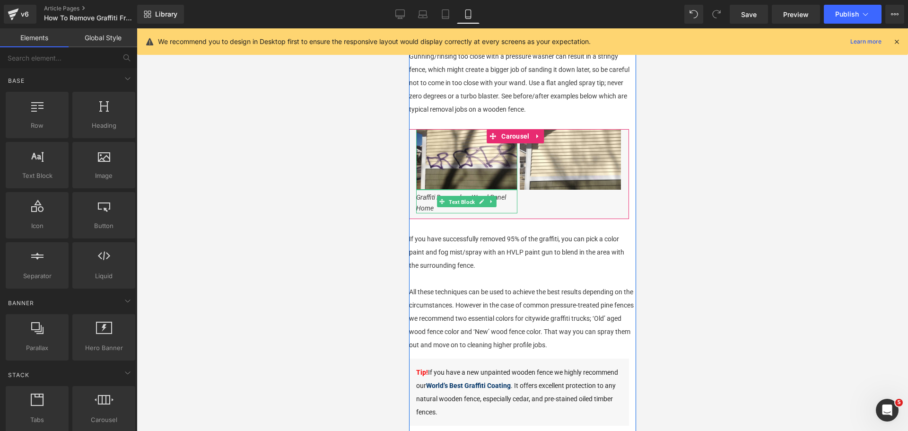
click at [469, 208] on span "Text Block" at bounding box center [461, 201] width 30 height 11
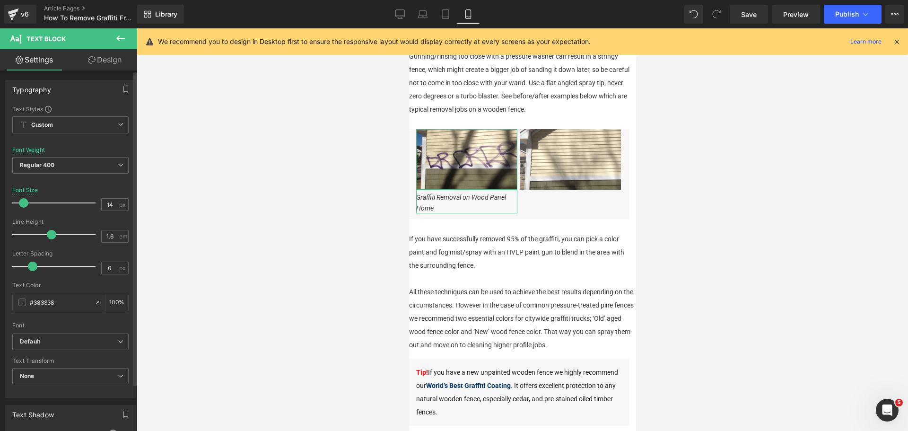
type input "13"
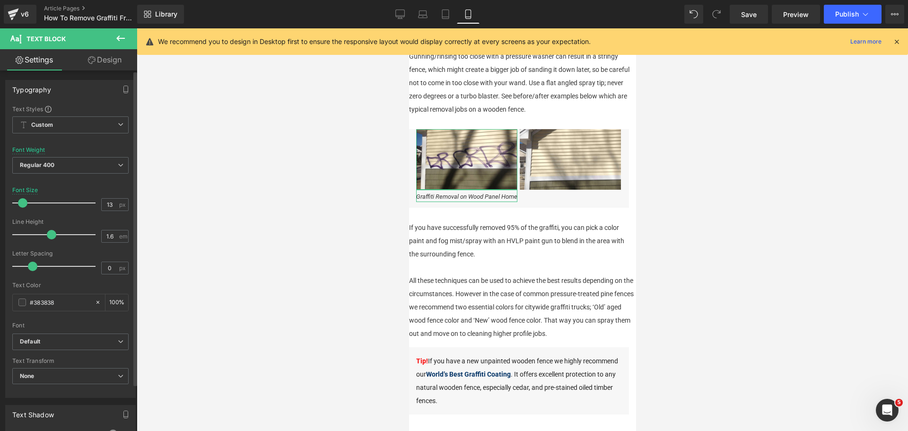
click at [21, 202] on span at bounding box center [22, 202] width 9 height 9
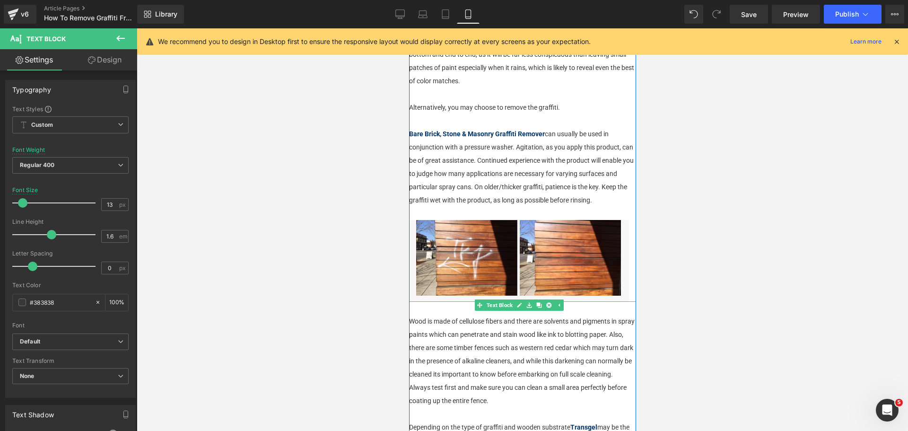
scroll to position [122, 0]
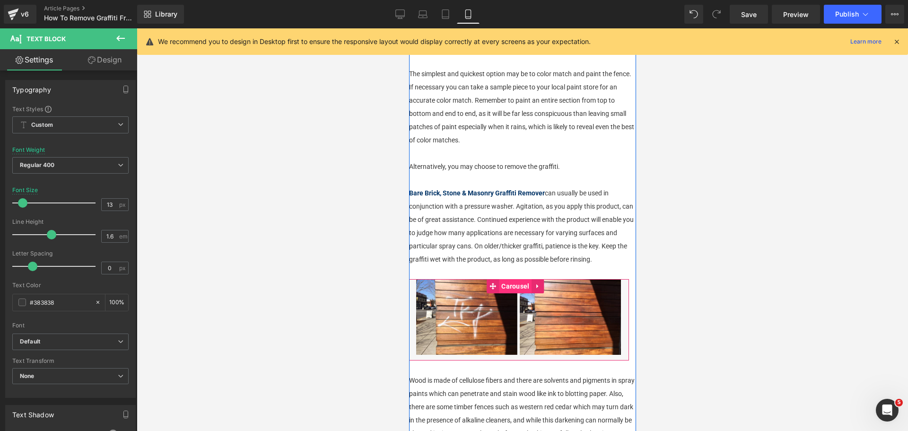
click at [505, 293] on span "Carousel" at bounding box center [514, 286] width 33 height 14
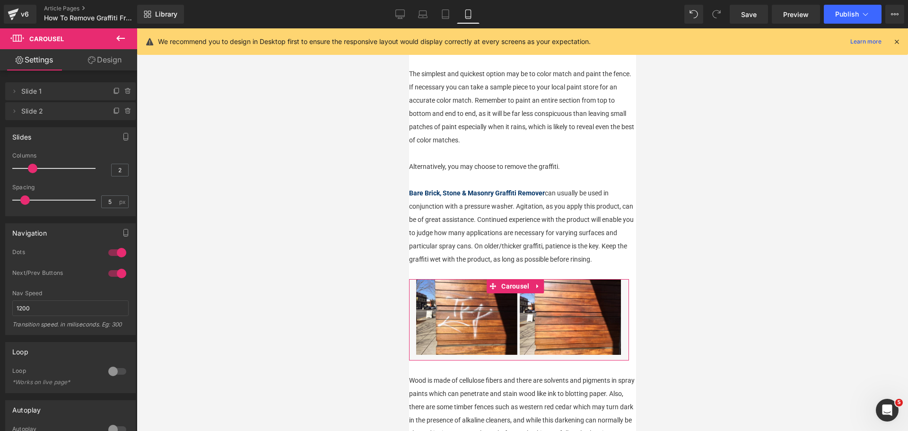
click at [110, 59] on link "Design" at bounding box center [104, 59] width 69 height 21
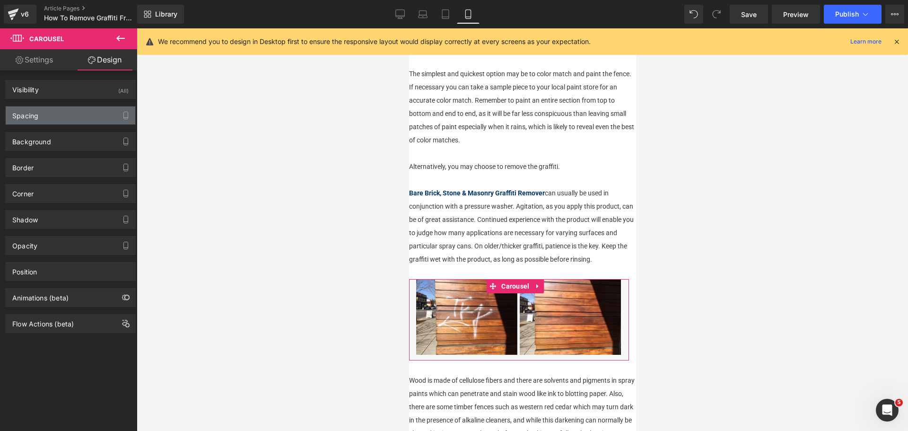
click at [76, 110] on div "Spacing" at bounding box center [71, 115] width 130 height 18
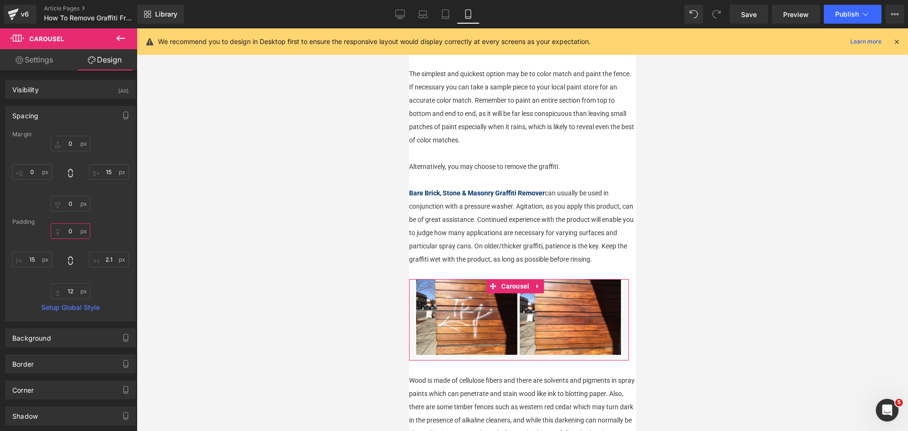
click at [68, 231] on input "0" at bounding box center [71, 231] width 40 height 16
type input "12"
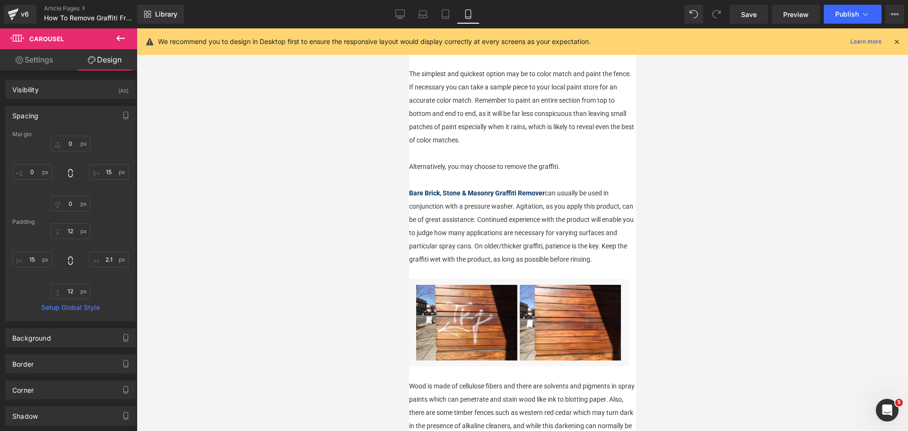
click at [705, 295] on div at bounding box center [522, 229] width 771 height 402
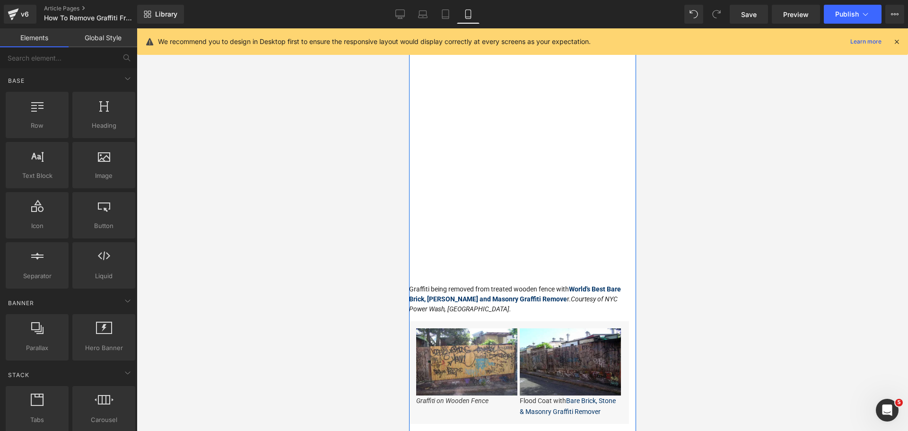
scroll to position [1560, 0]
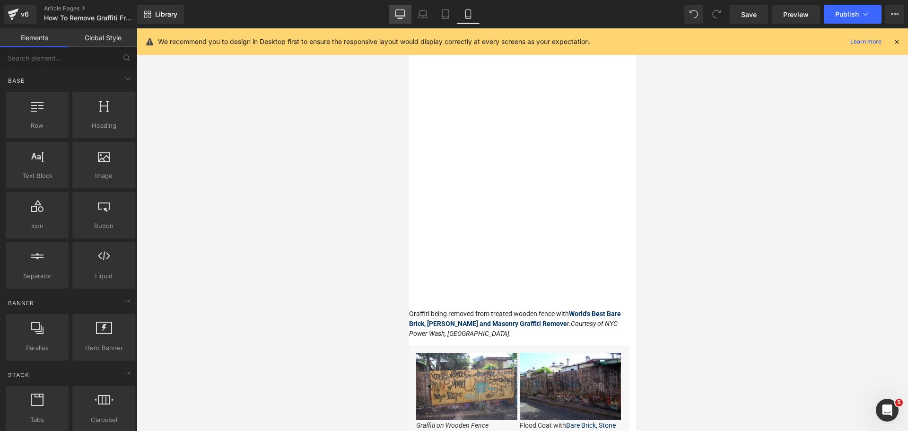
click at [395, 14] on icon at bounding box center [399, 13] width 9 height 9
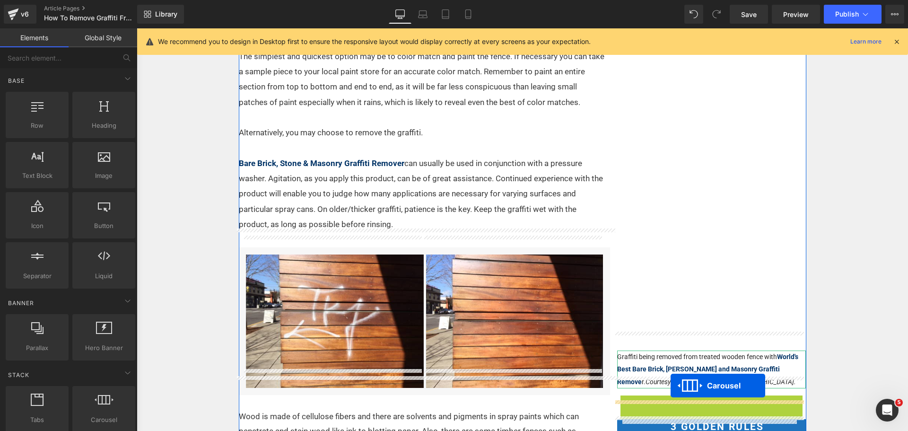
scroll to position [208, 0]
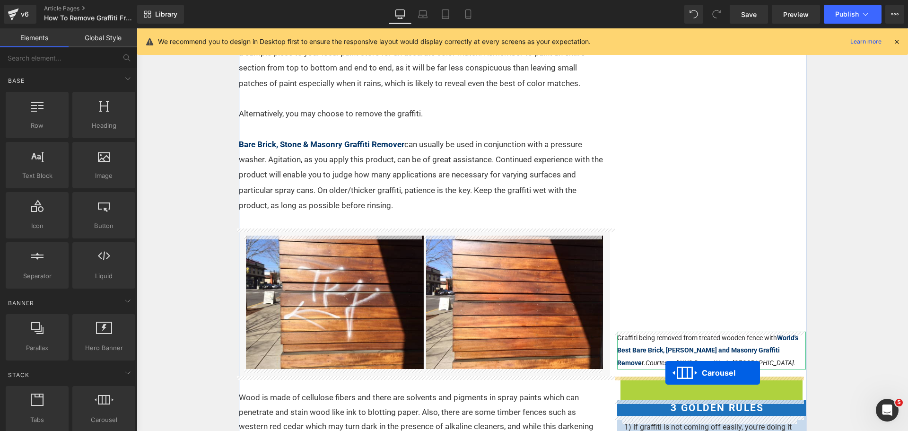
drag, startPoint x: 683, startPoint y: 260, endPoint x: 665, endPoint y: 373, distance: 113.9
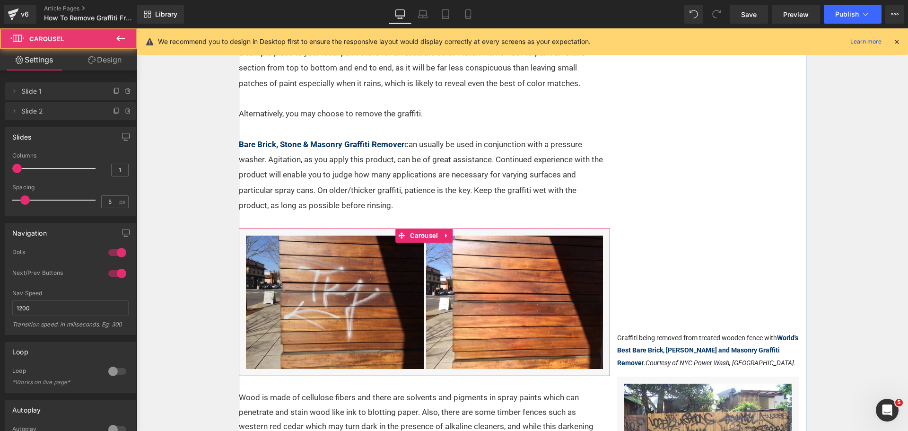
scroll to position [66, 0]
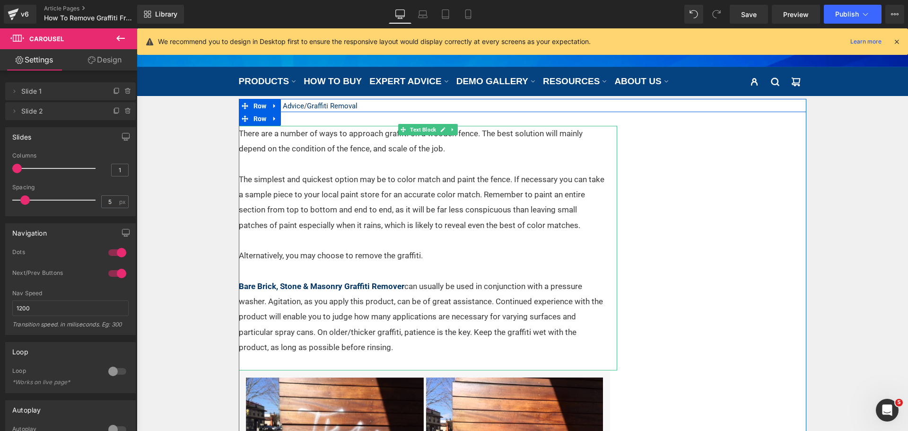
click at [447, 243] on p at bounding box center [422, 240] width 366 height 15
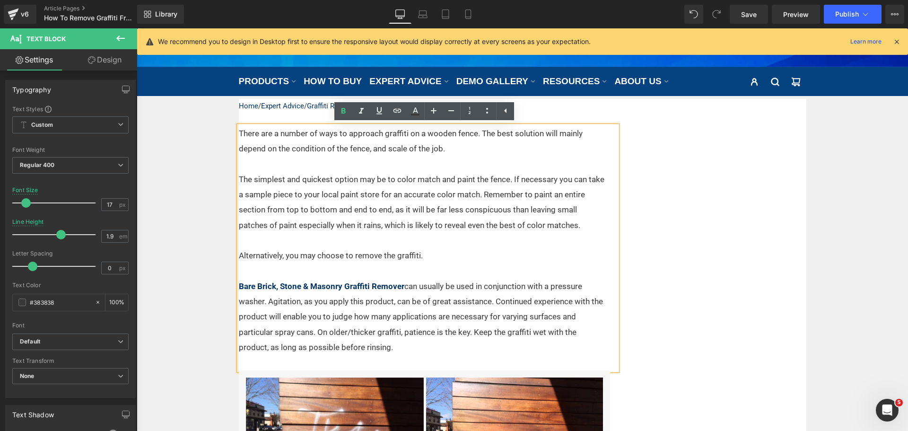
click at [583, 225] on p "The simplest and quickest option may be to color match and paint the fence. If …" at bounding box center [422, 202] width 366 height 61
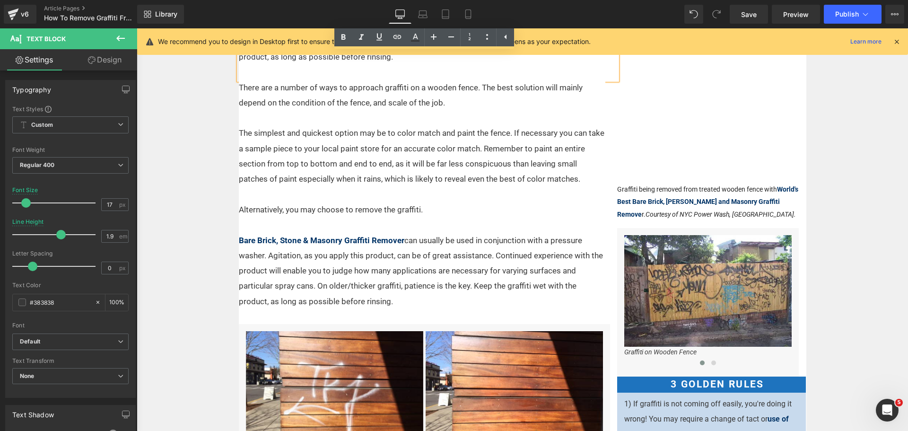
scroll to position [371, 0]
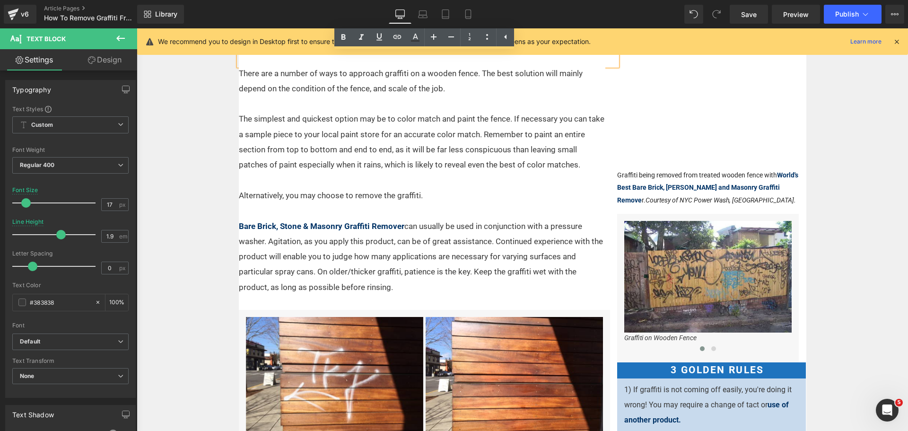
click at [486, 204] on p at bounding box center [422, 210] width 366 height 15
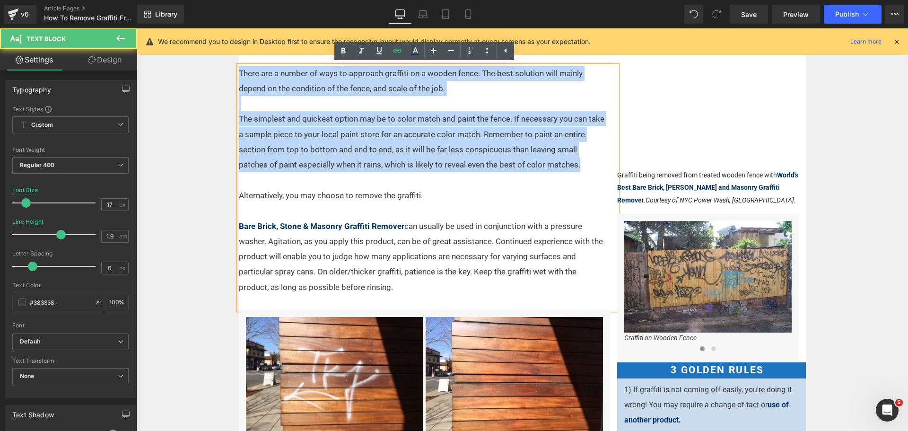
drag, startPoint x: 544, startPoint y: 164, endPoint x: 232, endPoint y: 75, distance: 324.3
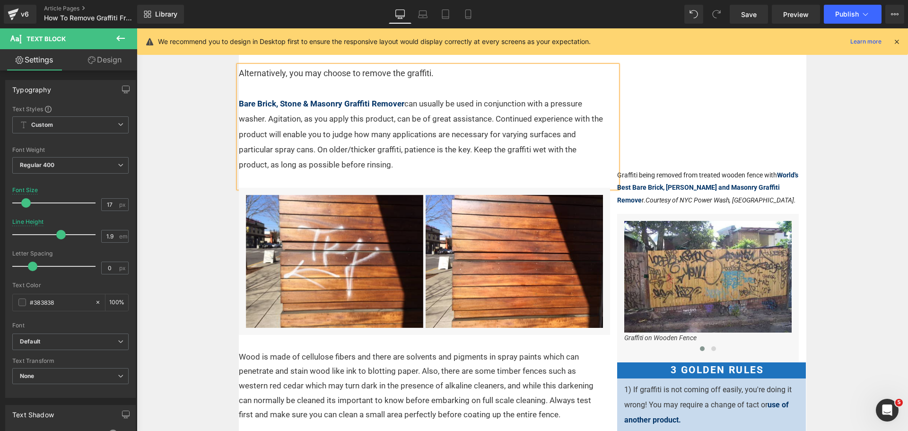
drag, startPoint x: 198, startPoint y: 71, endPoint x: 203, endPoint y: 80, distance: 10.2
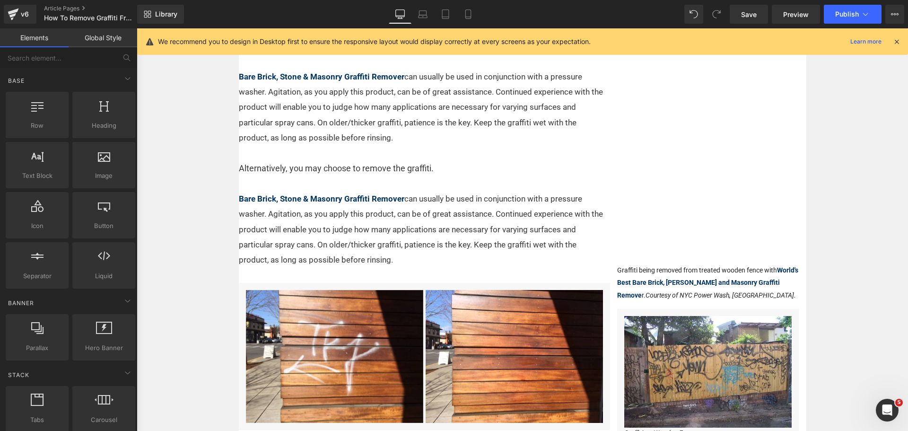
scroll to position [134, 0]
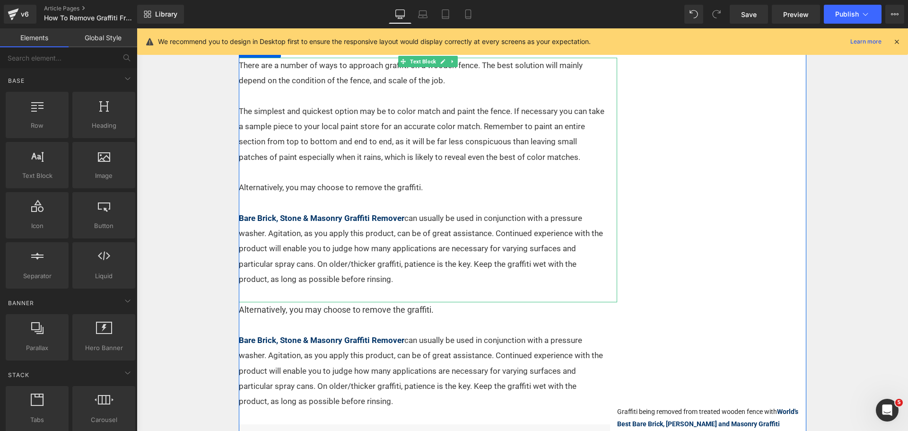
click at [415, 239] on p "Bare Brick, Stone & Masonry Graffiti Remover can usually be used in conjunction…" at bounding box center [422, 248] width 366 height 76
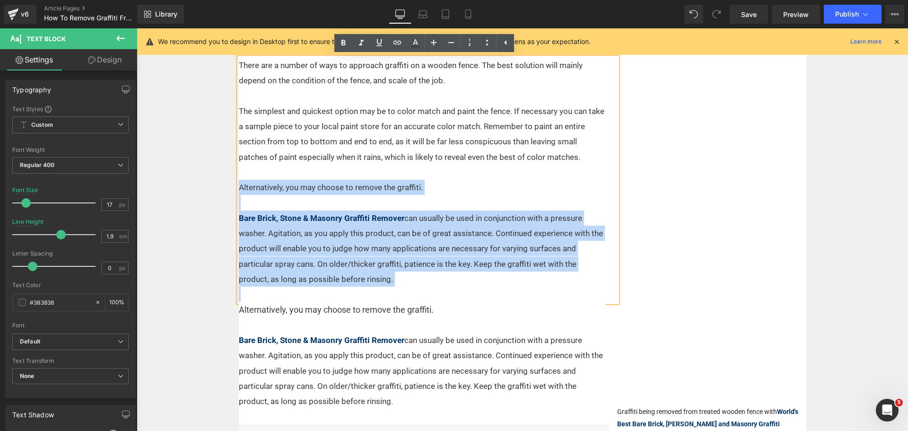
drag, startPoint x: 433, startPoint y: 292, endPoint x: 203, endPoint y: 186, distance: 253.2
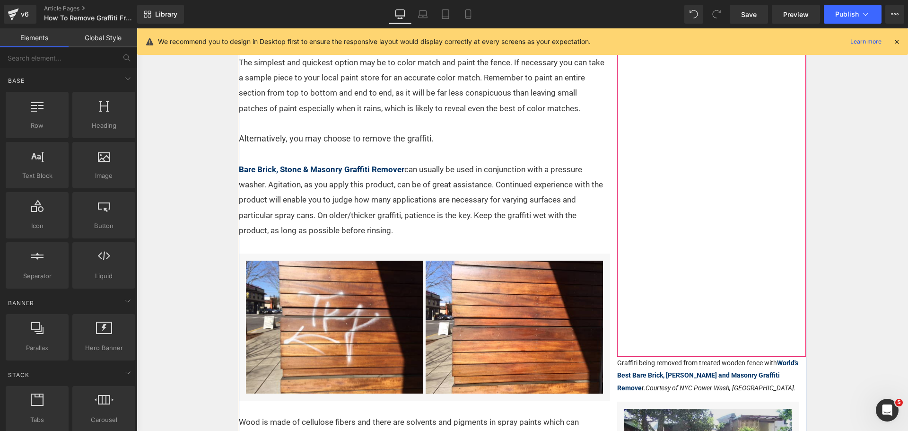
scroll to position [229, 0]
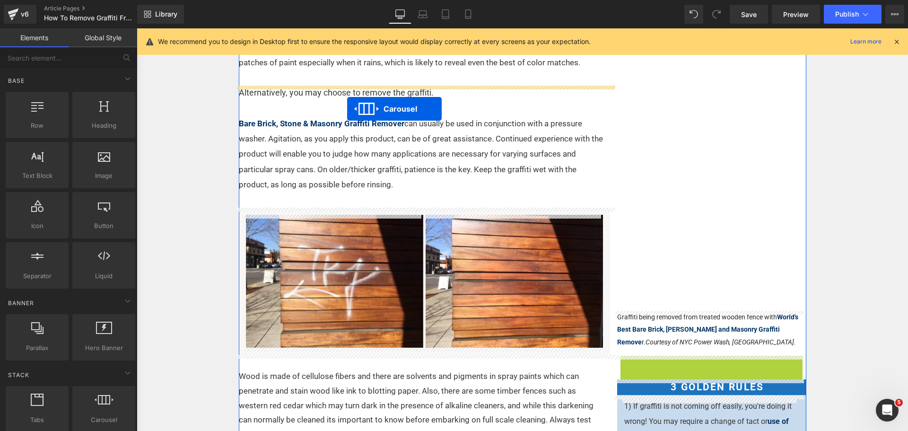
drag, startPoint x: 697, startPoint y: 363, endPoint x: 347, endPoint y: 109, distance: 432.6
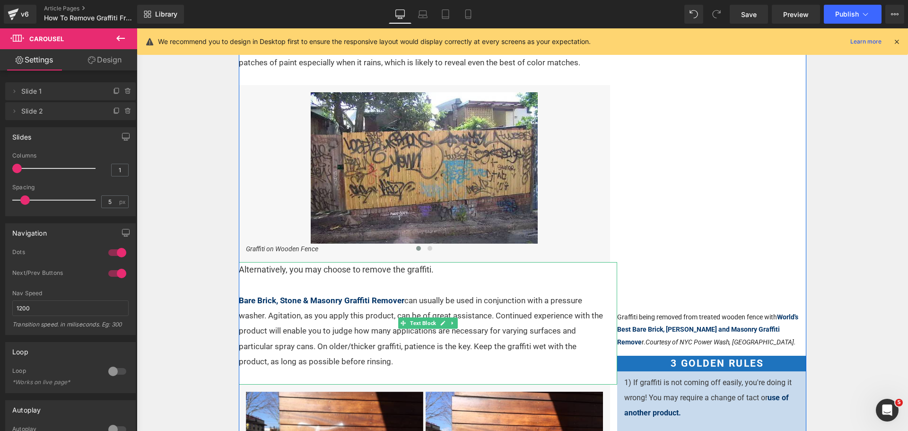
scroll to position [134, 0]
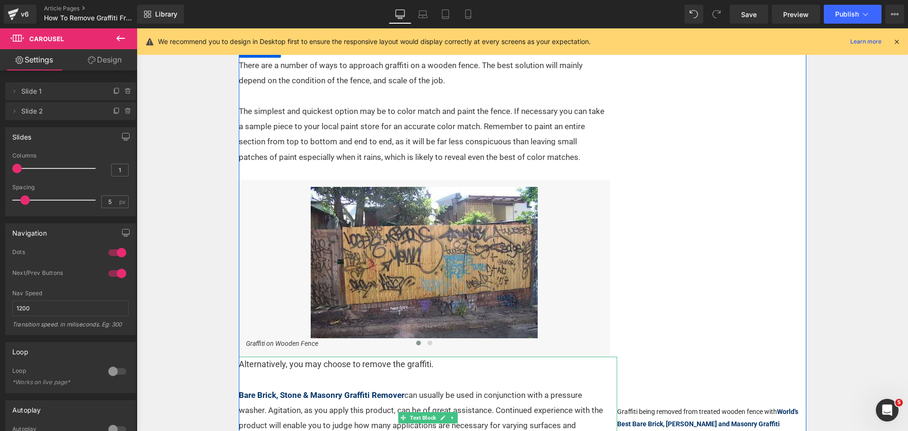
click at [357, 376] on p at bounding box center [422, 379] width 366 height 15
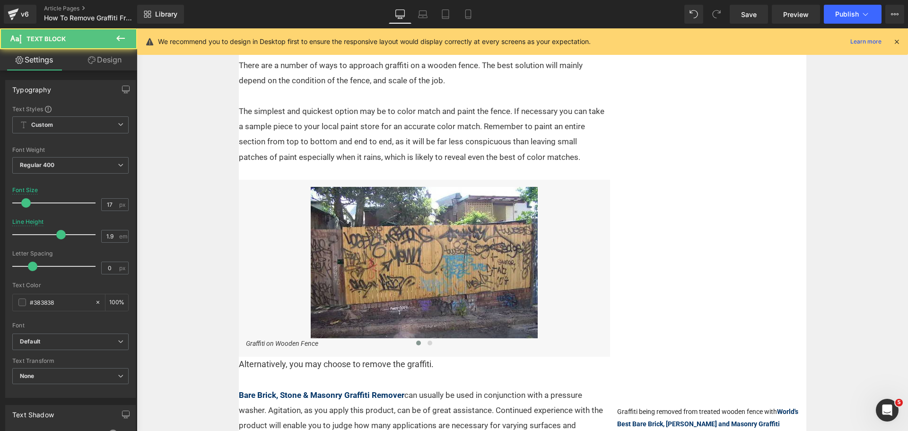
click at [312, 113] on p "The simplest and quickest option may be to color match and paint the fence. If …" at bounding box center [422, 134] width 366 height 61
click at [347, 376] on p at bounding box center [422, 379] width 366 height 15
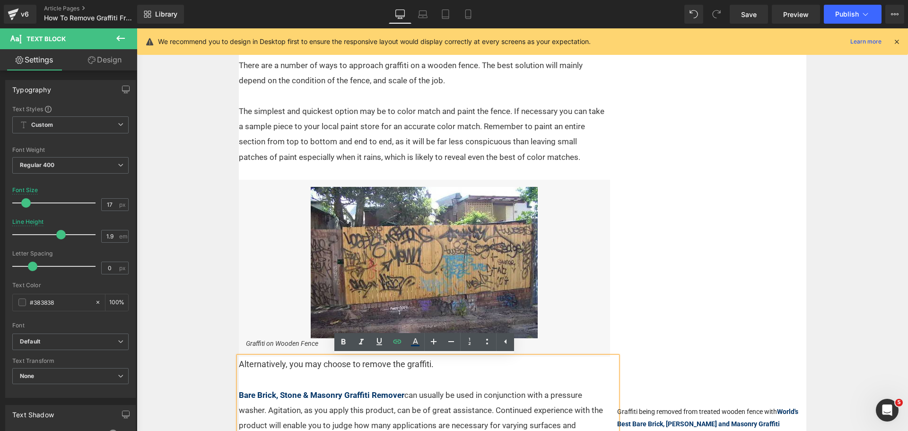
click at [344, 138] on p "The simplest and quickest option may be to color match and paint the fence. If …" at bounding box center [422, 134] width 366 height 61
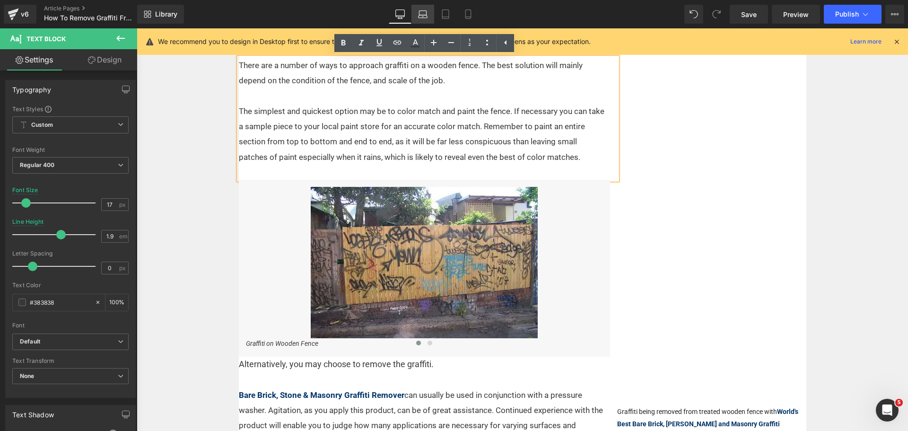
click at [420, 11] on icon at bounding box center [422, 13] width 7 height 4
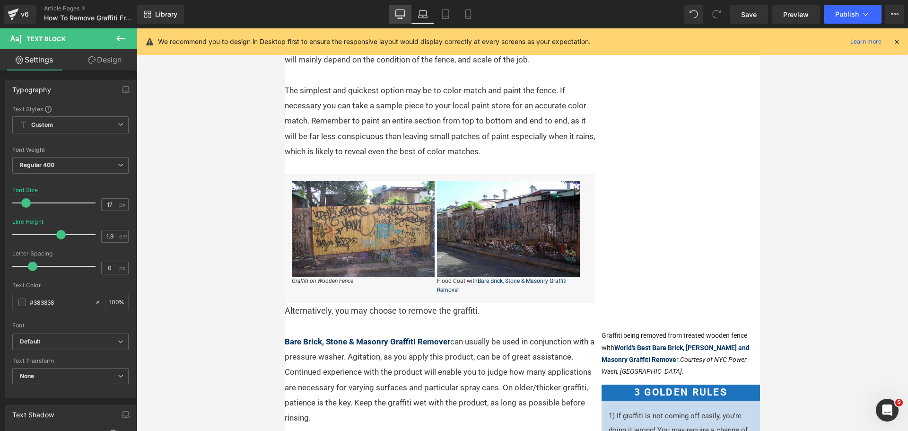
click at [399, 12] on icon at bounding box center [399, 13] width 9 height 9
type input "100"
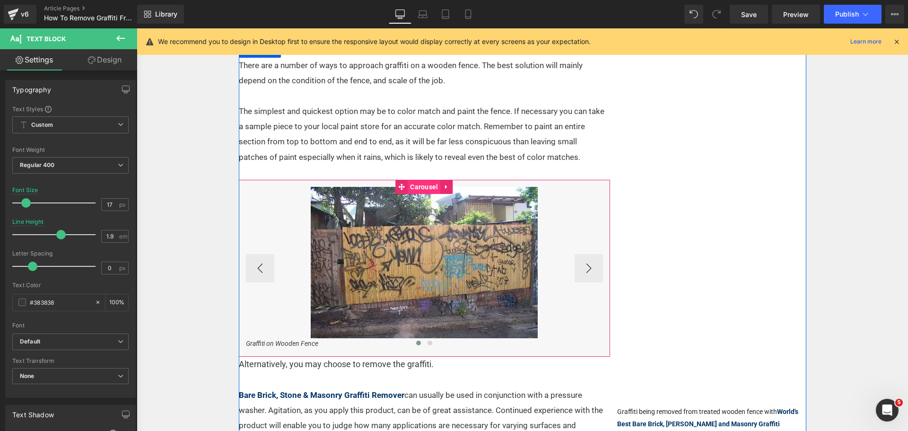
click at [418, 186] on span "Carousel" at bounding box center [424, 187] width 33 height 14
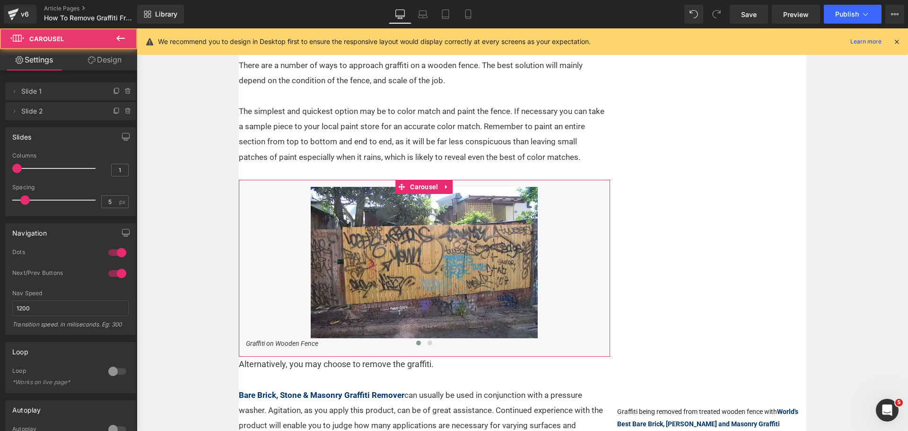
type input "2"
click at [34, 166] on div at bounding box center [56, 168] width 78 height 19
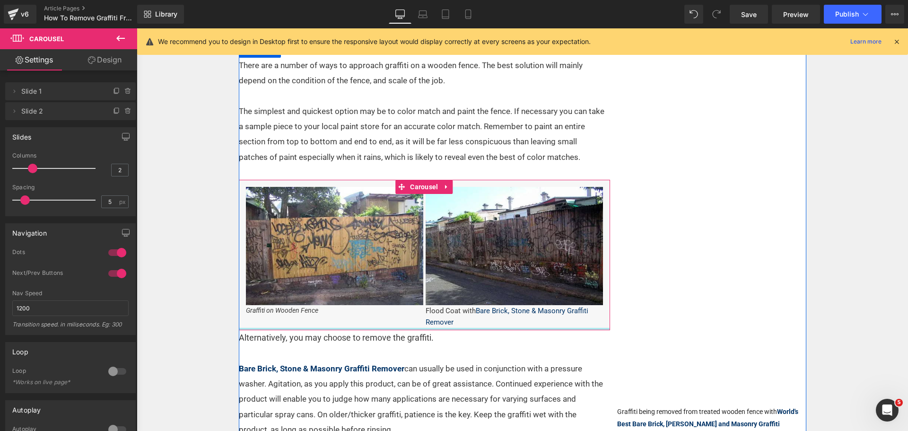
drag, startPoint x: 310, startPoint y: 330, endPoint x: 311, endPoint y: 325, distance: 5.8
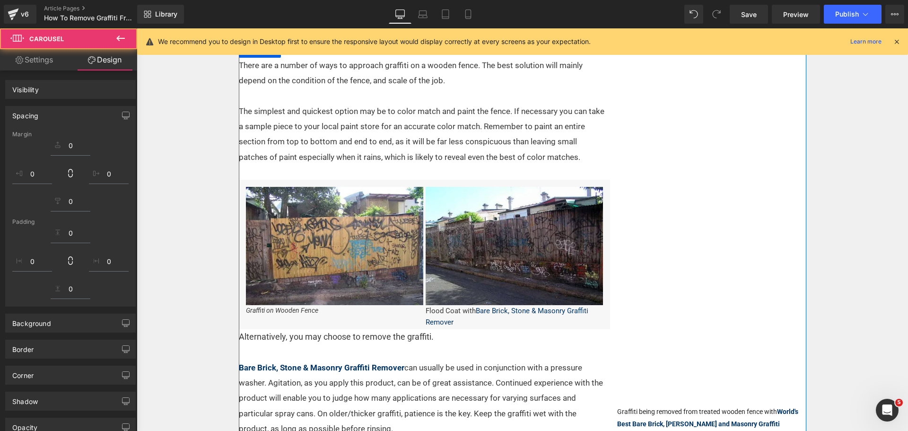
click at [289, 339] on span "Alternatively, you may choose to remove the graffiti." at bounding box center [336, 336] width 195 height 10
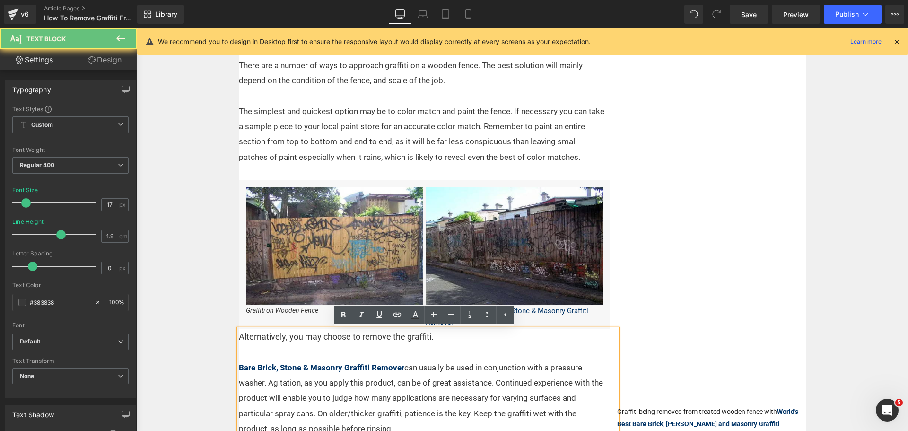
scroll to position [134, 0]
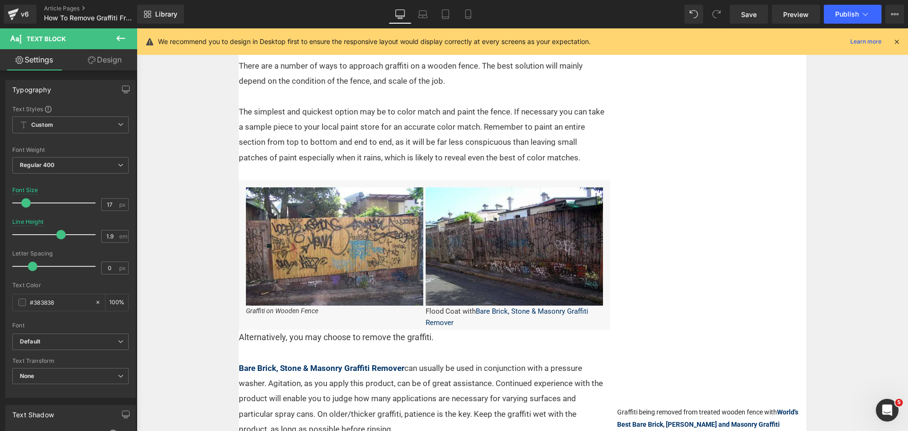
click at [105, 61] on link "Design" at bounding box center [104, 59] width 69 height 21
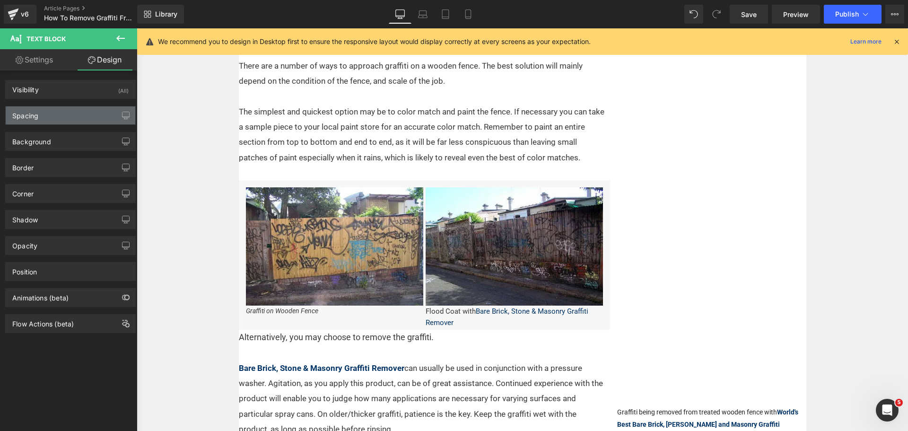
click at [68, 113] on div "Spacing" at bounding box center [71, 115] width 130 height 18
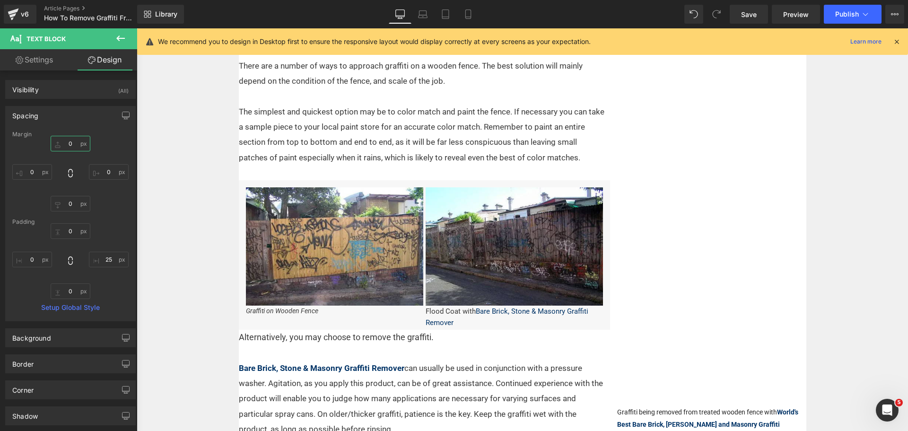
click at [67, 144] on input "0" at bounding box center [71, 144] width 40 height 16
type input "15"
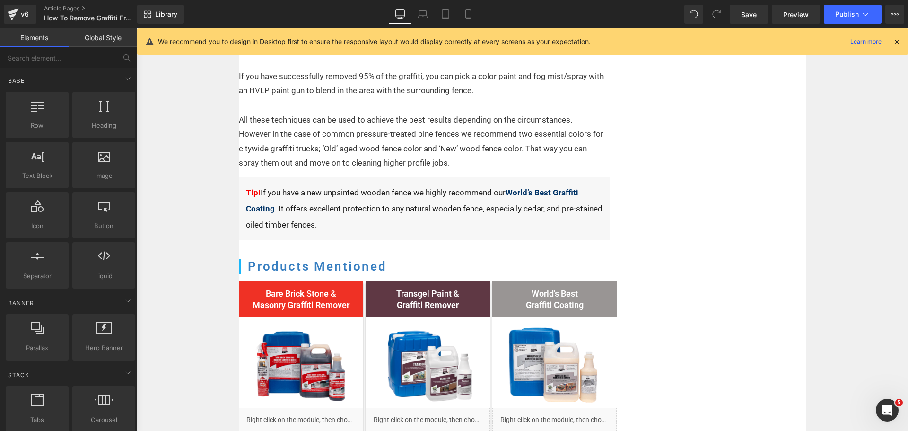
scroll to position [1182, 0]
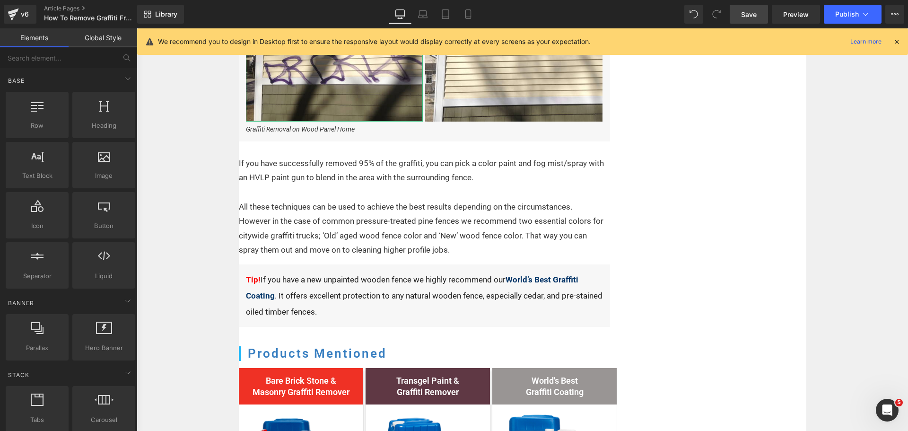
click at [758, 14] on link "Save" at bounding box center [748, 14] width 38 height 19
click at [795, 11] on span "Preview" at bounding box center [796, 14] width 26 height 10
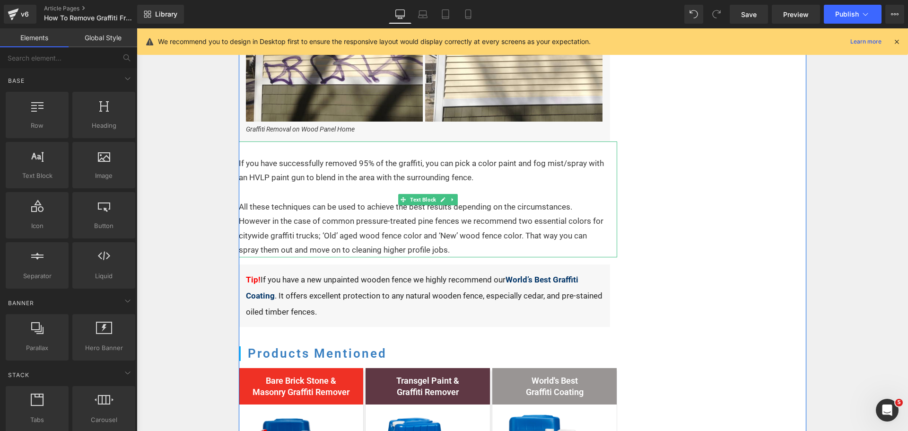
click at [482, 175] on p "If you have successfully removed 95% of the graffiti, you can pick a color pain…" at bounding box center [422, 170] width 366 height 29
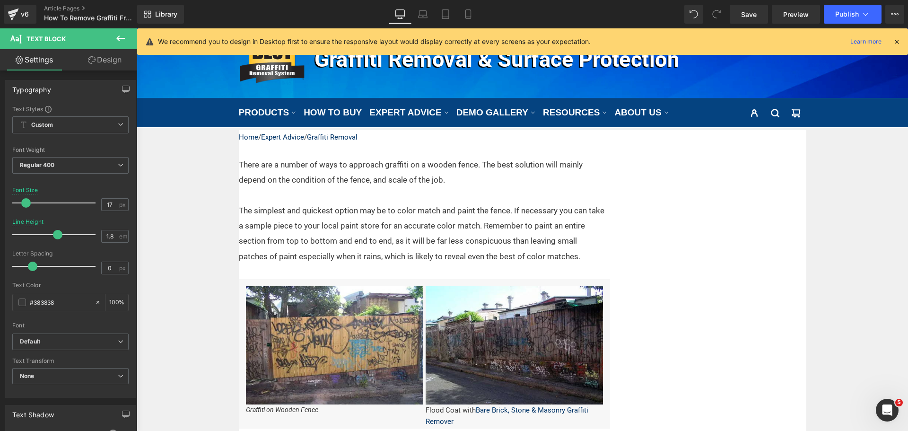
scroll to position [0, 0]
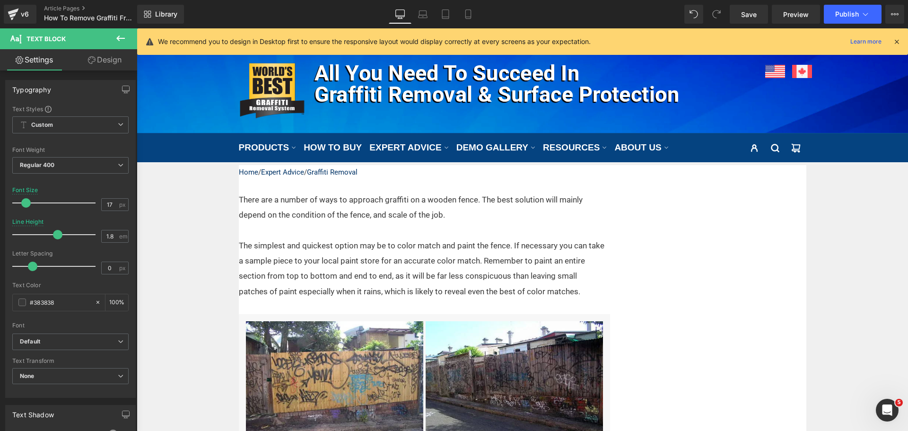
click at [480, 225] on p at bounding box center [422, 229] width 366 height 15
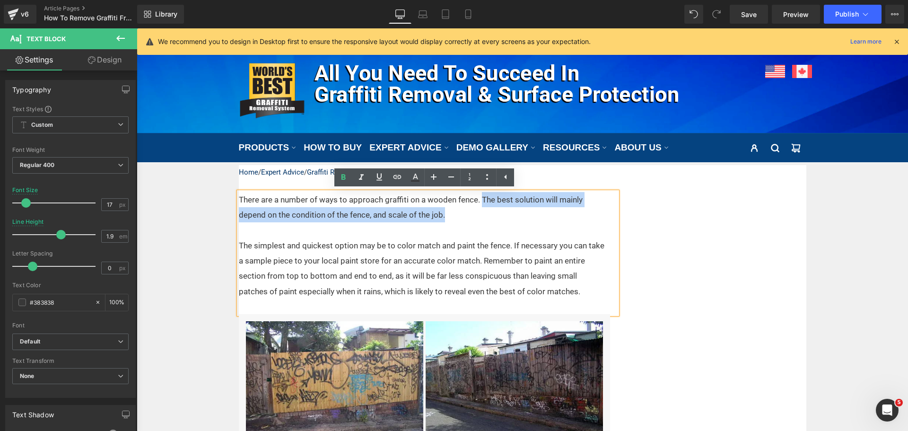
drag, startPoint x: 483, startPoint y: 218, endPoint x: 477, endPoint y: 196, distance: 22.9
click at [477, 196] on p "There are a number of ways to approach graffiti on a wooden fence. The best sol…" at bounding box center [422, 207] width 366 height 31
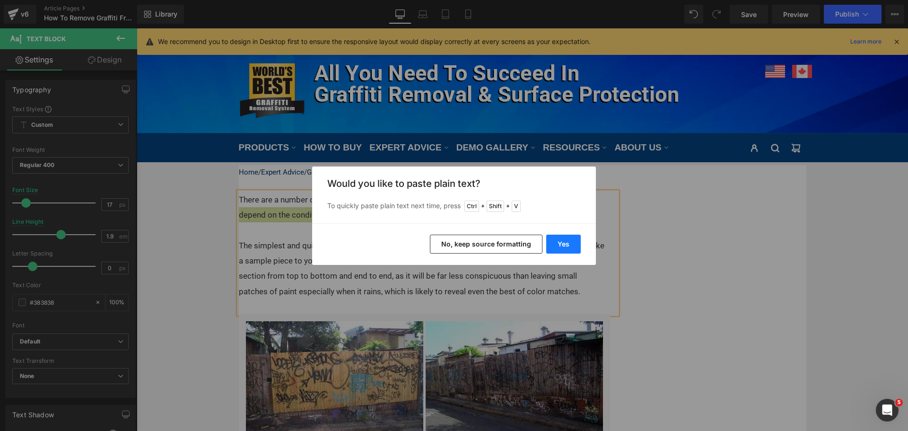
click at [568, 248] on button "Yes" at bounding box center [563, 243] width 35 height 19
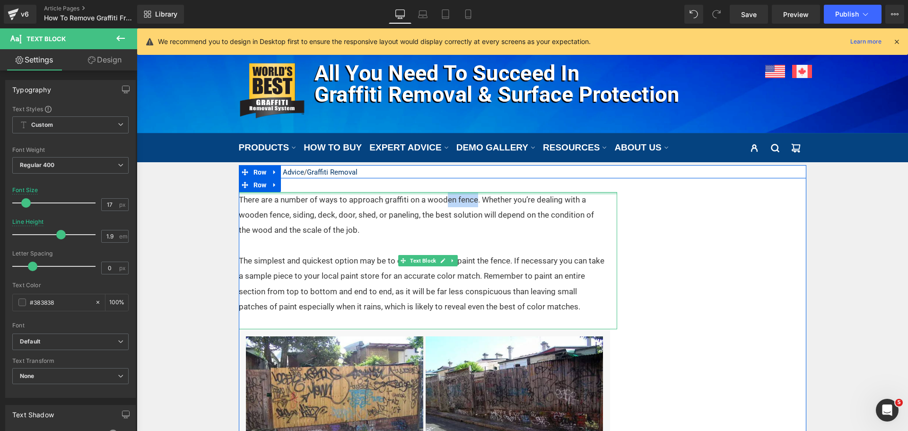
drag, startPoint x: 474, startPoint y: 199, endPoint x: 442, endPoint y: 194, distance: 32.9
click at [442, 194] on div "There are a number of ways to approach graffiti on a wooden fence. Whether you’…" at bounding box center [428, 261] width 378 height 138
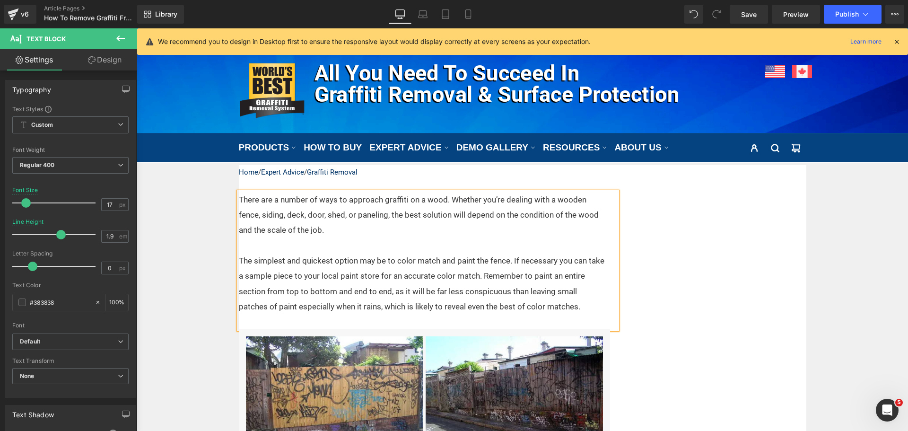
click at [424, 200] on p "There are a number of ways to approach graffiti on a wood. Whether you’re deali…" at bounding box center [422, 215] width 366 height 46
click at [502, 258] on p "The simplest and quickest option may be to color match and paint the fence. If …" at bounding box center [422, 283] width 366 height 61
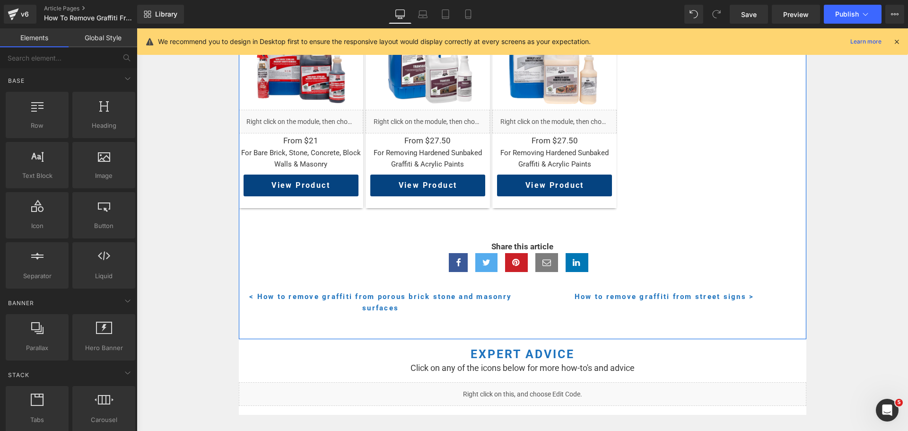
scroll to position [1702, 0]
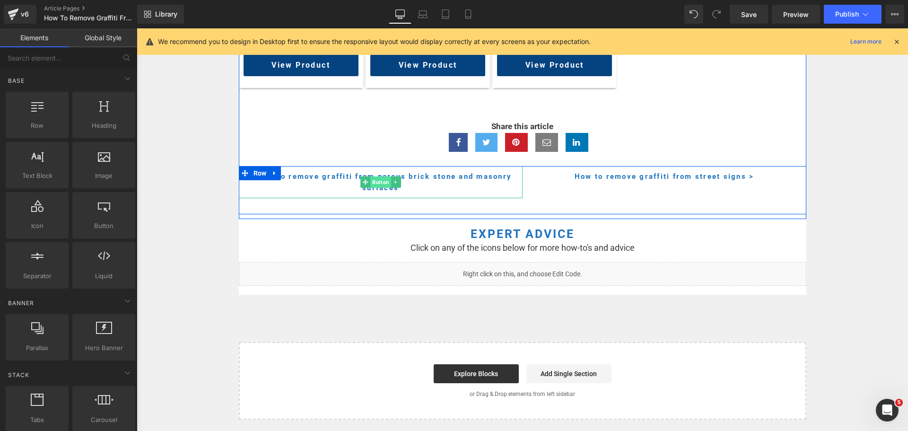
click at [370, 183] on span "Button" at bounding box center [380, 181] width 21 height 11
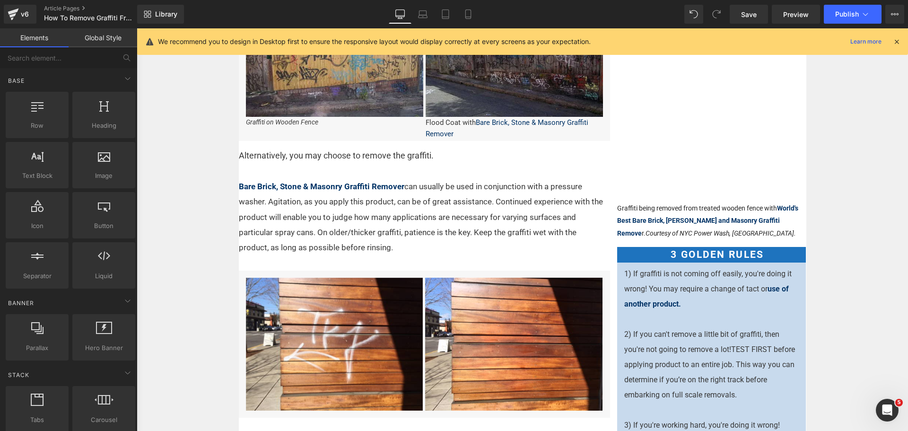
scroll to position [425, 0]
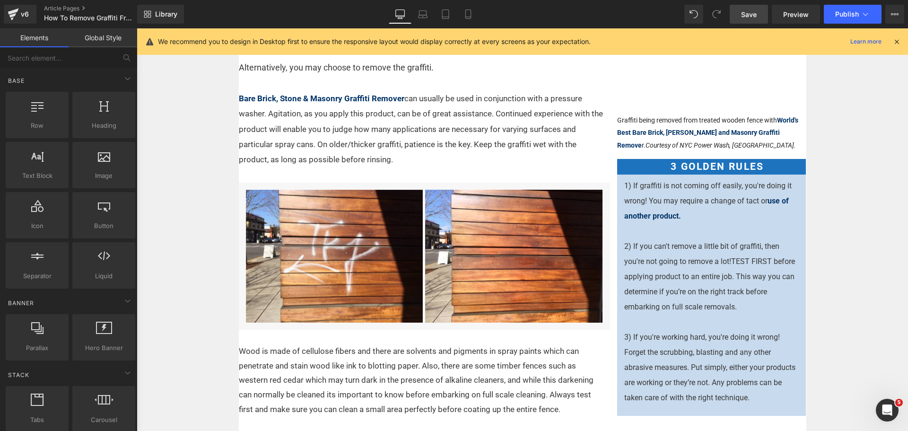
click at [746, 11] on span "Save" at bounding box center [749, 14] width 16 height 10
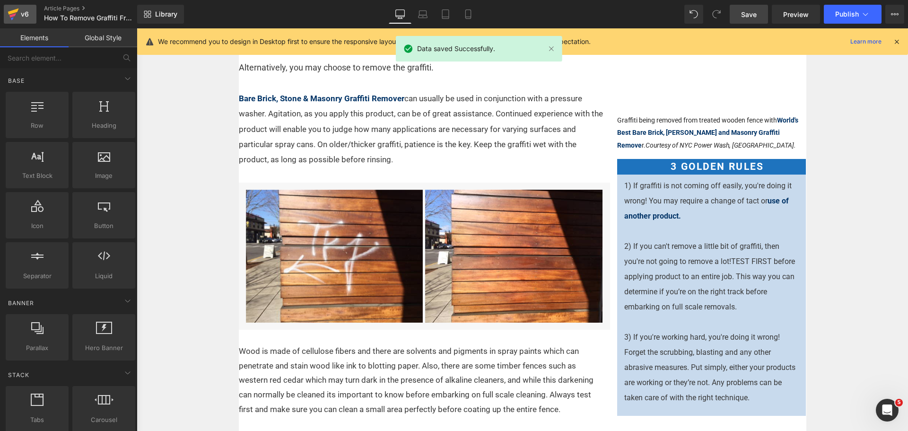
click at [20, 16] on div "v6" at bounding box center [25, 14] width 12 height 12
